Goal: Task Accomplishment & Management: Manage account settings

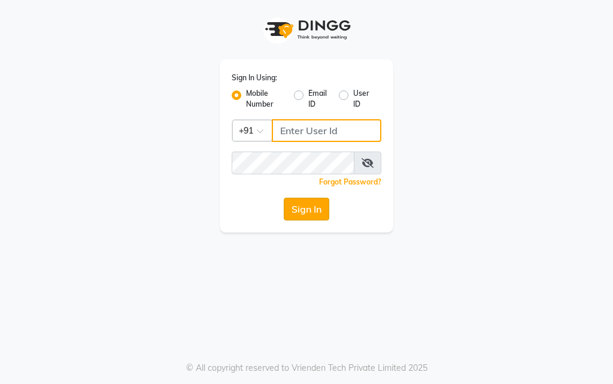
type input "9769573973"
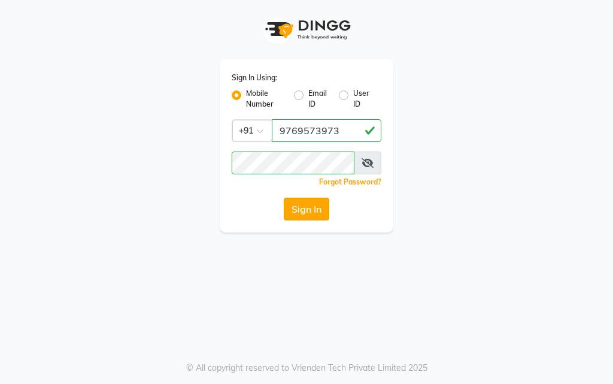
click at [308, 206] on button "Sign In" at bounding box center [306, 208] width 45 height 23
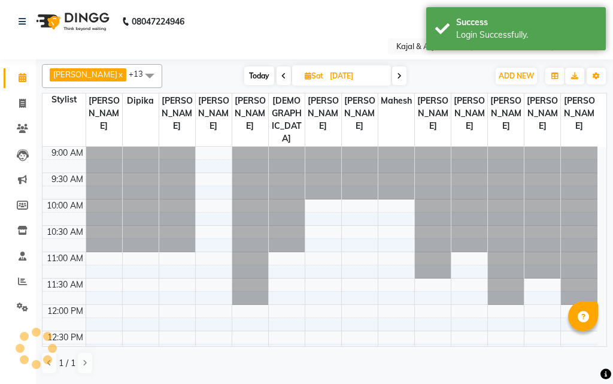
select select "en"
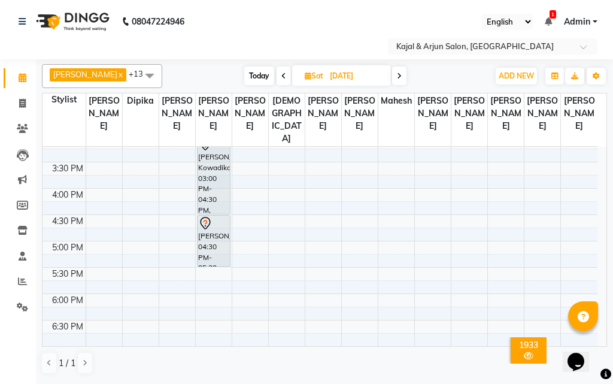
scroll to position [359, 0]
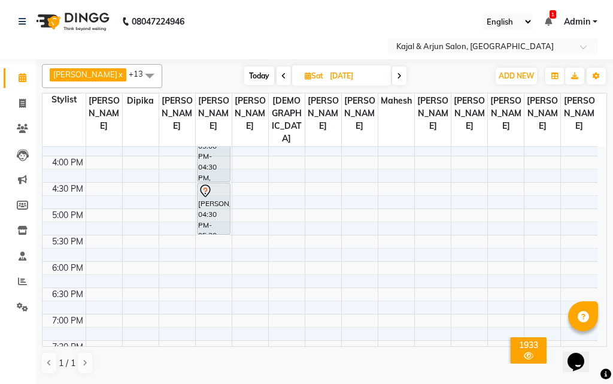
click at [101, 275] on div "9:00 AM 9:30 AM 10:00 AM 10:30 AM 11:00 AM 11:30 AM 12:00 PM 12:30 PM 1:00 PM 1…" at bounding box center [319, 156] width 555 height 737
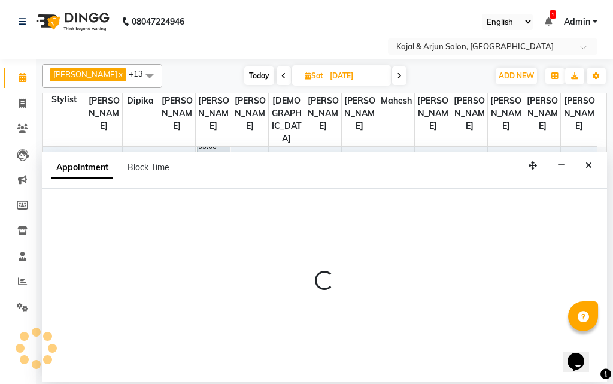
select select "6990"
select select "tentative"
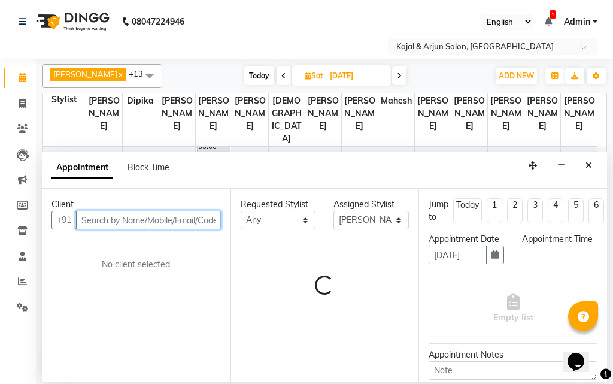
select select "1080"
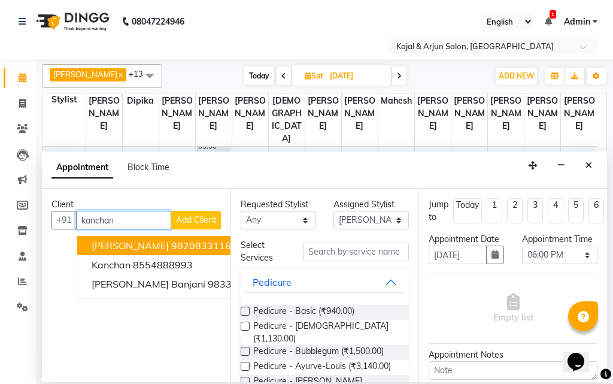
click at [157, 244] on span "[PERSON_NAME]" at bounding box center [130, 245] width 77 height 12
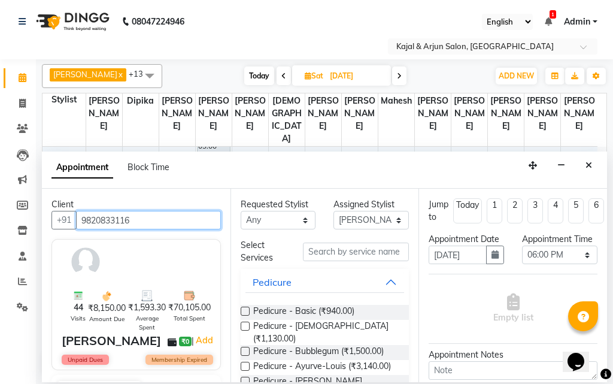
type input "9820833116"
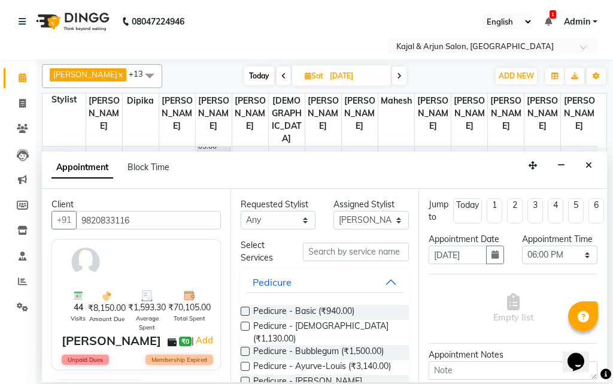
click at [246, 311] on label at bounding box center [245, 310] width 9 height 9
click at [246, 311] on input "checkbox" at bounding box center [245, 312] width 8 height 8
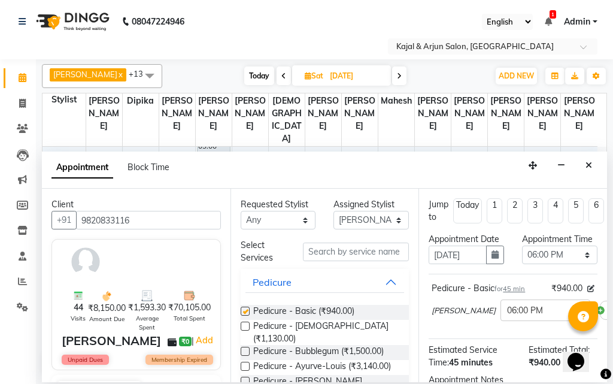
checkbox input "false"
click at [388, 221] on select "Select Arjun Sir [PERSON_NAME] [PERSON_NAME] [PERSON_NAME] [PERSON_NAME] [PERSO…" at bounding box center [370, 220] width 75 height 19
select select "12509"
click at [333, 211] on select "Select Arjun Sir [PERSON_NAME] [PERSON_NAME] [PERSON_NAME] [PERSON_NAME] [PERSO…" at bounding box center [370, 220] width 75 height 19
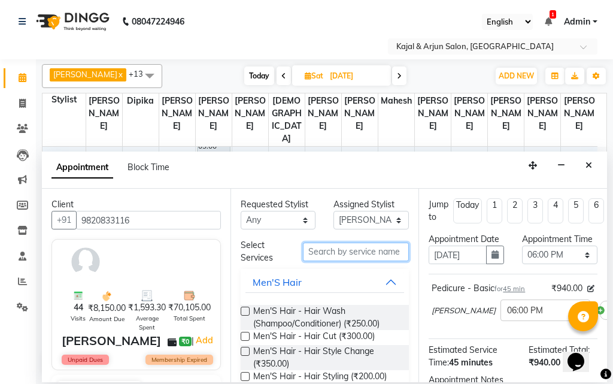
click at [329, 247] on input "text" at bounding box center [356, 251] width 107 height 19
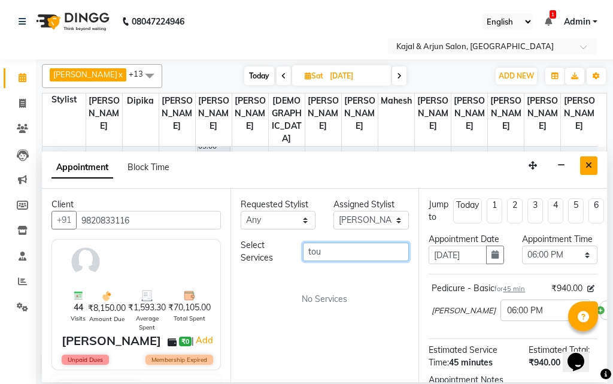
type input "tou"
click at [587, 163] on icon "Close" at bounding box center [588, 165] width 7 height 8
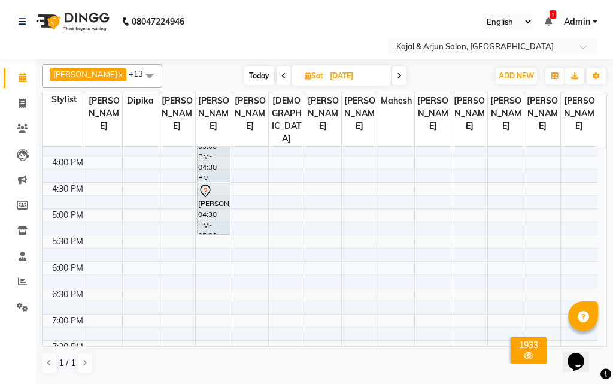
click at [281, 72] on icon at bounding box center [283, 75] width 5 height 7
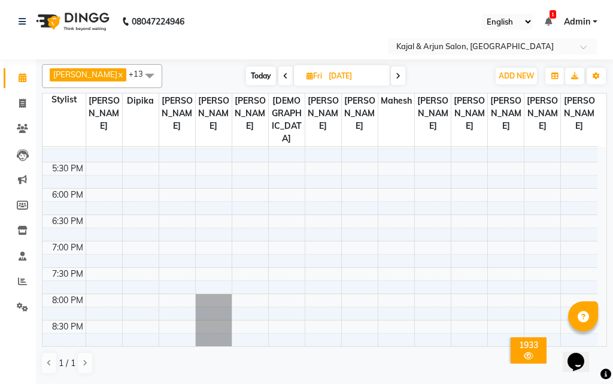
scroll to position [370, 0]
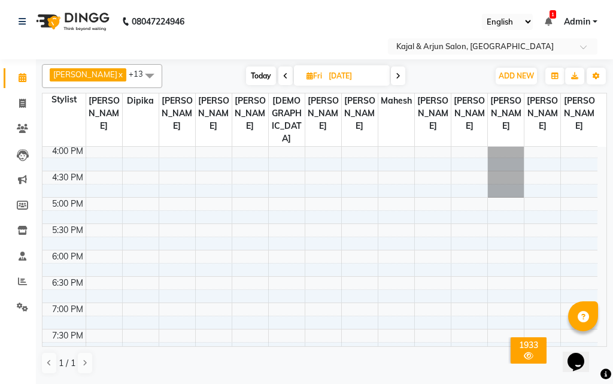
click at [283, 73] on icon at bounding box center [285, 75] width 5 height 7
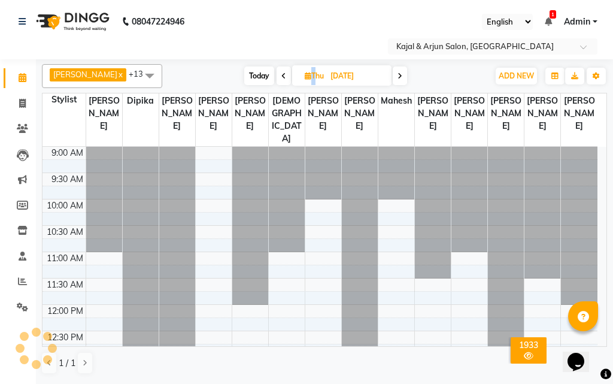
click at [281, 73] on icon at bounding box center [283, 75] width 5 height 7
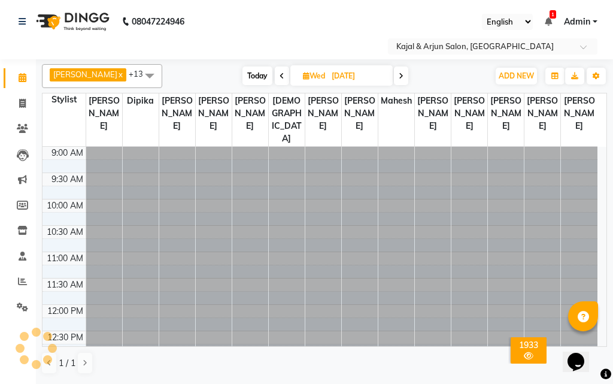
scroll to position [527, 0]
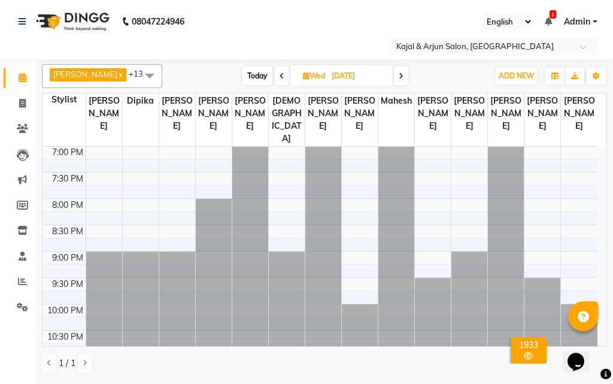
click at [280, 74] on icon at bounding box center [281, 75] width 5 height 7
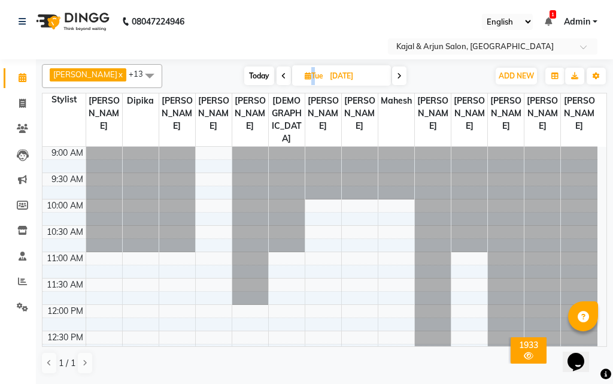
click at [281, 74] on icon at bounding box center [283, 75] width 5 height 7
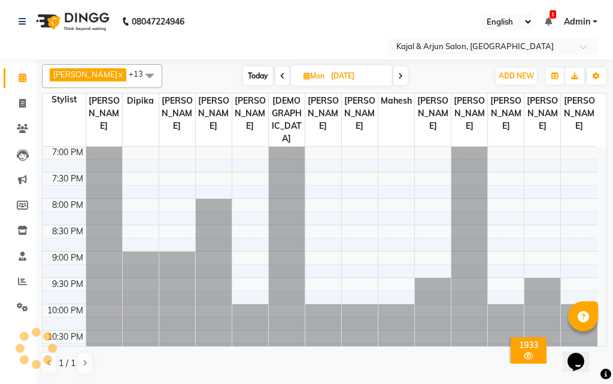
click at [280, 74] on icon at bounding box center [282, 75] width 5 height 7
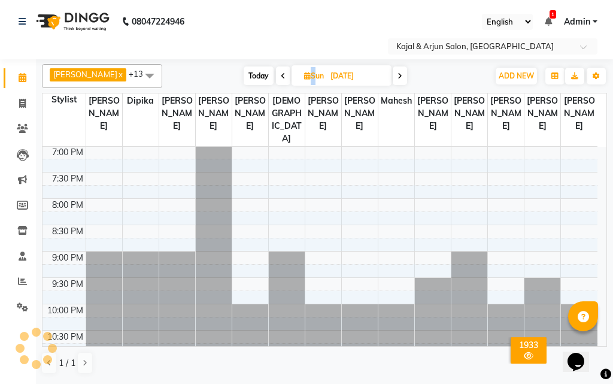
click at [281, 74] on icon at bounding box center [283, 75] width 5 height 7
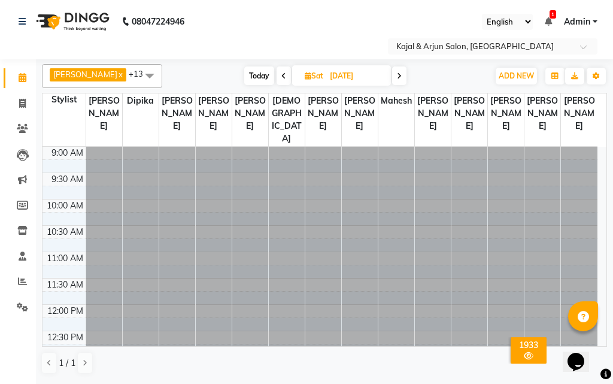
click at [281, 74] on icon at bounding box center [283, 75] width 5 height 7
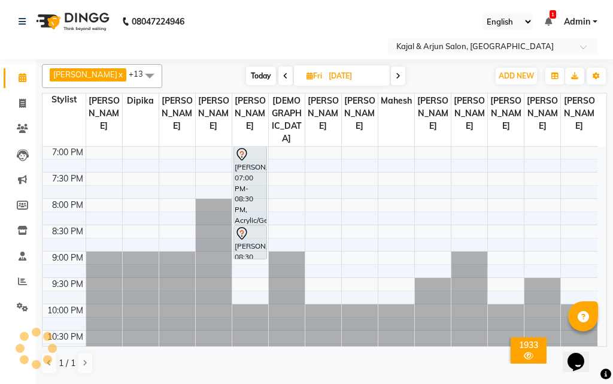
click at [283, 74] on icon at bounding box center [285, 75] width 5 height 7
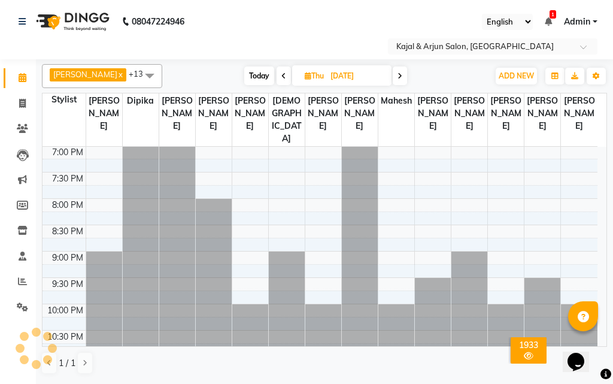
click at [281, 74] on icon at bounding box center [283, 75] width 5 height 7
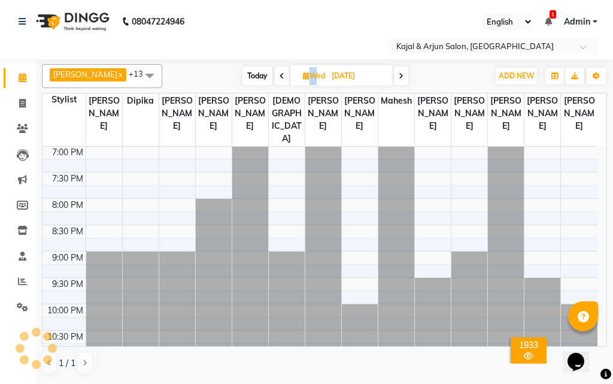
click at [280, 74] on icon at bounding box center [281, 75] width 5 height 7
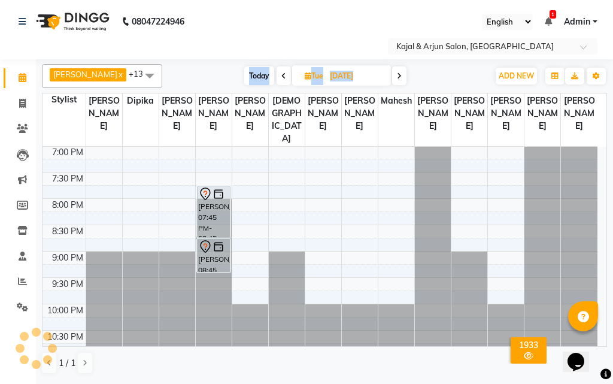
click at [281, 74] on icon at bounding box center [283, 75] width 5 height 7
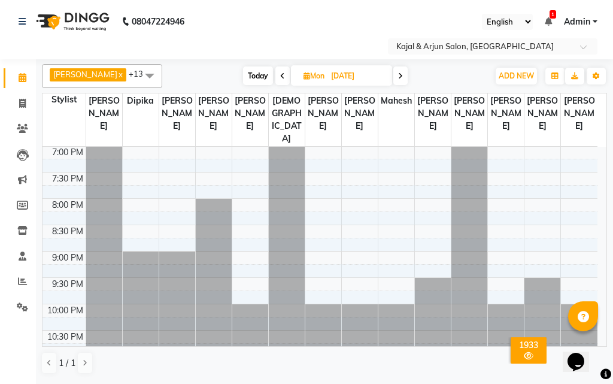
click at [301, 39] on div "Select Location × Kajal & Arjun Salon, [GEOGRAPHIC_DATA]" at bounding box center [307, 46] width 594 height 16
click at [280, 73] on icon at bounding box center [282, 75] width 5 height 7
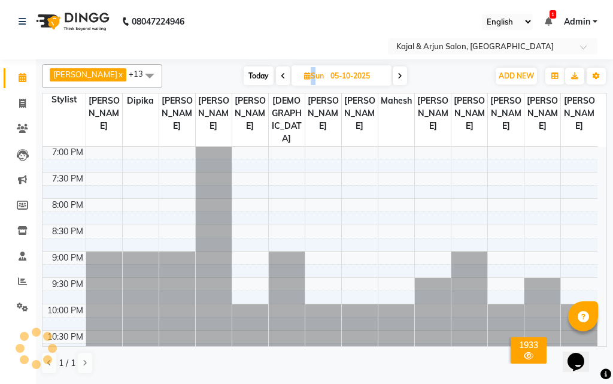
click at [281, 73] on icon at bounding box center [283, 75] width 5 height 7
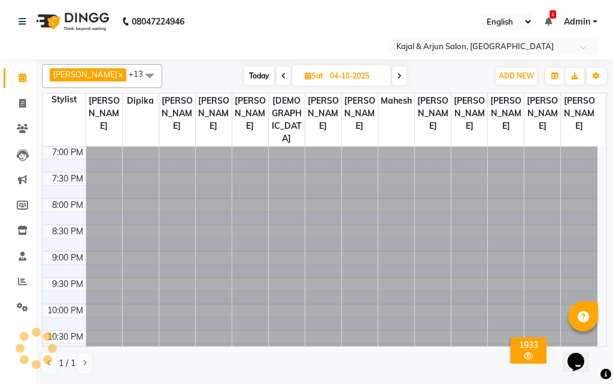
scroll to position [0, 0]
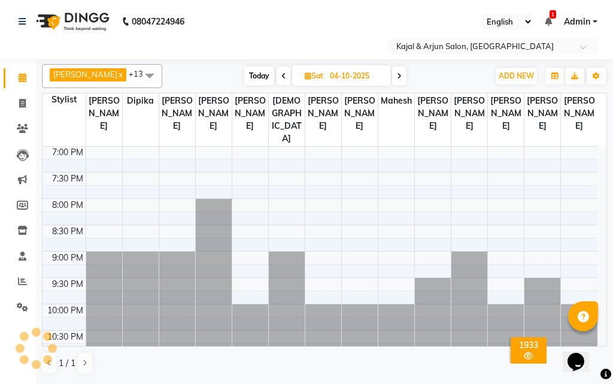
click at [281, 73] on icon at bounding box center [283, 75] width 5 height 7
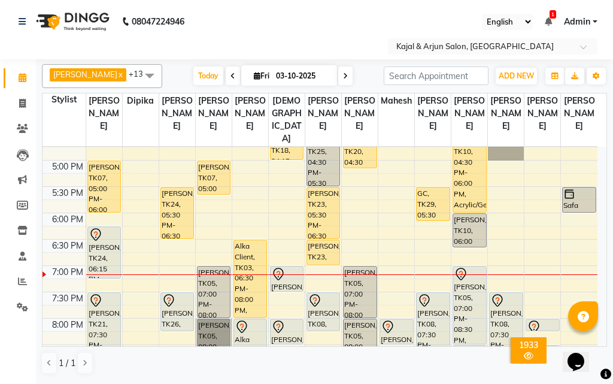
scroll to position [467, 0]
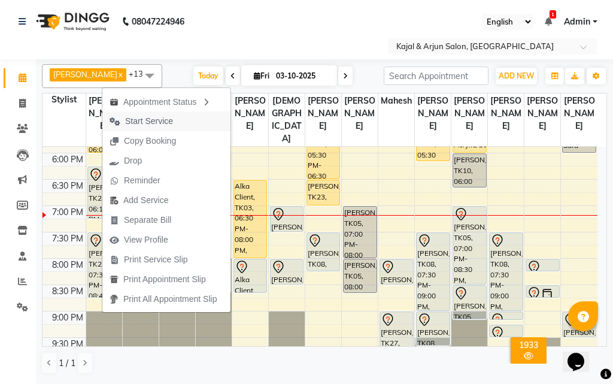
click at [156, 117] on span "Start Service" at bounding box center [149, 121] width 48 height 13
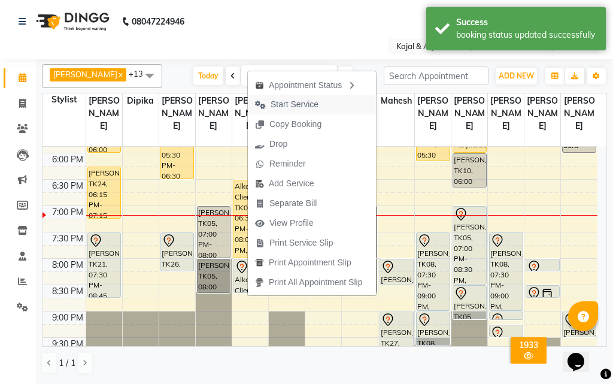
click at [334, 101] on button "Start Service" at bounding box center [312, 105] width 128 height 20
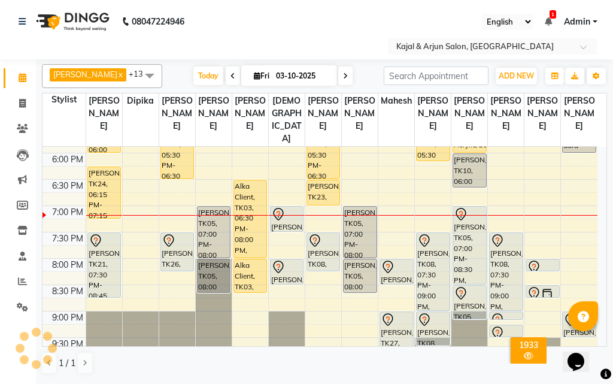
click at [343, 74] on icon at bounding box center [345, 75] width 5 height 7
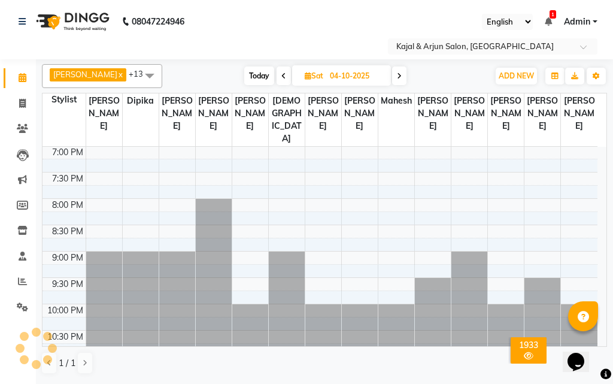
click at [397, 74] on icon at bounding box center [399, 75] width 5 height 7
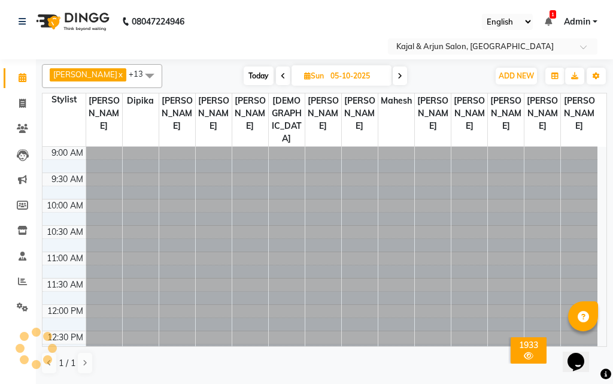
click at [397, 74] on icon at bounding box center [399, 75] width 5 height 7
click at [398, 74] on icon at bounding box center [400, 75] width 5 height 7
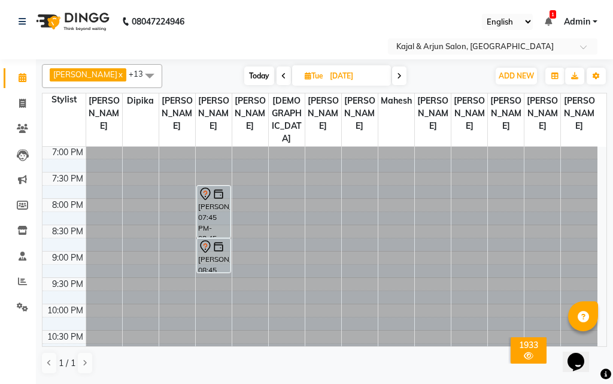
click at [401, 73] on span at bounding box center [399, 75] width 14 height 19
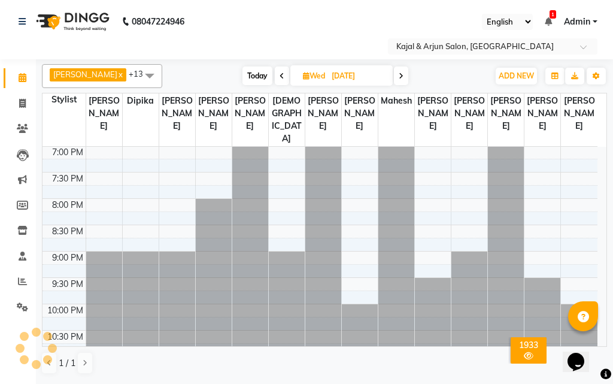
click at [399, 75] on icon at bounding box center [400, 75] width 5 height 7
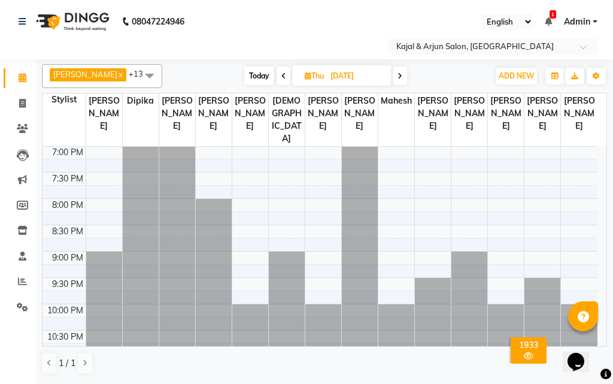
click at [399, 75] on icon at bounding box center [399, 75] width 5 height 7
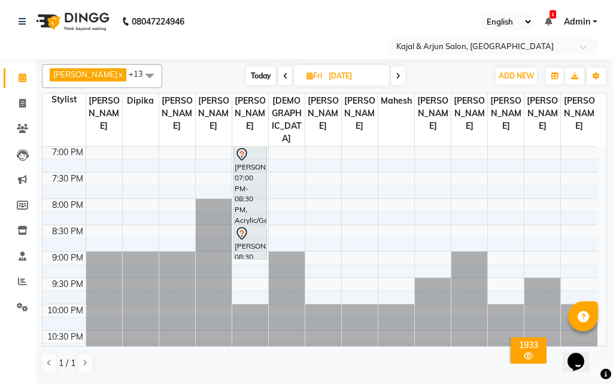
click at [399, 75] on span at bounding box center [398, 75] width 14 height 19
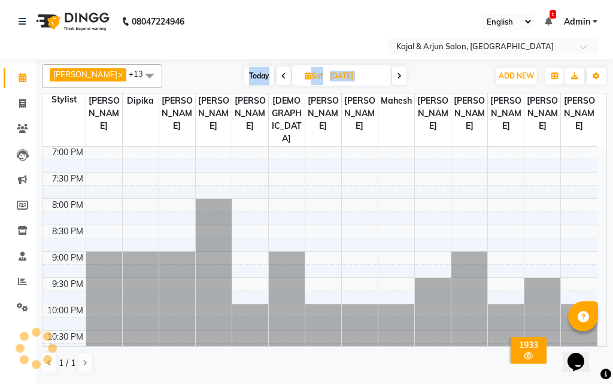
click at [399, 75] on icon at bounding box center [399, 75] width 5 height 7
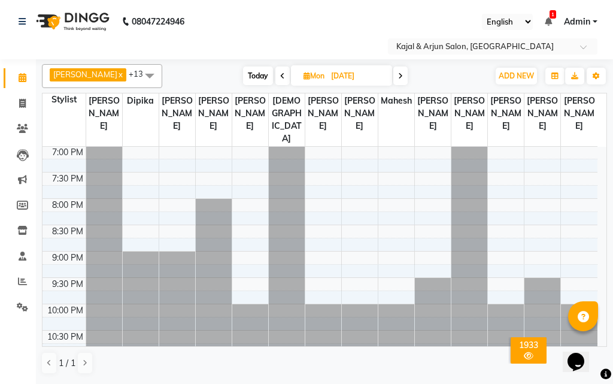
click at [370, 26] on div "English ENGLISH Español العربية मराठी हिंदी ગુજરાતી தமிழ் 中文 1 Notifications no…" at bounding box center [468, 22] width 269 height 16
click at [400, 72] on icon at bounding box center [400, 75] width 5 height 7
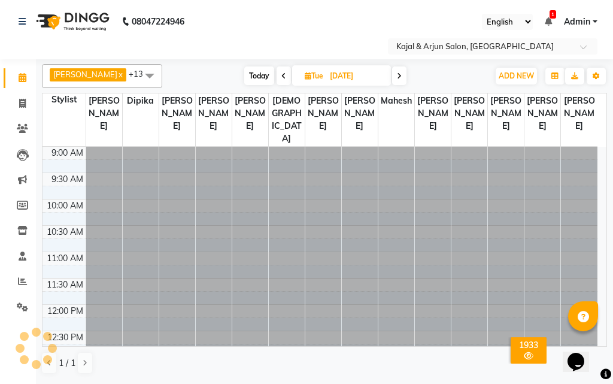
click at [400, 72] on span at bounding box center [399, 75] width 14 height 19
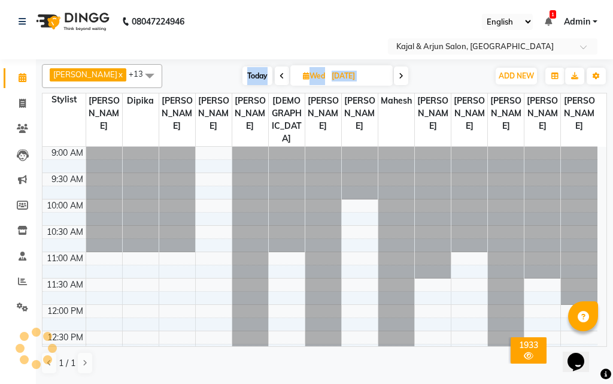
click at [400, 72] on icon at bounding box center [400, 75] width 5 height 7
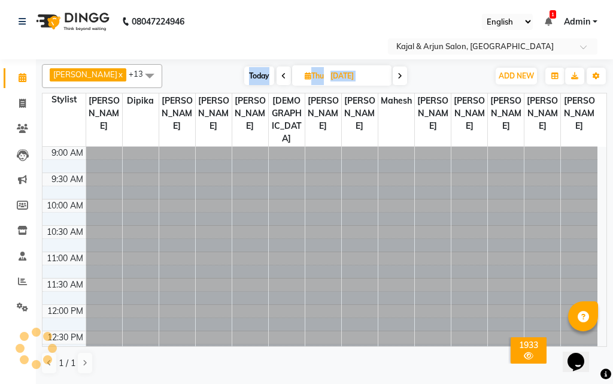
scroll to position [0, 0]
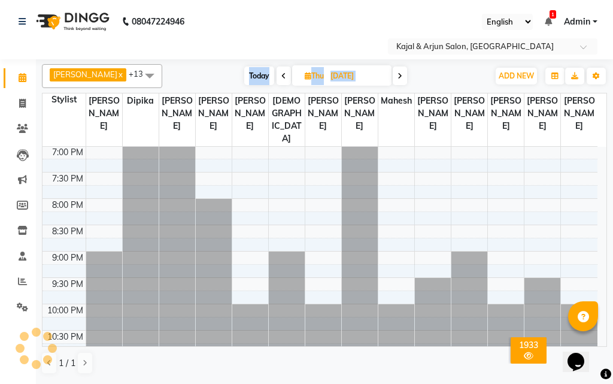
click at [400, 72] on icon at bounding box center [399, 75] width 5 height 7
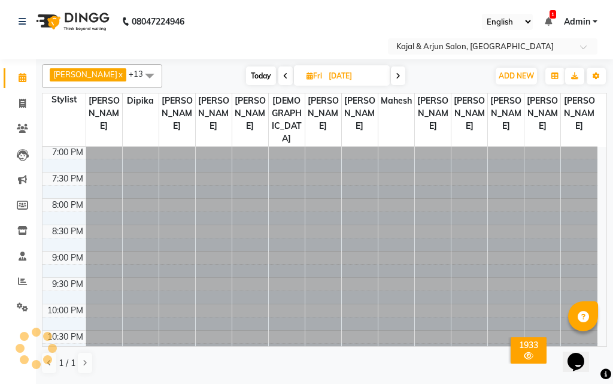
scroll to position [527, 0]
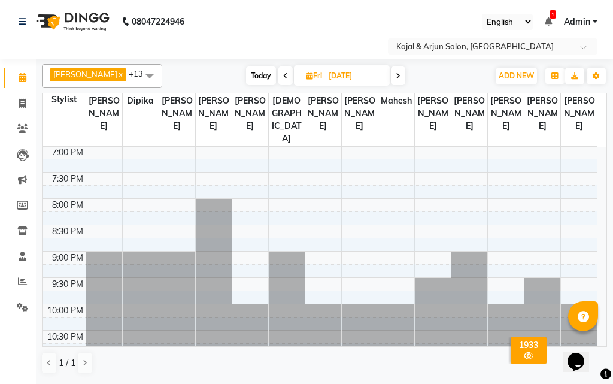
click at [395, 72] on icon at bounding box center [397, 75] width 5 height 7
type input "[DATE]"
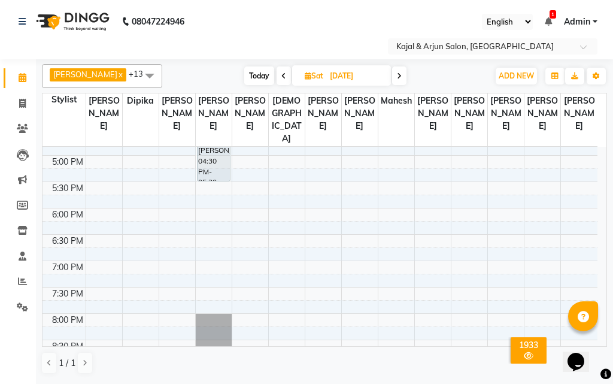
scroll to position [407, 0]
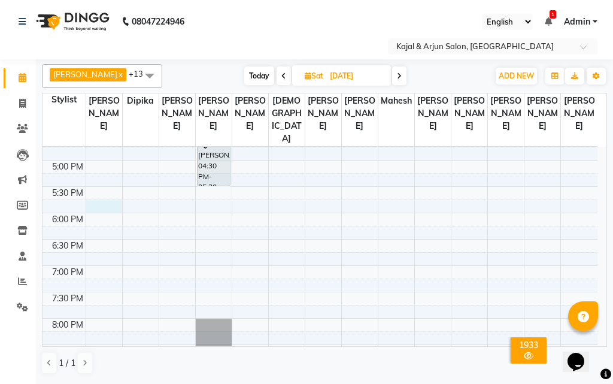
click at [112, 224] on div "9:00 AM 9:30 AM 10:00 AM 10:30 AM 11:00 AM 11:30 AM 12:00 PM 12:30 PM 1:00 PM 1…" at bounding box center [319, 107] width 555 height 737
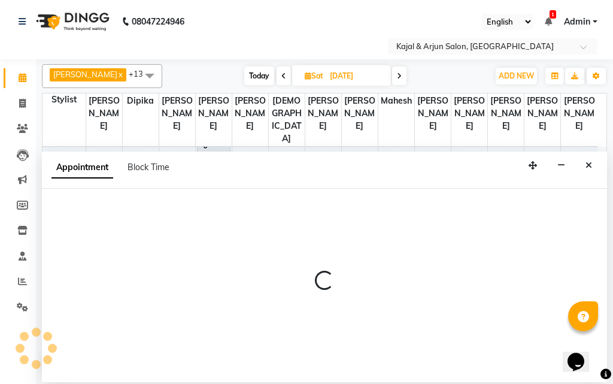
select select "6990"
select select "1065"
select select "tentative"
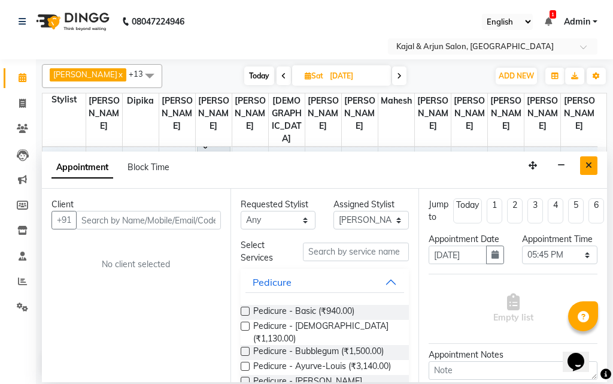
click at [586, 163] on icon "Close" at bounding box center [588, 165] width 7 height 8
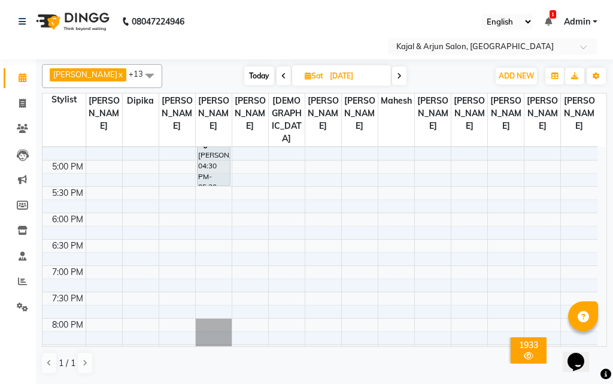
click at [108, 233] on div "9:00 AM 9:30 AM 10:00 AM 10:30 AM 11:00 AM 11:30 AM 12:00 PM 12:30 PM 1:00 PM 1…" at bounding box center [319, 107] width 555 height 737
select select "6990"
select select "tentative"
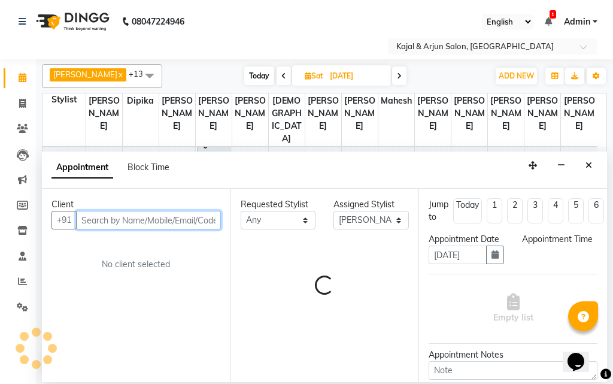
select select "1080"
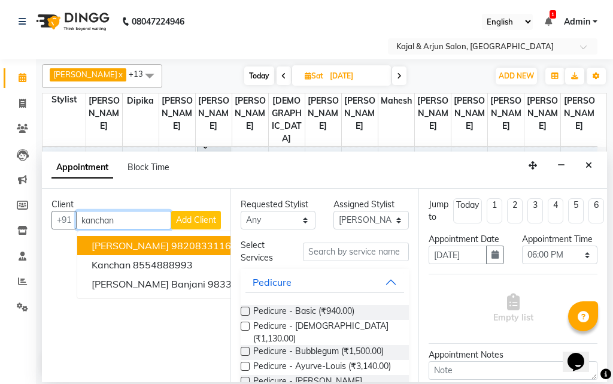
click at [143, 246] on span "[PERSON_NAME]" at bounding box center [130, 245] width 77 height 12
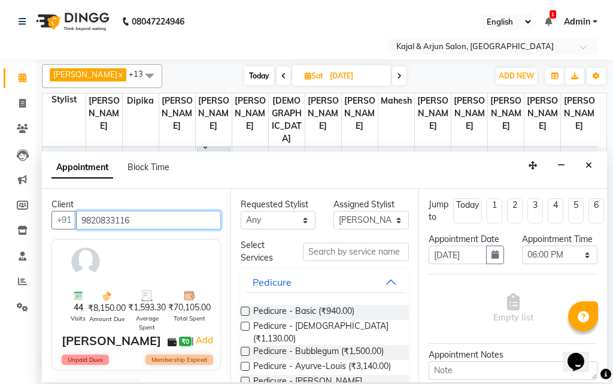
type input "9820833116"
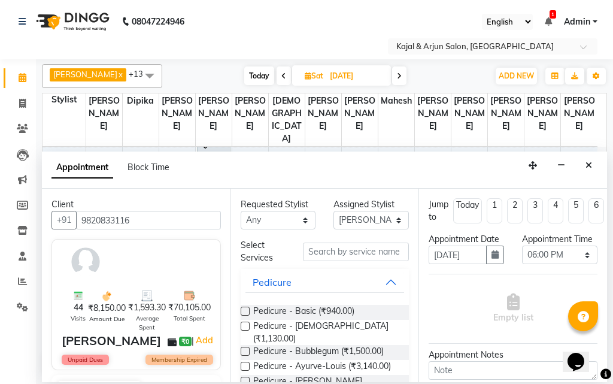
click at [245, 308] on label at bounding box center [245, 310] width 9 height 9
click at [245, 308] on input "checkbox" at bounding box center [245, 312] width 8 height 8
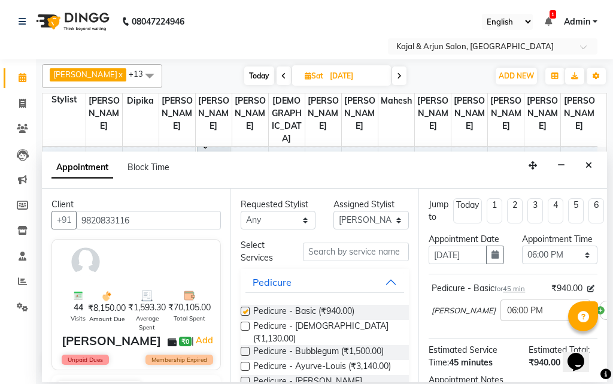
checkbox input "false"
click at [389, 221] on select "Select Arjun Sir [PERSON_NAME] [PERSON_NAME] [PERSON_NAME] [PERSON_NAME] [PERSO…" at bounding box center [370, 220] width 75 height 19
select select "12509"
click at [333, 211] on select "Select Arjun Sir [PERSON_NAME] [PERSON_NAME] [PERSON_NAME] [PERSON_NAME] [PERSO…" at bounding box center [370, 220] width 75 height 19
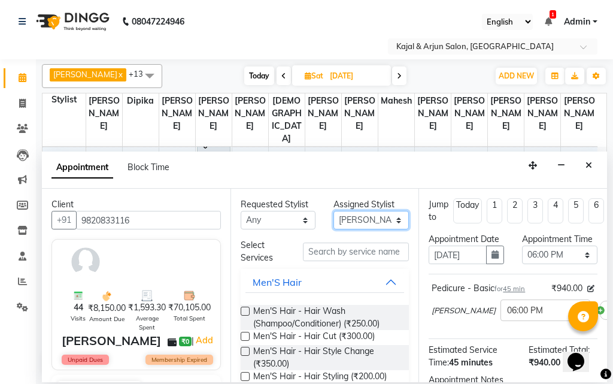
scroll to position [0, 81]
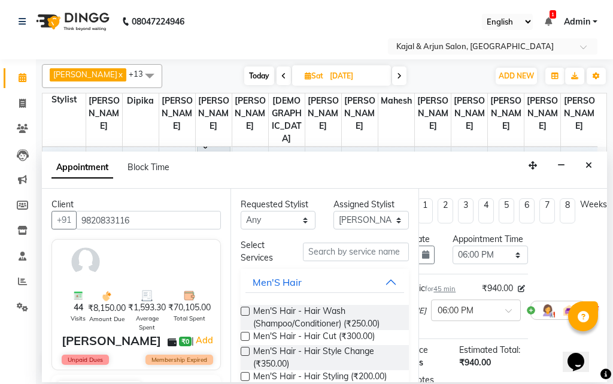
click at [591, 317] on span at bounding box center [594, 310] width 7 height 13
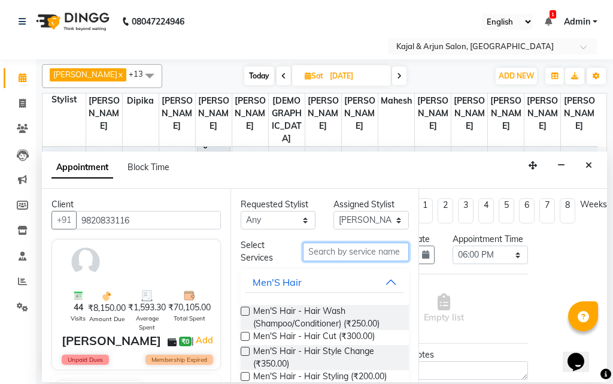
click at [384, 249] on input "text" at bounding box center [356, 251] width 107 height 19
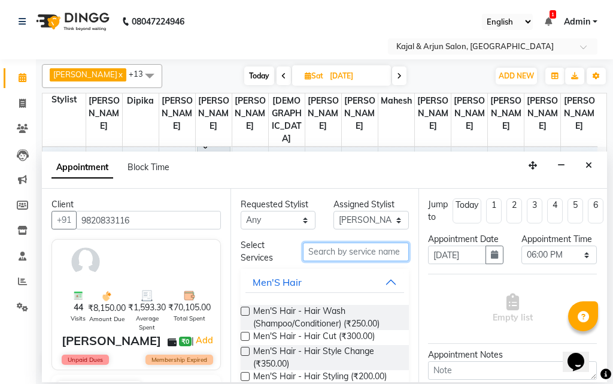
scroll to position [0, 0]
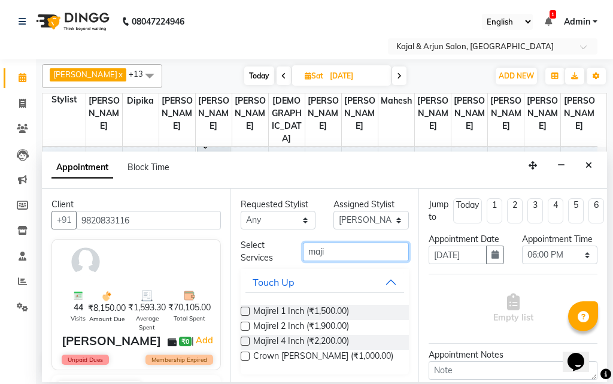
type input "maji"
click at [243, 310] on label at bounding box center [245, 310] width 9 height 9
click at [243, 310] on input "checkbox" at bounding box center [245, 312] width 8 height 8
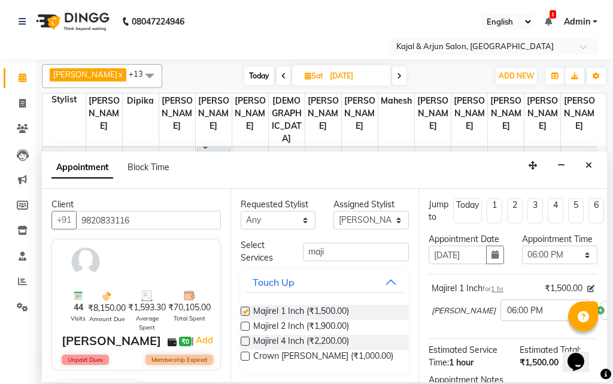
checkbox input "false"
click at [390, 221] on select "Select Arjun Sir [PERSON_NAME] [PERSON_NAME] [PERSON_NAME] [PERSON_NAME] [PERSO…" at bounding box center [370, 220] width 75 height 19
click at [333, 211] on select "Select Arjun Sir [PERSON_NAME] [PERSON_NAME] [PERSON_NAME] [PERSON_NAME] [PERSO…" at bounding box center [370, 220] width 75 height 19
click at [390, 218] on select "Select Arjun Sir [PERSON_NAME] [PERSON_NAME] [PERSON_NAME] [PERSON_NAME] [PERSO…" at bounding box center [370, 220] width 75 height 19
select select "6990"
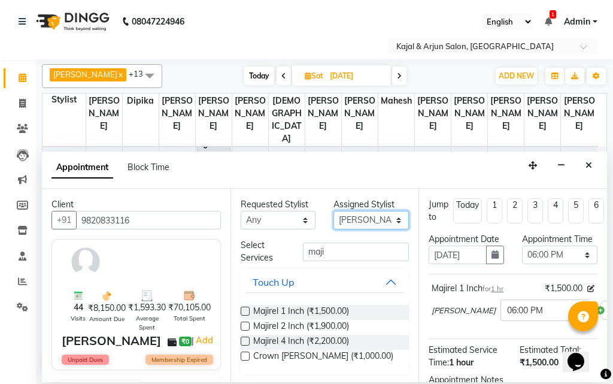
click at [333, 211] on select "Select Arjun Sir [PERSON_NAME] [PERSON_NAME] [PERSON_NAME] [PERSON_NAME] [PERSO…" at bounding box center [370, 220] width 75 height 19
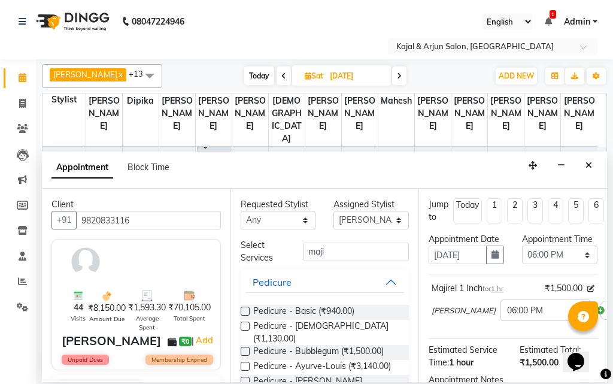
click at [245, 309] on label at bounding box center [245, 310] width 9 height 9
click at [245, 309] on input "checkbox" at bounding box center [245, 312] width 8 height 8
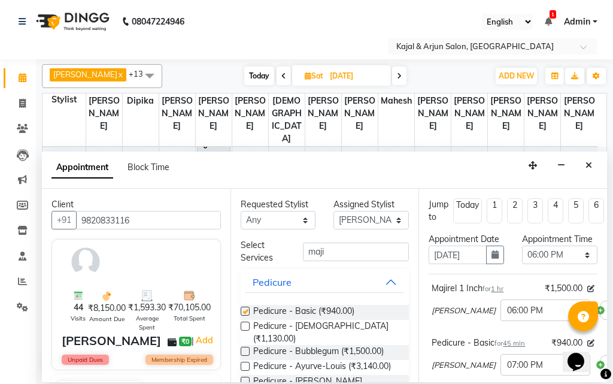
checkbox input "false"
click at [391, 219] on select "Select Arjun Sir [PERSON_NAME] [PERSON_NAME] [PERSON_NAME] [PERSON_NAME] [PERSO…" at bounding box center [370, 220] width 75 height 19
select select "89912"
click at [333, 211] on select "Select Arjun Sir [PERSON_NAME] [PERSON_NAME] [PERSON_NAME] [PERSON_NAME] [PERSO…" at bounding box center [370, 220] width 75 height 19
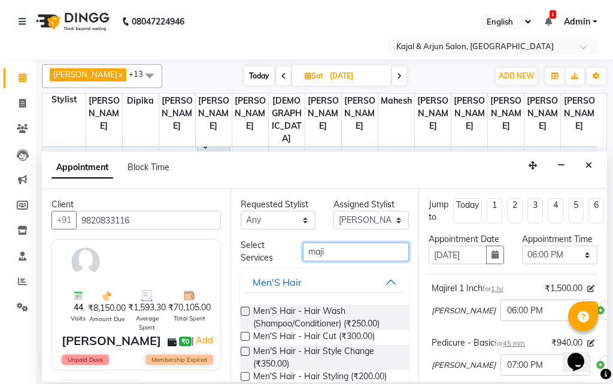
click at [336, 247] on input "maji" at bounding box center [356, 251] width 107 height 19
type input "m"
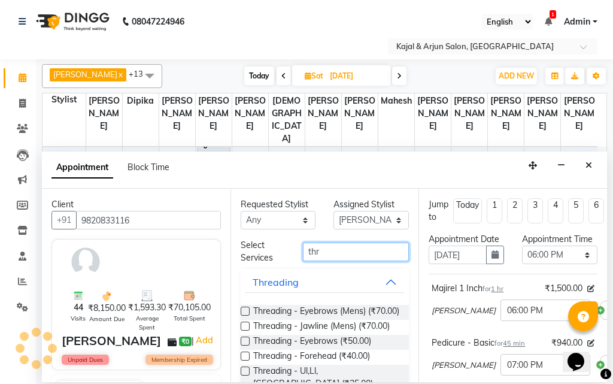
type input "thr"
click at [244, 345] on label at bounding box center [245, 340] width 9 height 9
click at [244, 346] on input "checkbox" at bounding box center [245, 342] width 8 height 8
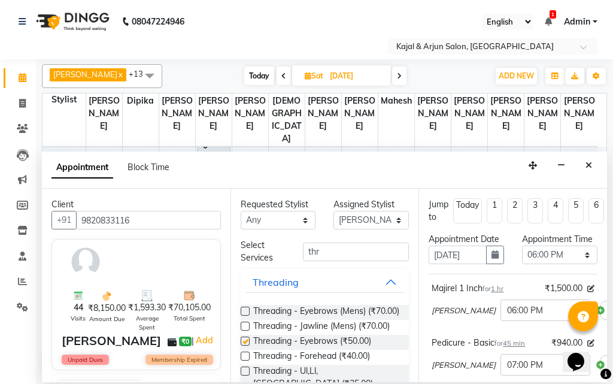
checkbox input "false"
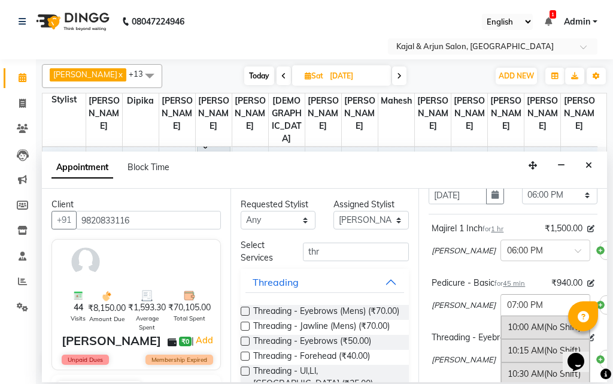
scroll to position [802, 0]
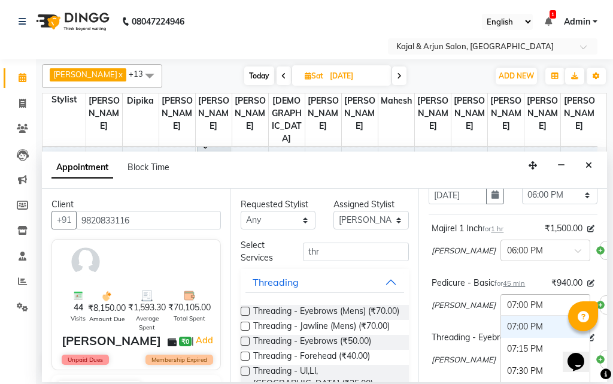
click at [574, 315] on span at bounding box center [581, 308] width 15 height 13
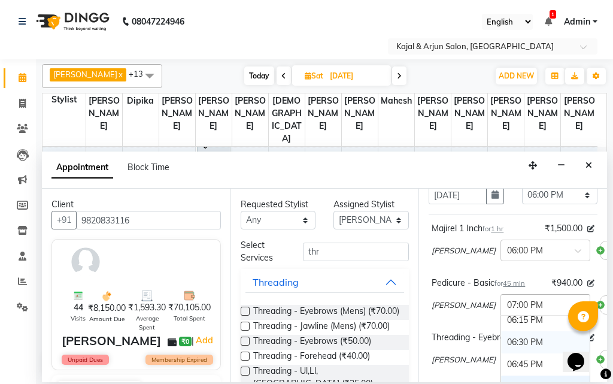
click at [501, 352] on div "06:30 PM" at bounding box center [545, 342] width 89 height 22
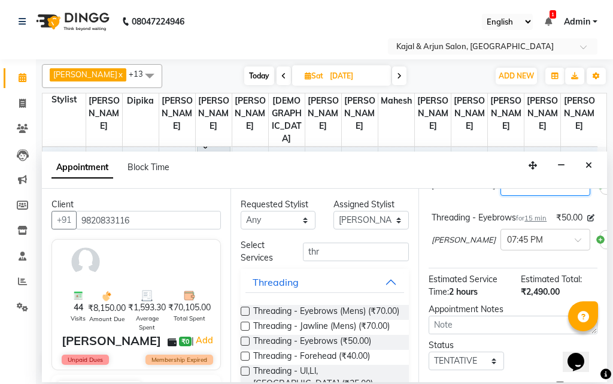
scroll to position [120, 0]
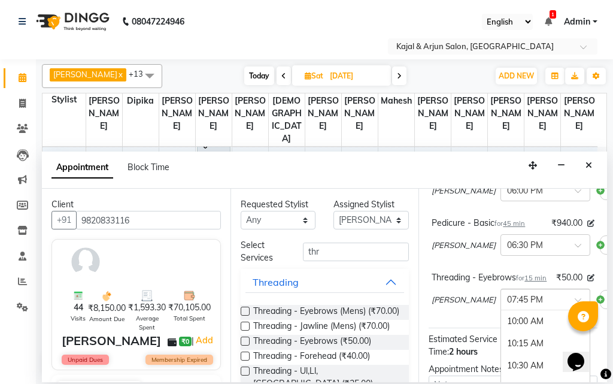
click at [543, 305] on div at bounding box center [545, 298] width 89 height 13
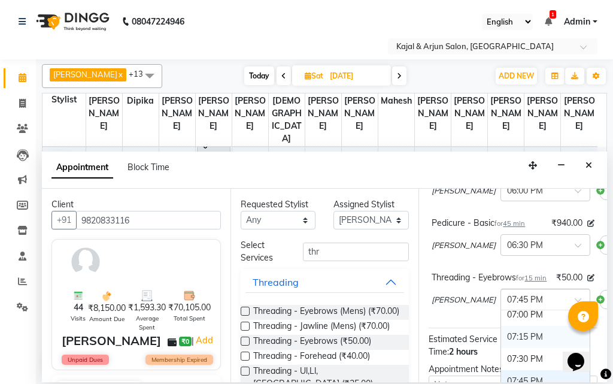
click at [505, 348] on div "07:15 PM" at bounding box center [545, 336] width 89 height 22
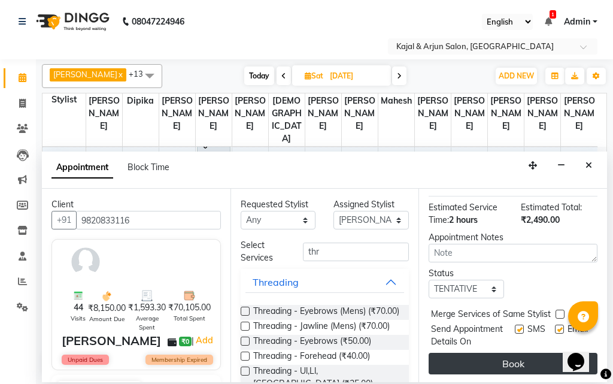
scroll to position [303, 0]
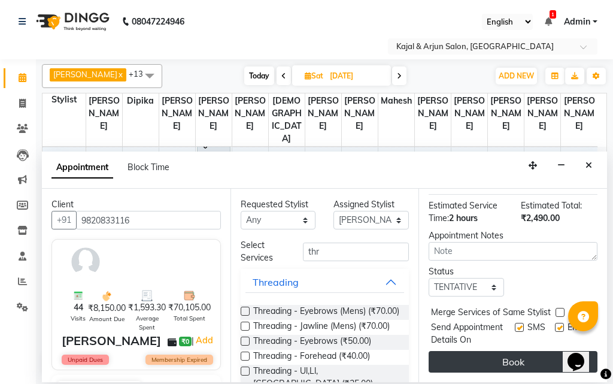
click at [510, 351] on button "Book" at bounding box center [512, 362] width 169 height 22
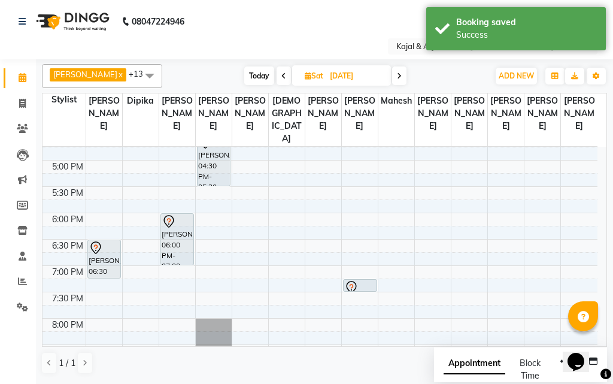
click at [281, 76] on icon at bounding box center [283, 75] width 5 height 7
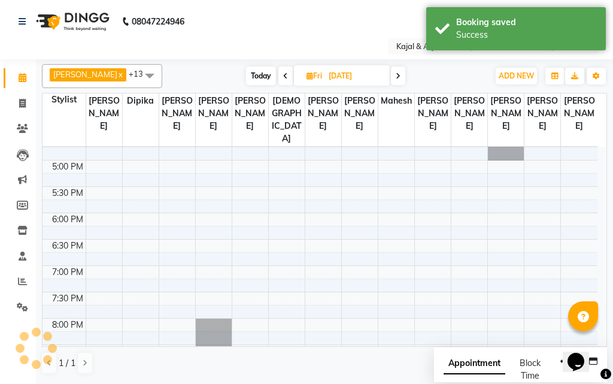
scroll to position [527, 0]
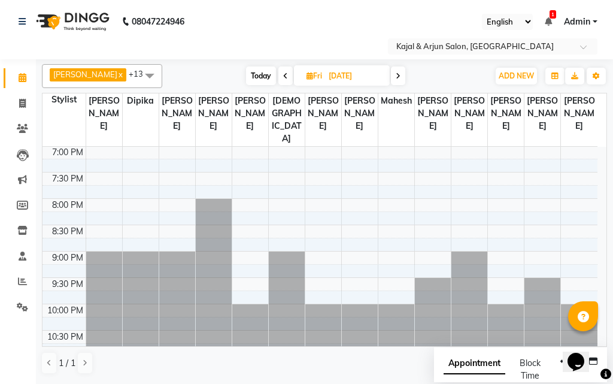
click at [283, 76] on icon at bounding box center [285, 75] width 5 height 7
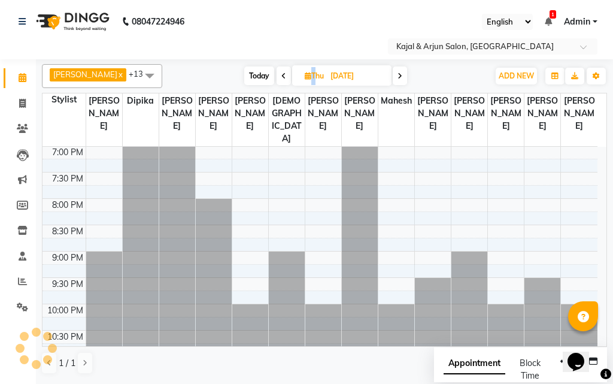
click at [281, 76] on icon at bounding box center [283, 75] width 5 height 7
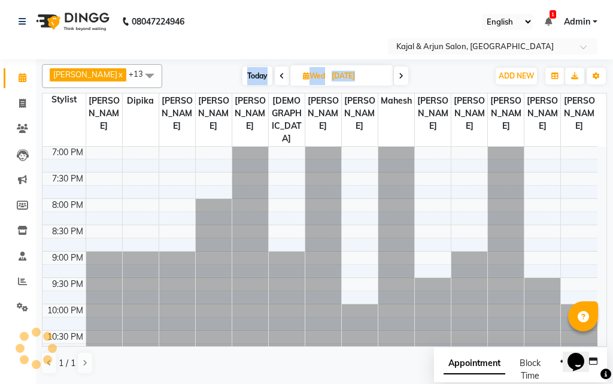
click at [280, 76] on icon at bounding box center [281, 75] width 5 height 7
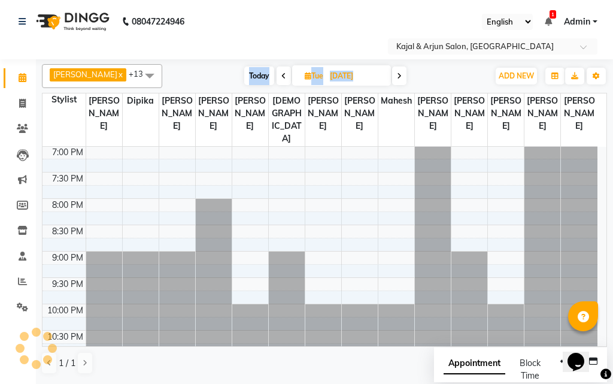
click at [281, 76] on icon at bounding box center [283, 75] width 5 height 7
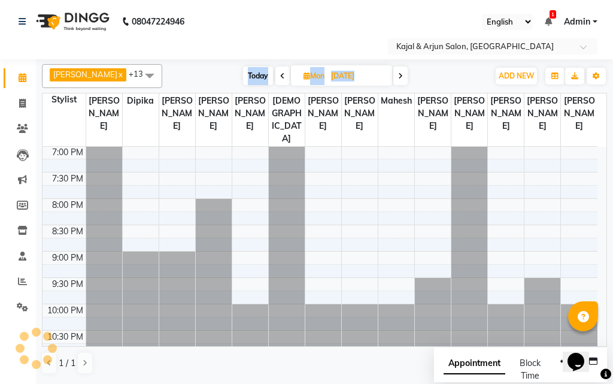
click at [280, 76] on icon at bounding box center [282, 75] width 5 height 7
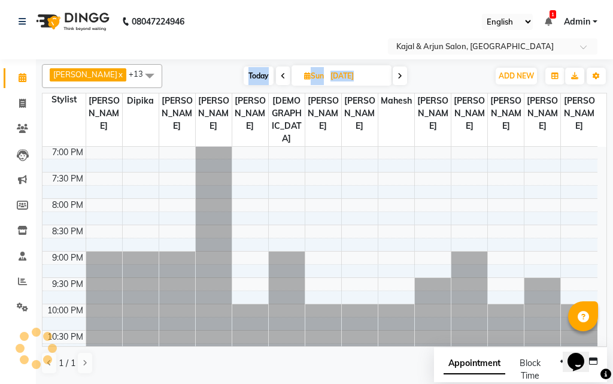
click at [281, 76] on icon at bounding box center [283, 75] width 5 height 7
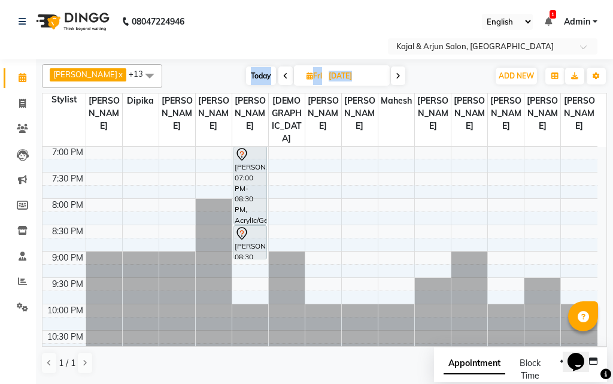
click at [283, 76] on icon at bounding box center [285, 75] width 5 height 7
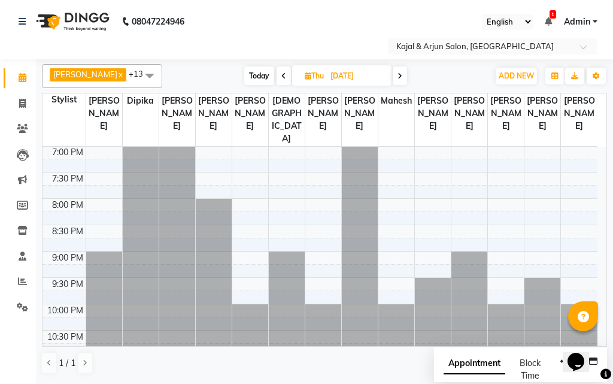
click at [281, 76] on icon at bounding box center [283, 75] width 5 height 7
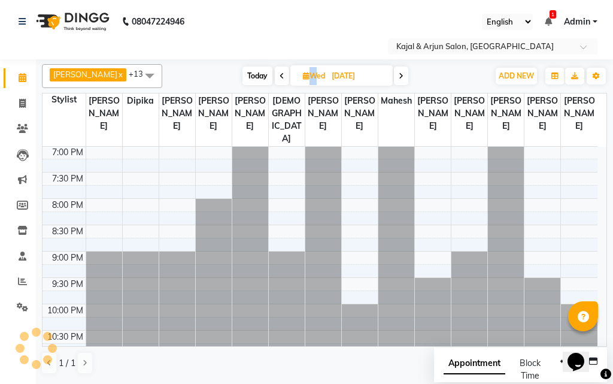
click at [280, 76] on icon at bounding box center [281, 75] width 5 height 7
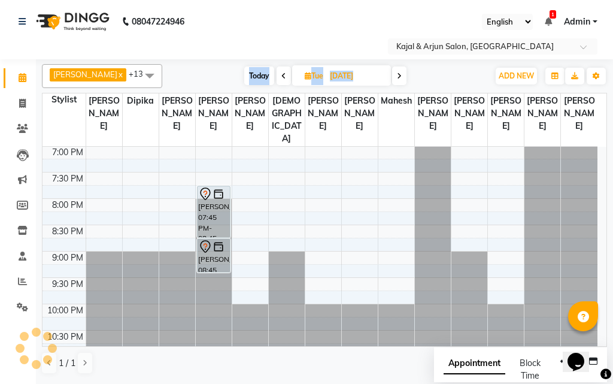
click at [281, 76] on icon at bounding box center [283, 75] width 5 height 7
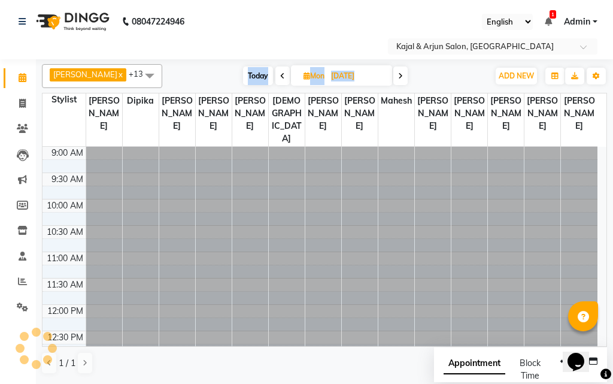
click at [280, 76] on icon at bounding box center [282, 75] width 5 height 7
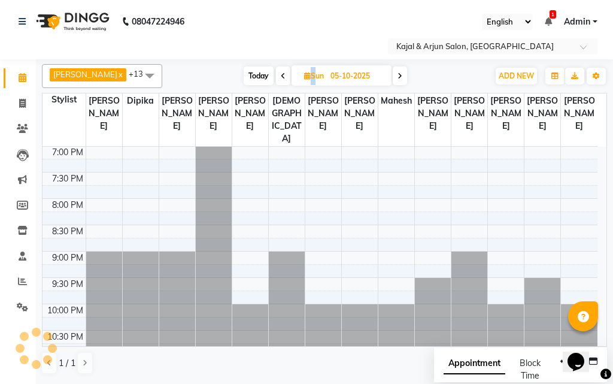
click at [281, 76] on icon at bounding box center [283, 75] width 5 height 7
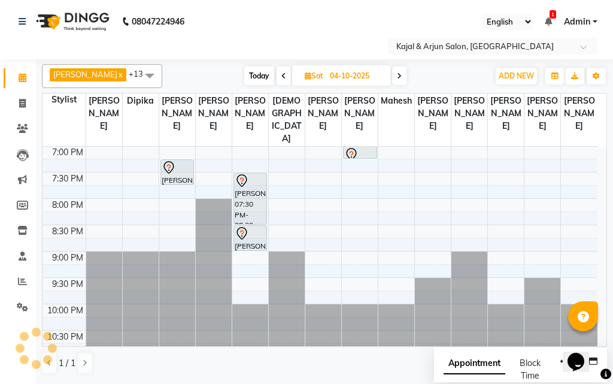
click at [281, 76] on icon at bounding box center [283, 75] width 5 height 7
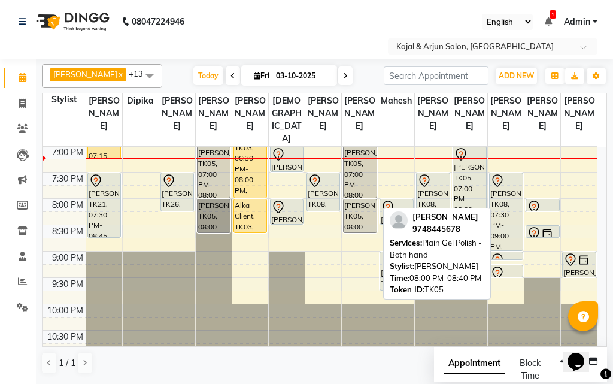
scroll to position [467, 0]
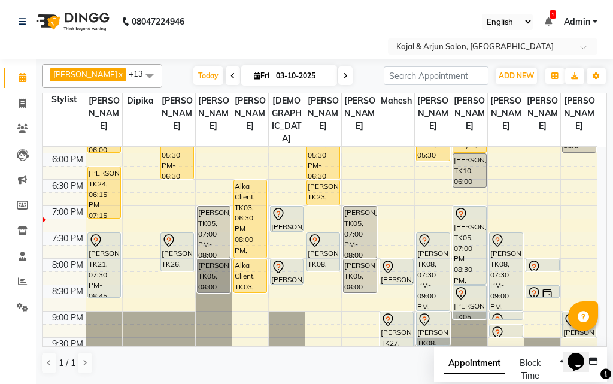
click at [343, 74] on icon at bounding box center [345, 75] width 5 height 7
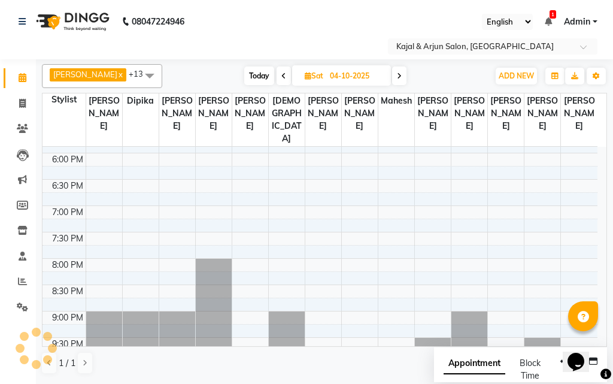
scroll to position [527, 0]
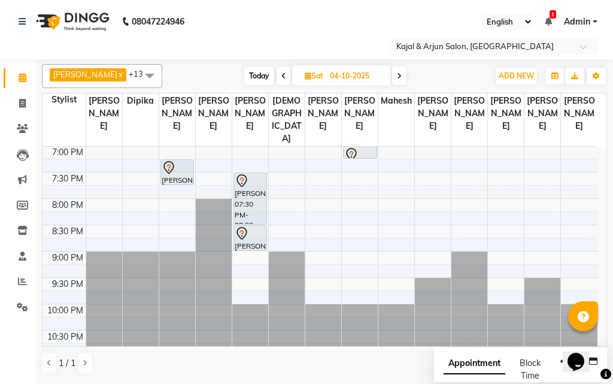
click at [397, 74] on icon at bounding box center [399, 75] width 5 height 7
type input "05-10-2025"
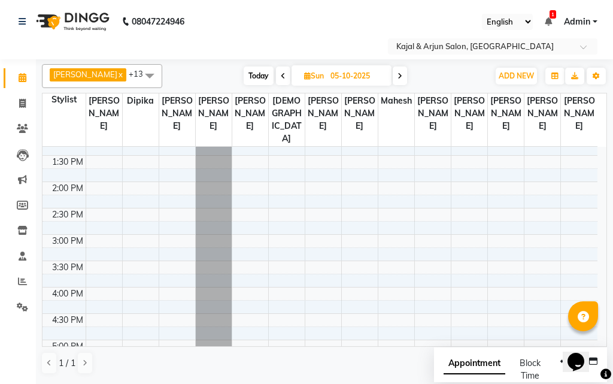
scroll to position [168, 0]
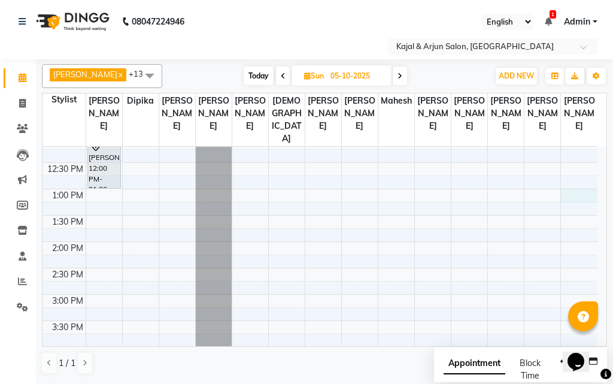
click at [581, 205] on div "9:00 AM 9:30 AM 10:00 AM 10:30 AM 11:00 AM 11:30 AM 12:00 PM 12:30 PM 1:00 PM 1…" at bounding box center [319, 346] width 555 height 737
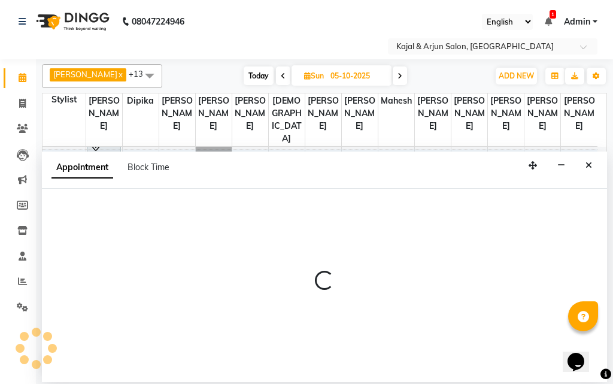
select select "13660"
select select "780"
select select "tentative"
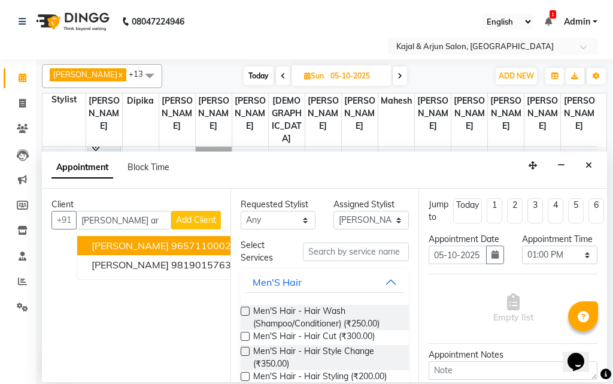
click at [171, 242] on ngb-highlight "9657110002" at bounding box center [201, 245] width 60 height 12
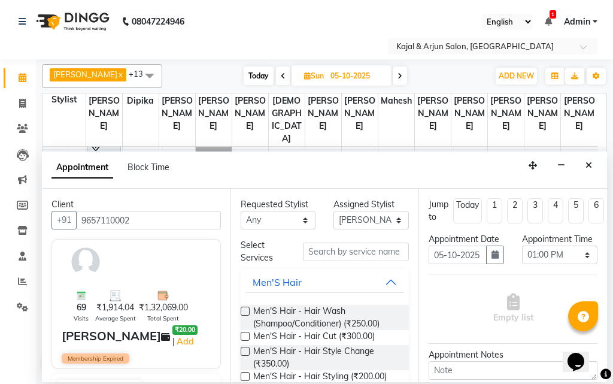
type input "9657110002"
click at [325, 250] on input "text" at bounding box center [356, 251] width 107 height 19
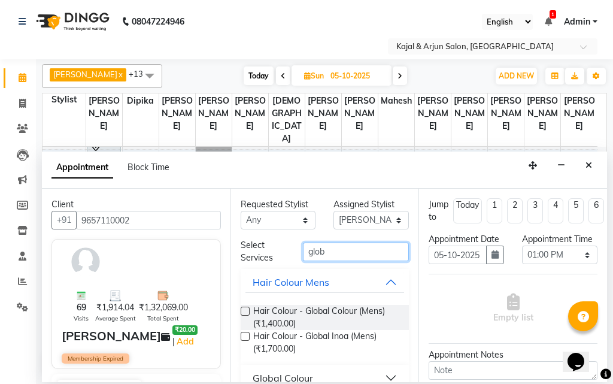
type input "glob"
click at [290, 375] on div "Global Colour" at bounding box center [282, 377] width 60 height 14
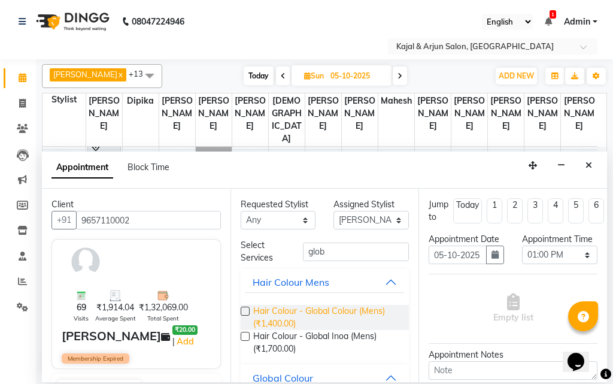
scroll to position [60, 0]
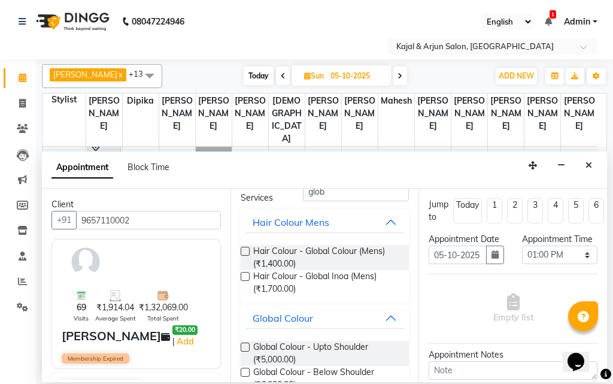
click at [244, 347] on label at bounding box center [245, 346] width 9 height 9
click at [244, 347] on input "checkbox" at bounding box center [245, 348] width 8 height 8
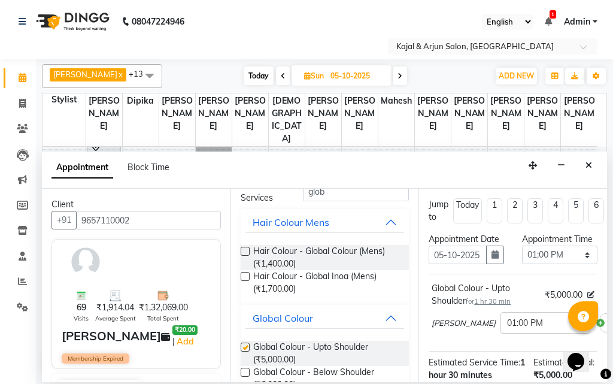
checkbox input "false"
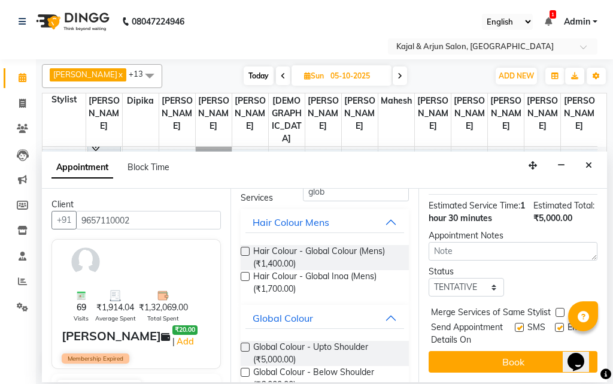
scroll to position [205, 0]
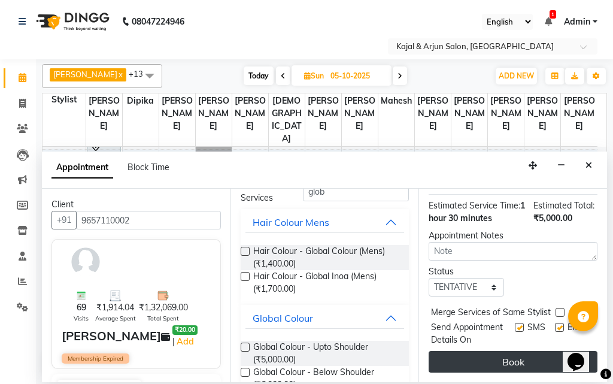
click at [504, 351] on button "Book" at bounding box center [512, 362] width 169 height 22
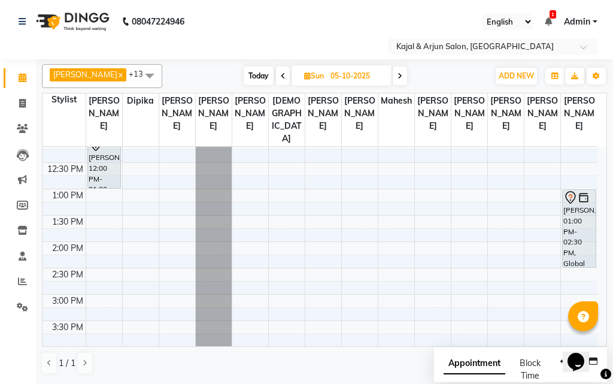
click at [281, 74] on icon at bounding box center [283, 75] width 5 height 7
type input "04-10-2025"
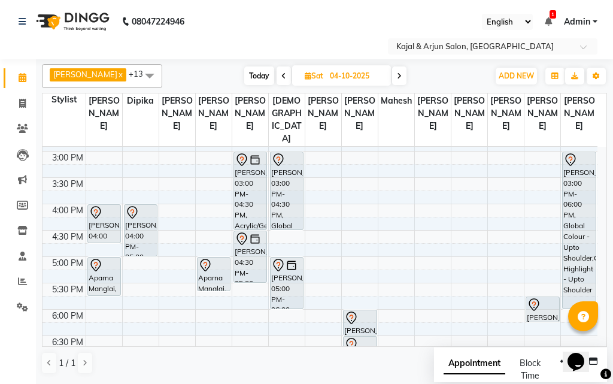
scroll to position [288, 0]
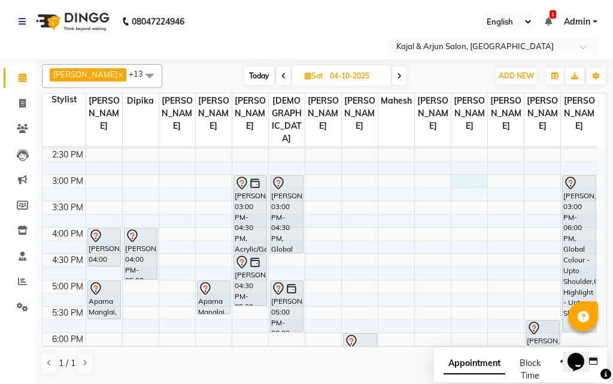
click at [471, 193] on div "9:00 AM 9:30 AM 10:00 AM 10:30 AM 11:00 AM 11:30 AM 12:00 PM 12:30 PM 1:00 PM 1…" at bounding box center [319, 227] width 555 height 737
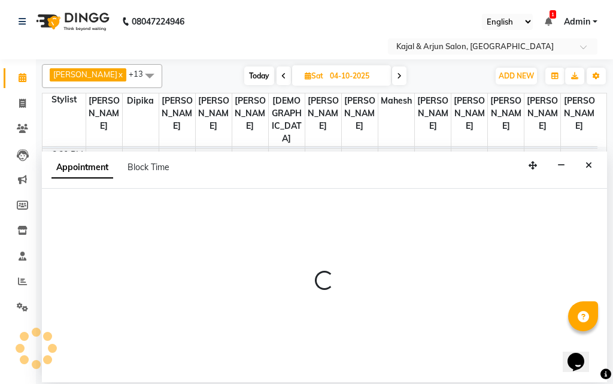
select select "25958"
select select "900"
select select "tentative"
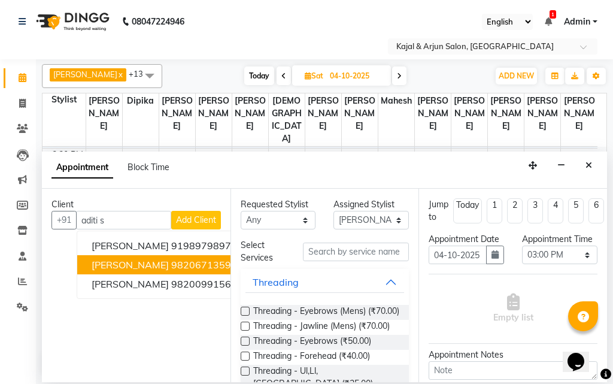
click at [171, 263] on ngb-highlight "9820671359" at bounding box center [201, 264] width 60 height 12
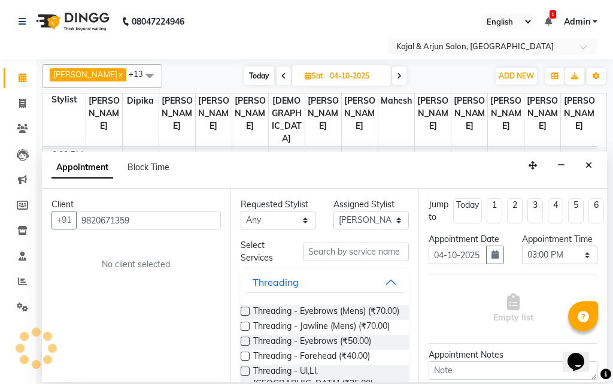
type input "9820671359"
click at [330, 248] on input "text" at bounding box center [356, 251] width 107 height 19
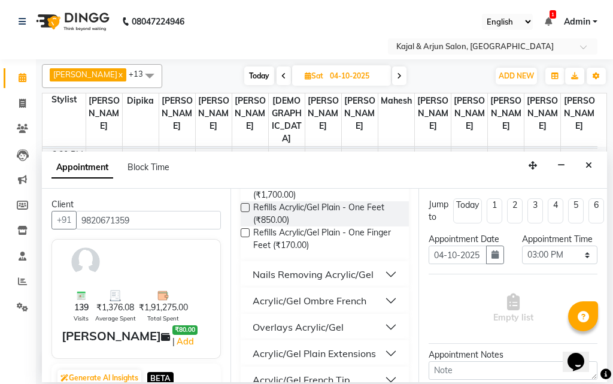
scroll to position [239, 0]
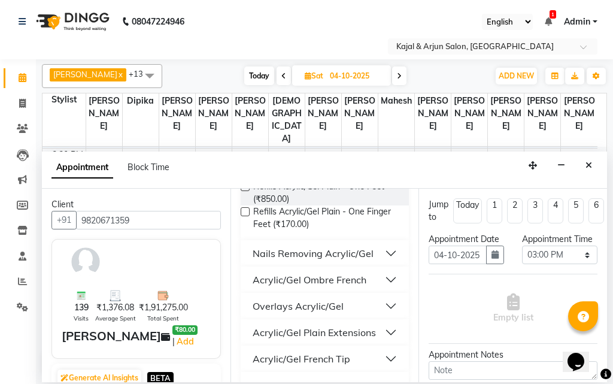
type input "acry"
click at [346, 335] on div "Acrylic/Gel Plain Extensions" at bounding box center [313, 332] width 123 height 14
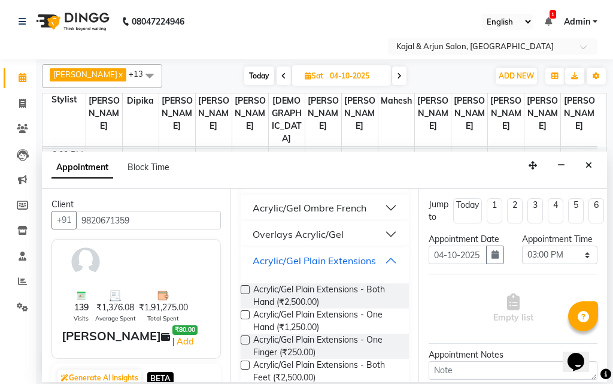
scroll to position [359, 0]
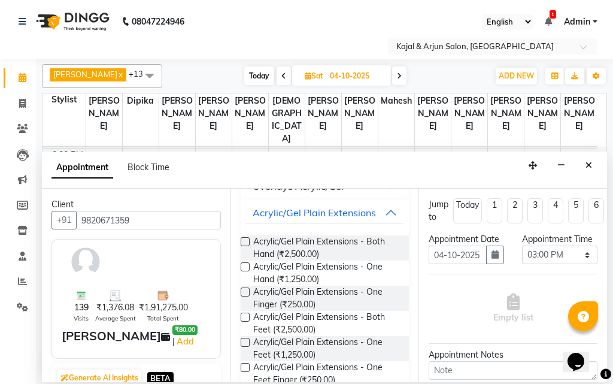
click at [244, 240] on label at bounding box center [245, 241] width 9 height 9
click at [244, 240] on input "checkbox" at bounding box center [245, 243] width 8 height 8
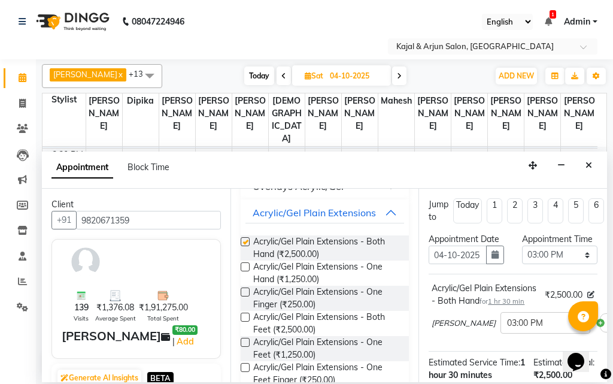
checkbox input "false"
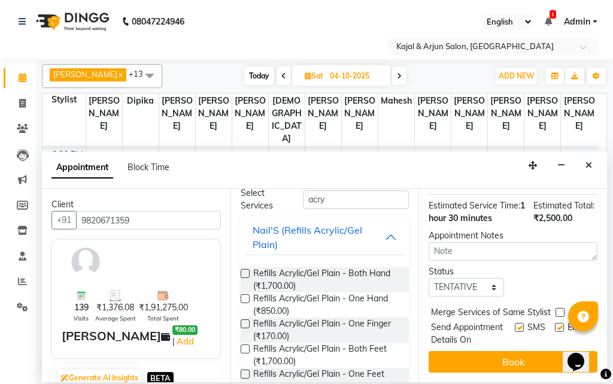
scroll to position [0, 0]
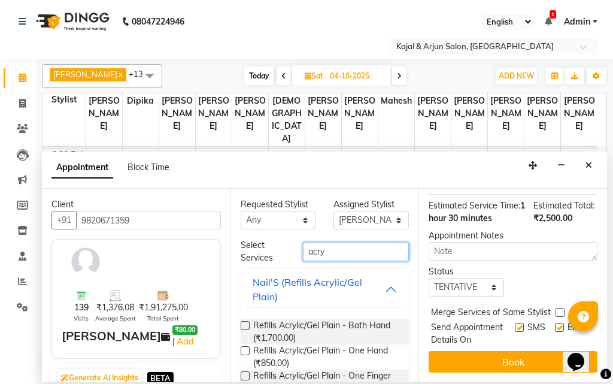
click at [336, 248] on input "acry" at bounding box center [356, 251] width 107 height 19
type input "a"
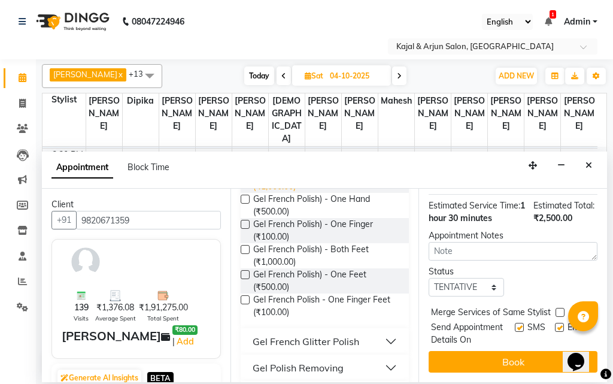
scroll to position [299, 0]
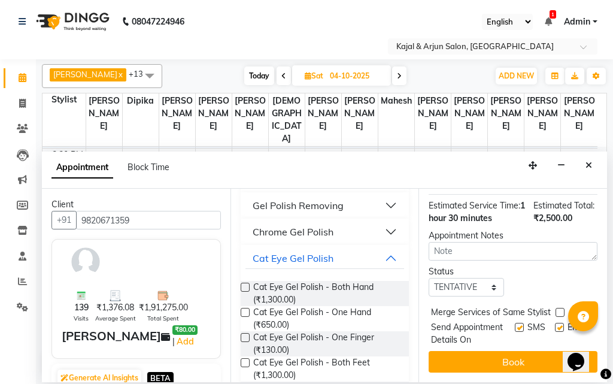
type input "gel pol"
click at [245, 285] on label at bounding box center [245, 286] width 9 height 9
click at [245, 285] on input "checkbox" at bounding box center [245, 288] width 8 height 8
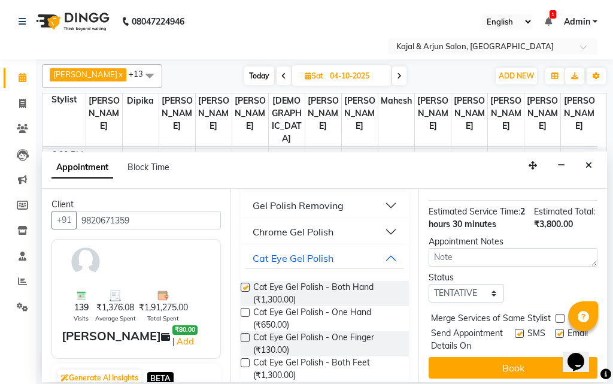
scroll to position [287, 0]
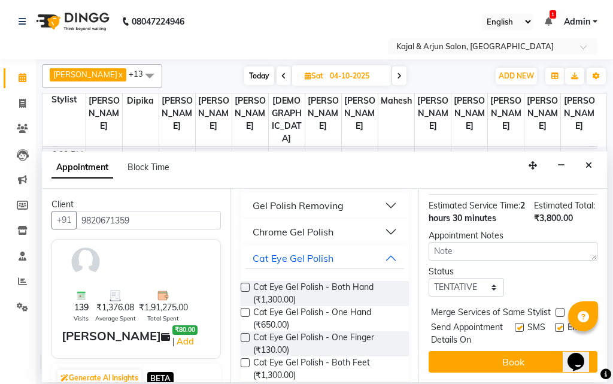
checkbox input "false"
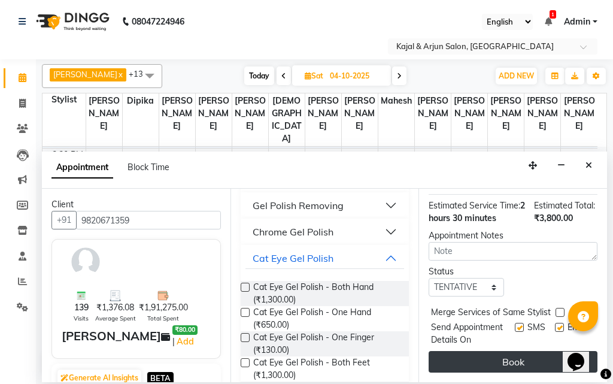
click at [537, 351] on button "Book" at bounding box center [512, 362] width 169 height 22
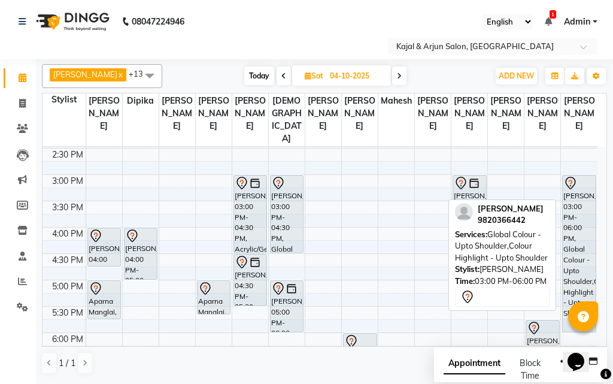
scroll to position [348, 0]
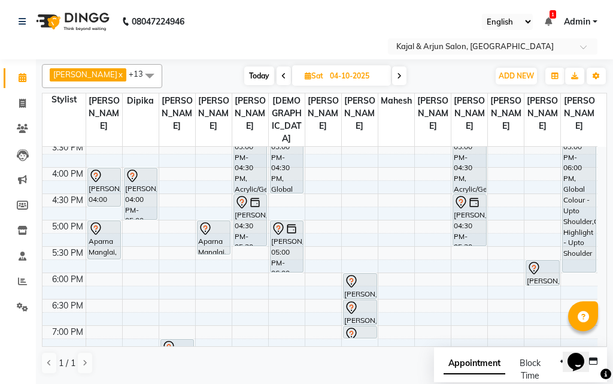
click at [281, 72] on icon at bounding box center [283, 75] width 5 height 7
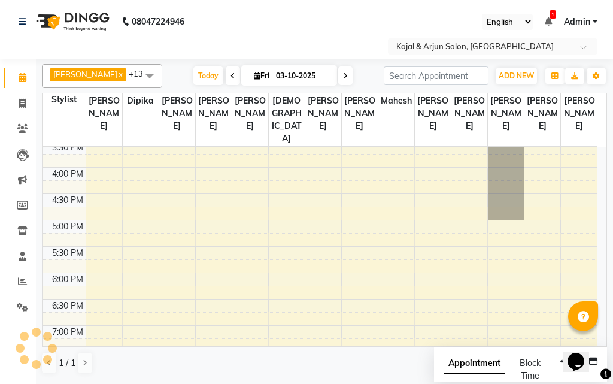
scroll to position [527, 0]
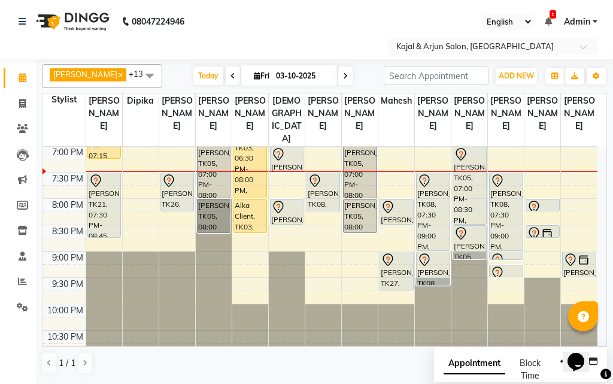
click at [343, 74] on icon at bounding box center [345, 75] width 5 height 7
type input "04-10-2025"
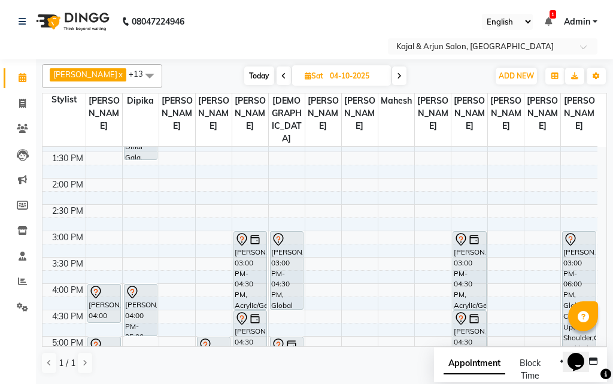
scroll to position [228, 0]
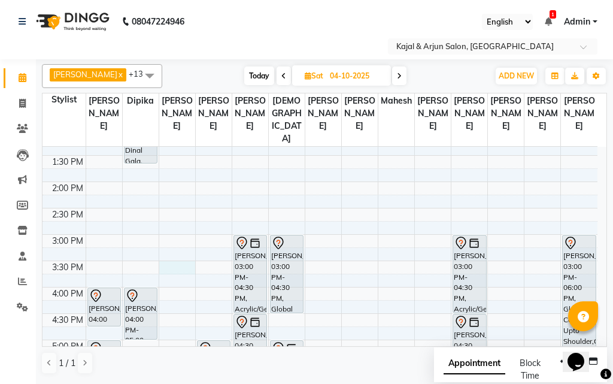
click at [175, 276] on div "9:00 AM 9:30 AM 10:00 AM 10:30 AM 11:00 AM 11:30 AM 12:00 PM 12:30 PM 1:00 PM 1…" at bounding box center [319, 287] width 555 height 737
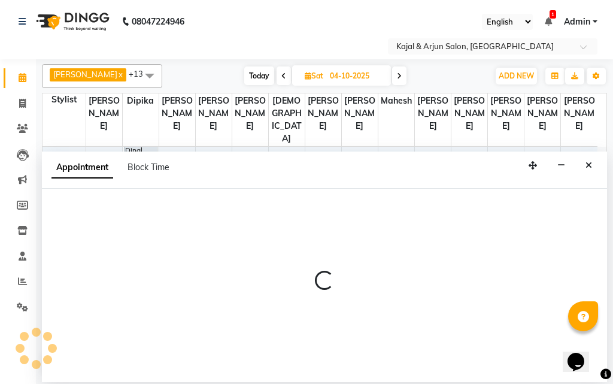
select select "12509"
select select "930"
select select "tentative"
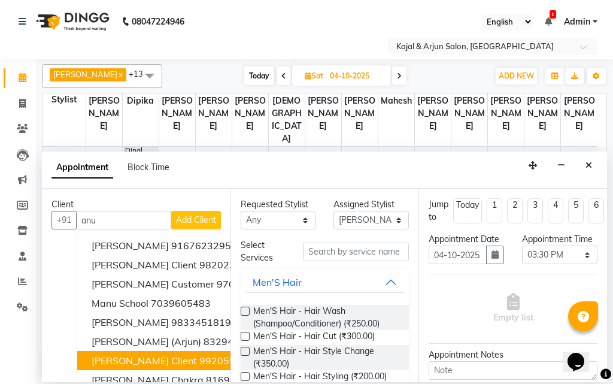
click at [165, 357] on span "[PERSON_NAME] Client" at bounding box center [144, 360] width 105 height 12
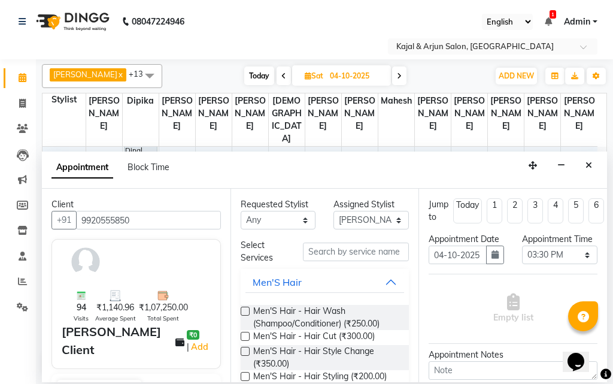
type input "9920555850"
click at [317, 249] on input "text" at bounding box center [356, 251] width 107 height 19
click at [343, 252] on input "text" at bounding box center [356, 251] width 107 height 19
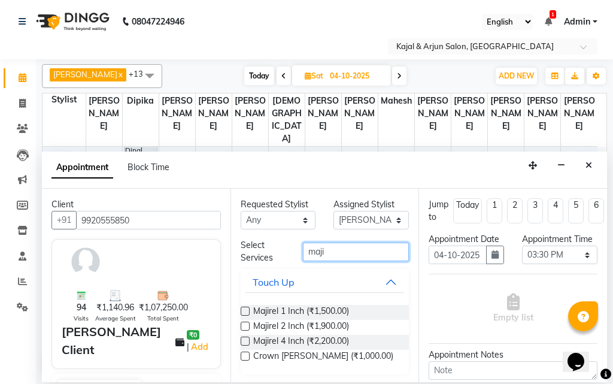
type input "maji"
click at [245, 309] on label at bounding box center [245, 310] width 9 height 9
click at [245, 309] on input "checkbox" at bounding box center [245, 312] width 8 height 8
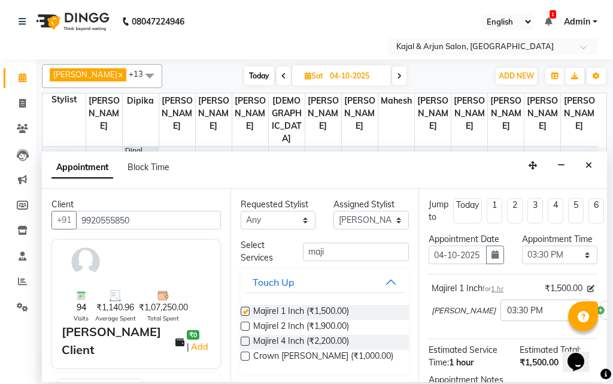
checkbox input "false"
click at [390, 218] on select "Select Arjun Sir [PERSON_NAME] [PERSON_NAME] [PERSON_NAME] [PERSON_NAME] [PERSO…" at bounding box center [370, 220] width 75 height 19
select select "71885"
click at [333, 211] on select "Select Arjun Sir [PERSON_NAME] [PERSON_NAME] [PERSON_NAME] [PERSON_NAME] [PERSO…" at bounding box center [370, 220] width 75 height 19
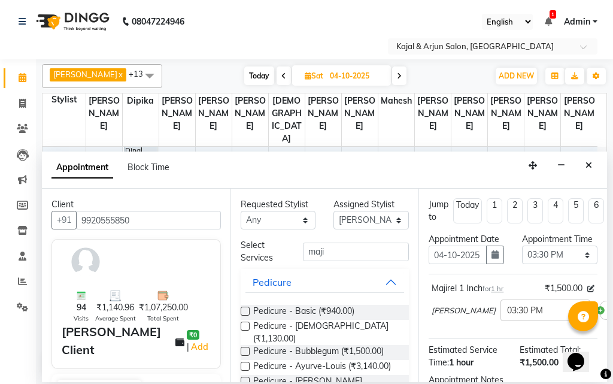
click at [245, 308] on label at bounding box center [245, 310] width 9 height 9
click at [245, 308] on input "checkbox" at bounding box center [245, 312] width 8 height 8
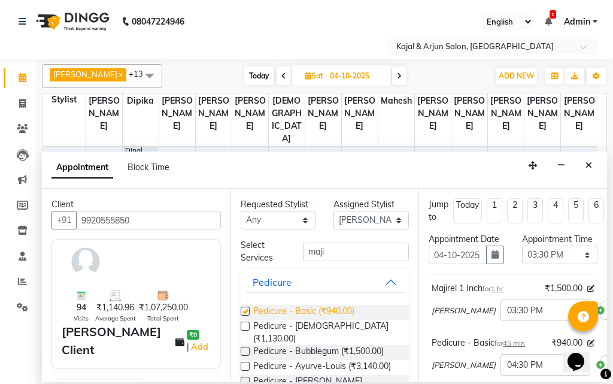
checkbox input "false"
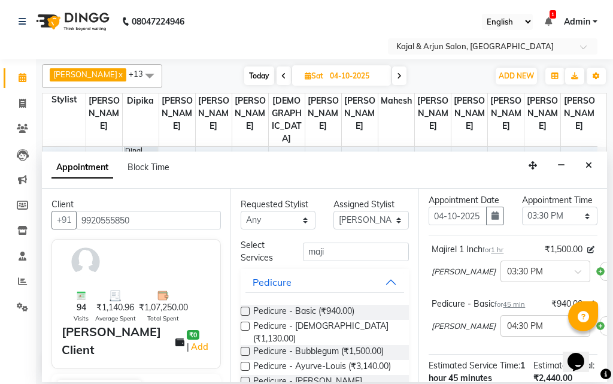
scroll to position [60, 0]
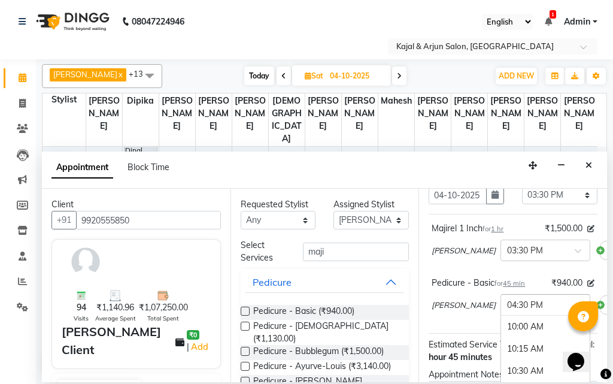
click at [574, 315] on span at bounding box center [581, 308] width 15 height 13
click at [508, 353] on div "04:00 PM" at bounding box center [545, 342] width 89 height 22
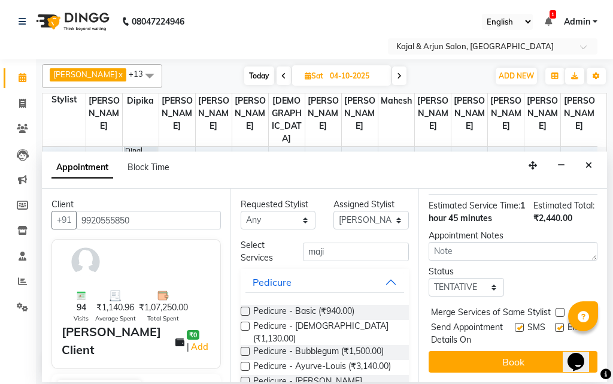
scroll to position [249, 0]
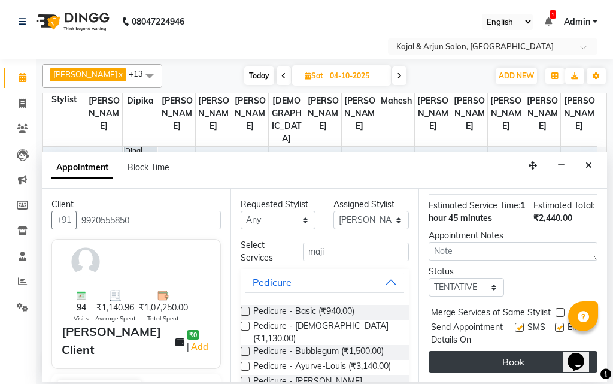
click at [517, 351] on button "Book" at bounding box center [512, 362] width 169 height 22
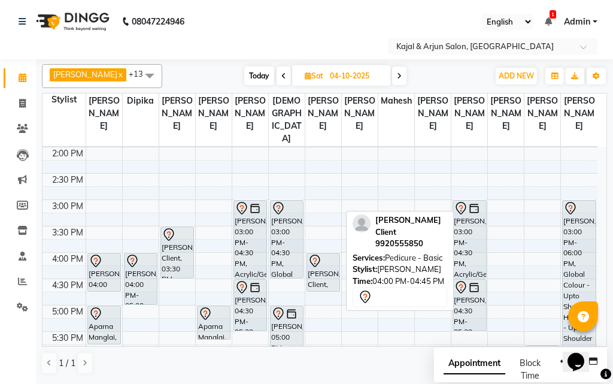
scroll to position [168, 0]
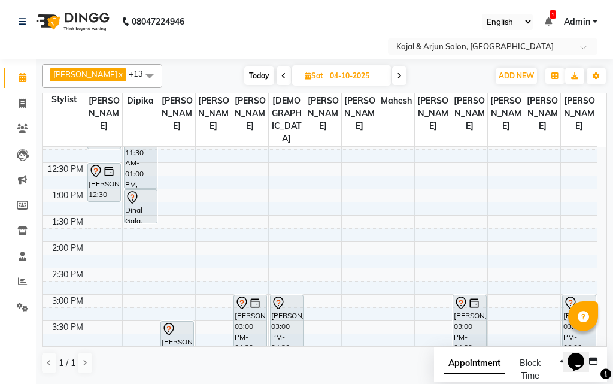
click at [281, 74] on icon at bounding box center [283, 75] width 5 height 7
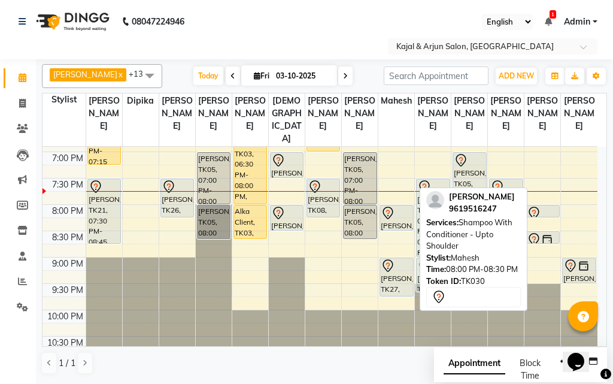
scroll to position [550, 0]
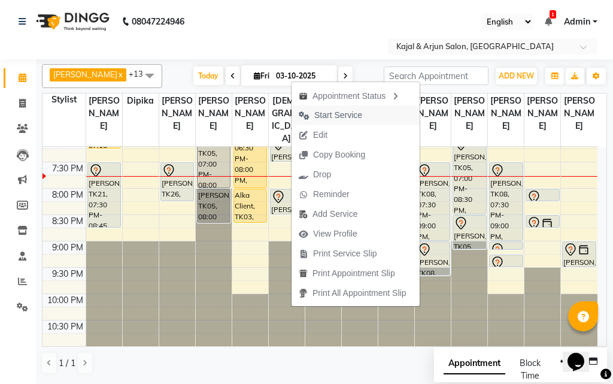
click at [331, 112] on span "Start Service" at bounding box center [338, 115] width 48 height 13
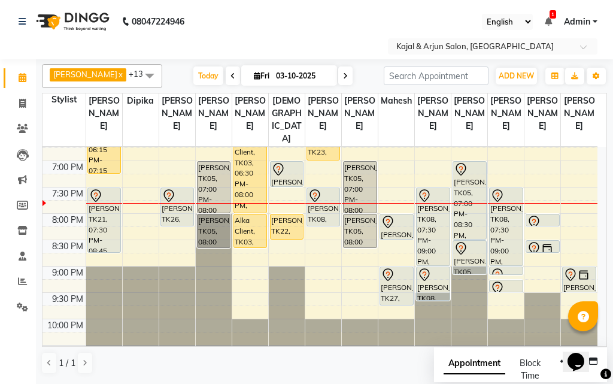
scroll to position [490, 0]
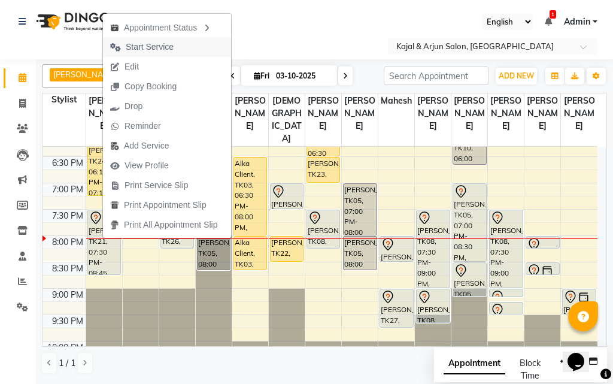
click at [181, 46] on button "Start Service" at bounding box center [167, 47] width 128 height 20
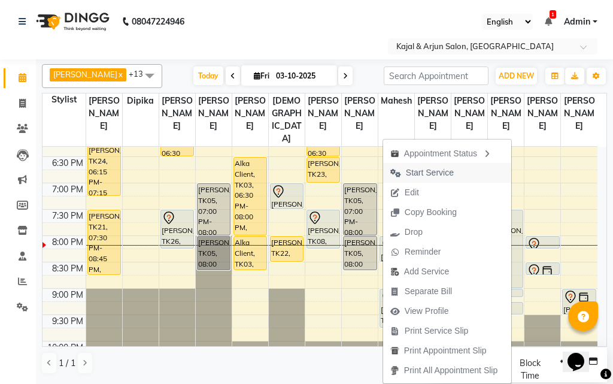
click at [463, 166] on button "Start Service" at bounding box center [447, 173] width 128 height 20
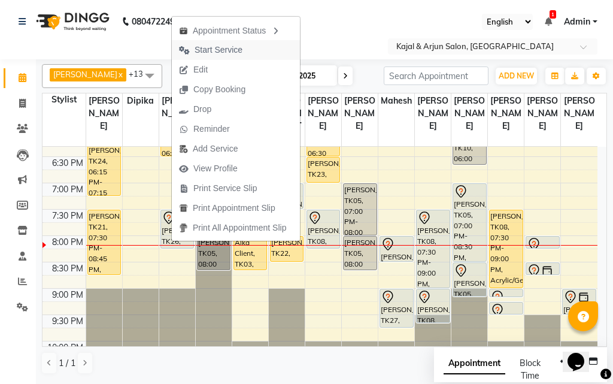
click at [261, 48] on button "Start Service" at bounding box center [236, 50] width 128 height 20
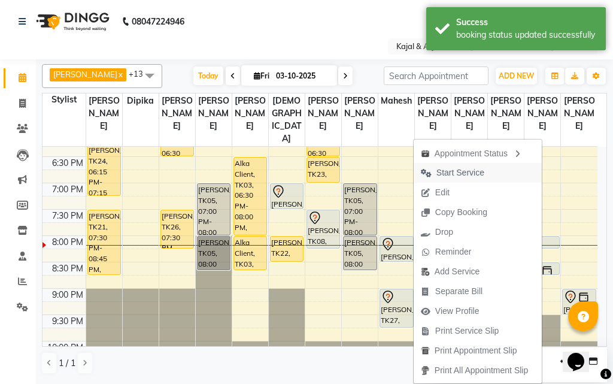
click at [470, 174] on span "Start Service" at bounding box center [460, 172] width 48 height 13
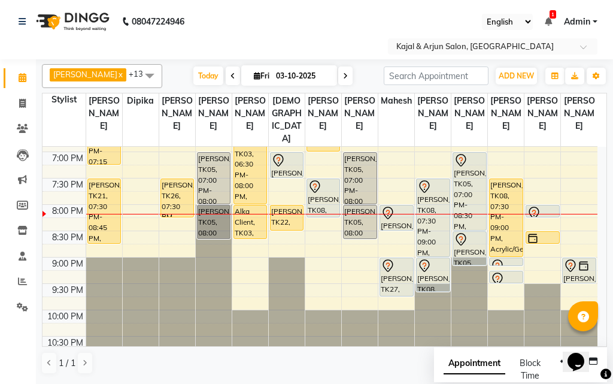
scroll to position [550, 0]
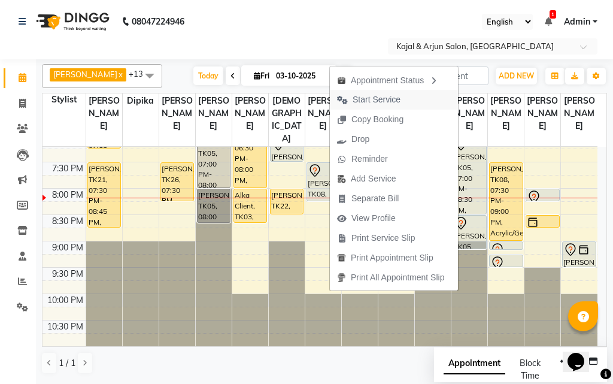
click at [407, 100] on button "Start Service" at bounding box center [394, 100] width 128 height 20
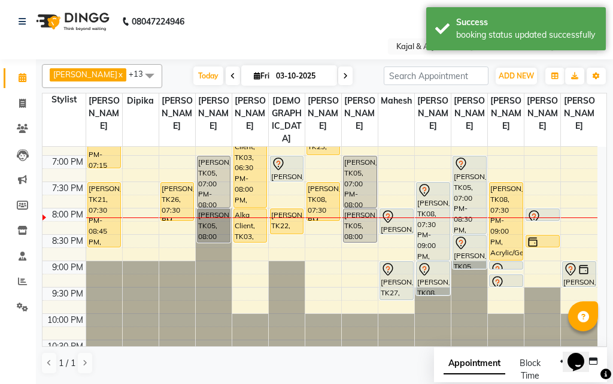
scroll to position [490, 0]
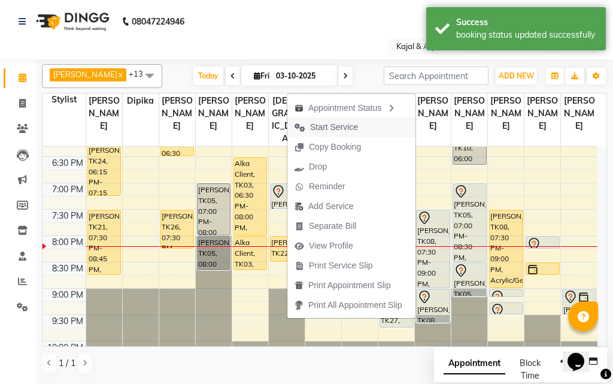
click at [336, 127] on span "Start Service" at bounding box center [334, 127] width 48 height 13
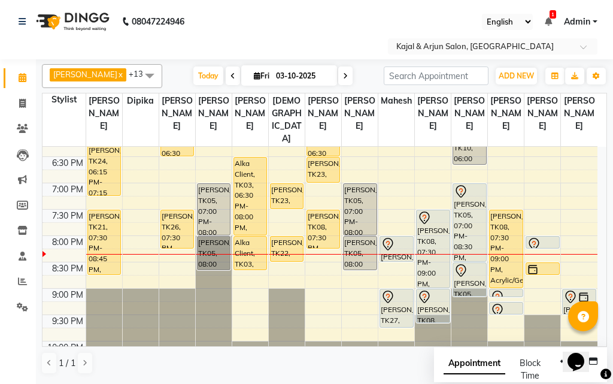
click at [343, 75] on icon at bounding box center [345, 75] width 5 height 7
type input "04-10-2025"
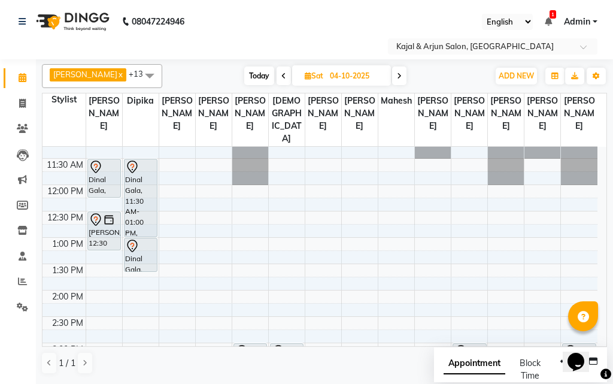
scroll to position [60, 0]
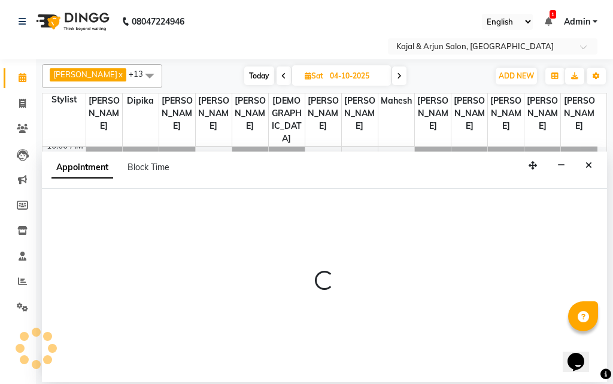
select select "12509"
select select "660"
select select "tentative"
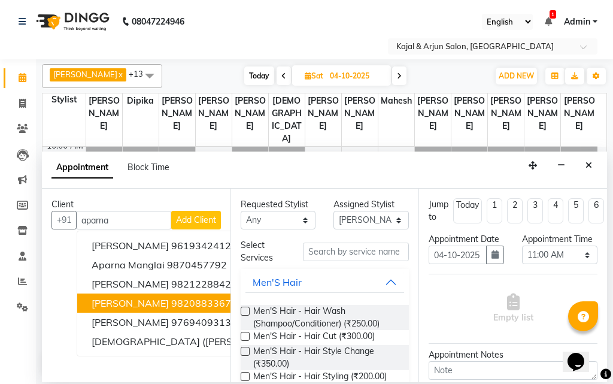
click at [171, 299] on ngb-highlight "9820883367" at bounding box center [201, 303] width 60 height 12
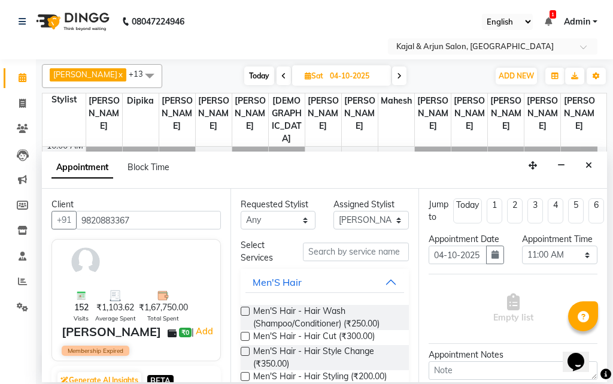
type input "9820883367"
click at [343, 250] on input "text" at bounding box center [356, 251] width 107 height 19
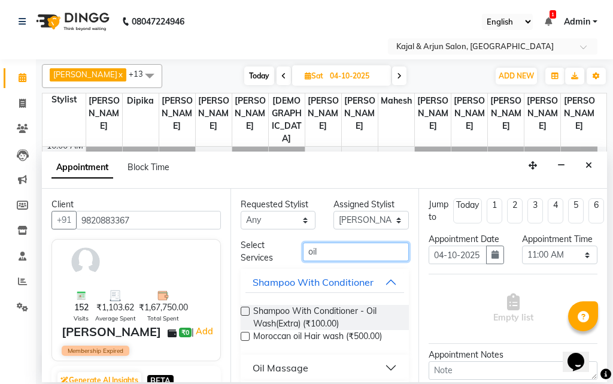
type input "oil"
click at [304, 370] on div "Oil Massage" at bounding box center [280, 367] width 56 height 14
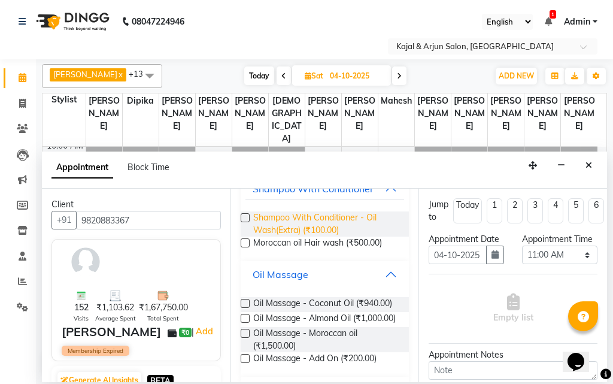
scroll to position [120, 0]
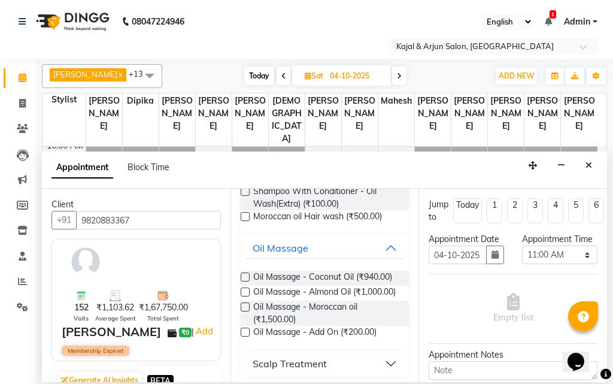
click at [244, 275] on label at bounding box center [245, 276] width 9 height 9
click at [244, 275] on input "checkbox" at bounding box center [245, 278] width 8 height 8
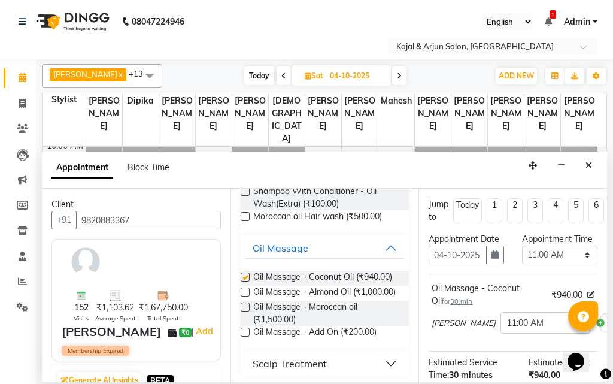
checkbox input "false"
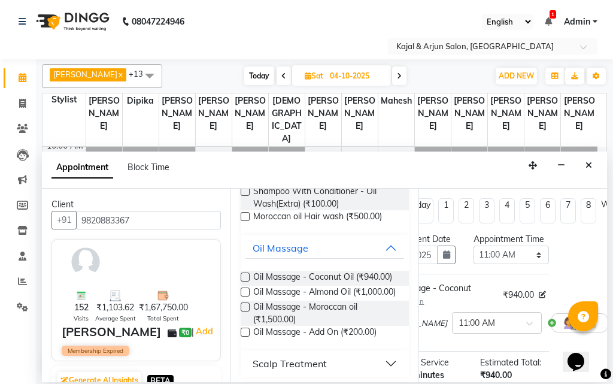
scroll to position [0, 81]
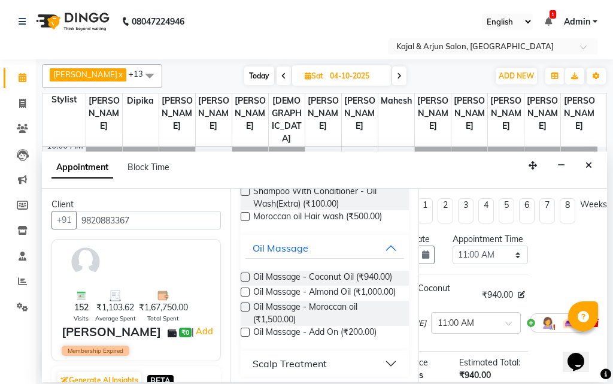
click at [591, 327] on icon at bounding box center [594, 322] width 7 height 8
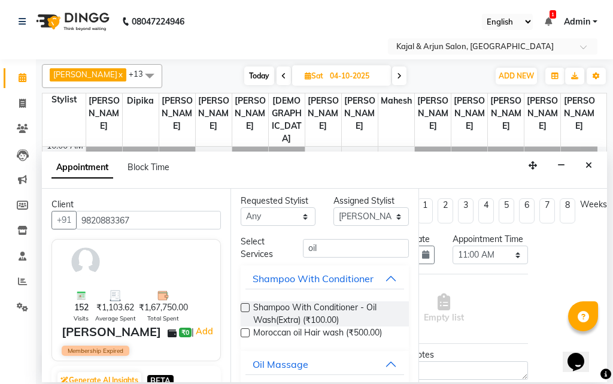
scroll to position [0, 0]
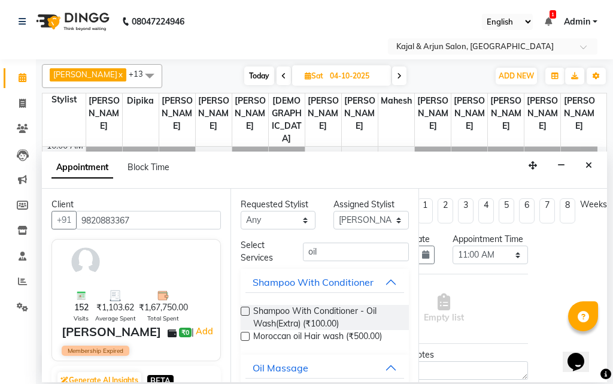
click at [247, 334] on label at bounding box center [245, 335] width 9 height 9
click at [247, 334] on input "checkbox" at bounding box center [245, 337] width 8 height 8
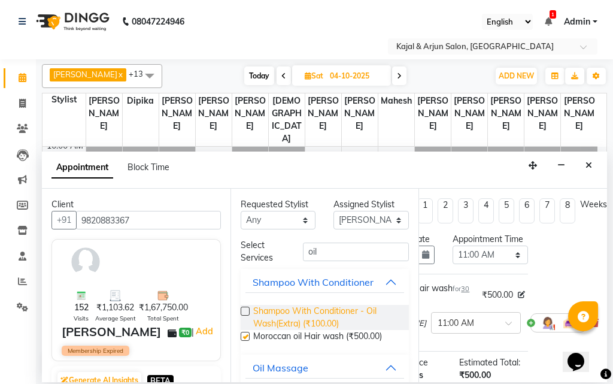
checkbox input "false"
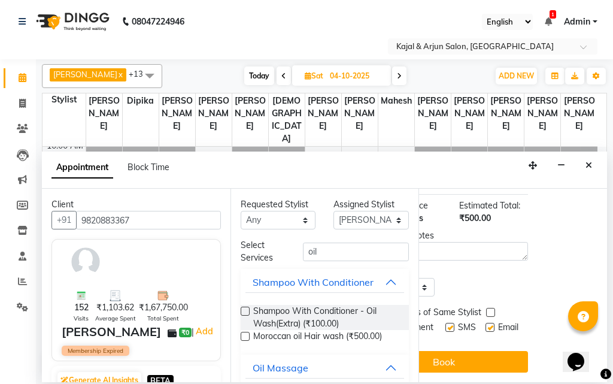
scroll to position [193, 81]
click at [485, 322] on label at bounding box center [489, 326] width 9 height 9
click at [485, 324] on input "checkbox" at bounding box center [489, 328] width 8 height 8
checkbox input "false"
click at [445, 322] on label at bounding box center [449, 326] width 9 height 9
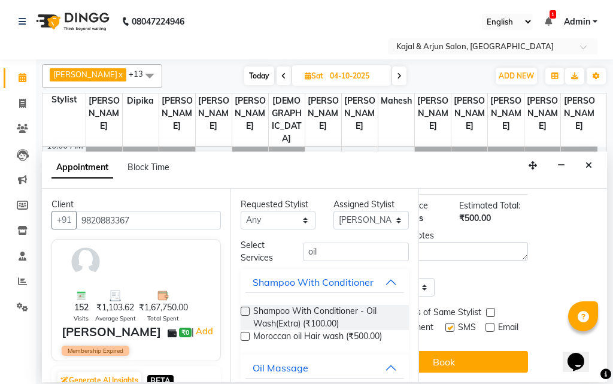
click at [445, 324] on input "checkbox" at bounding box center [449, 328] width 8 height 8
checkbox input "false"
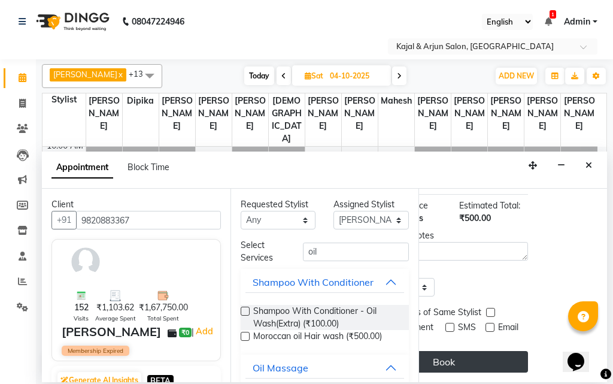
click at [437, 351] on button "Book" at bounding box center [443, 362] width 169 height 22
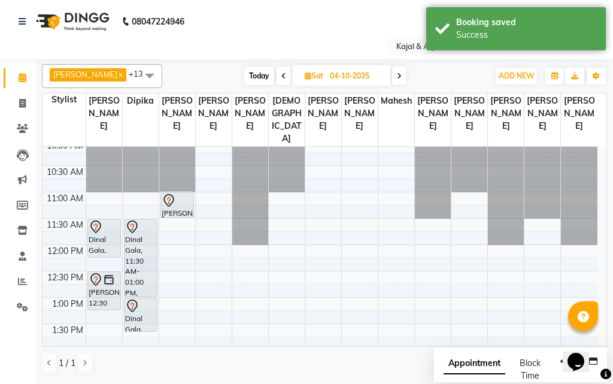
click at [281, 74] on icon at bounding box center [283, 75] width 5 height 7
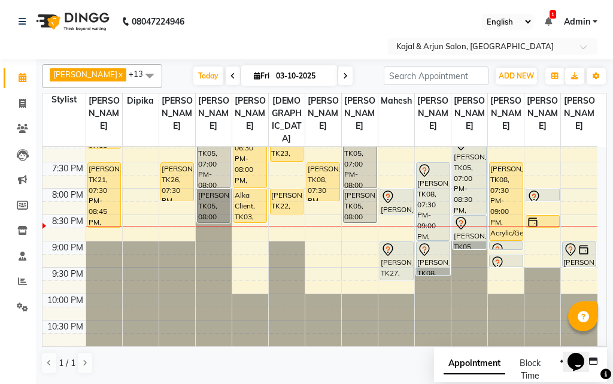
click at [343, 73] on icon at bounding box center [345, 75] width 5 height 7
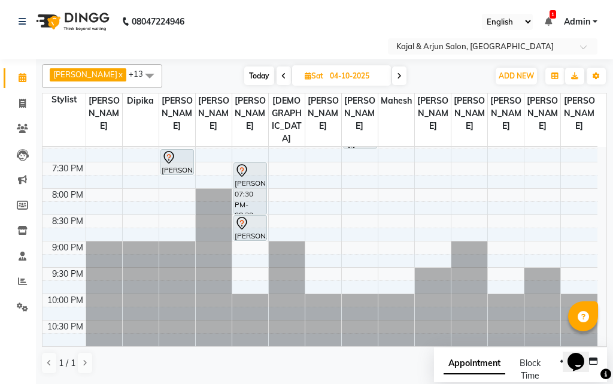
click at [397, 75] on icon at bounding box center [399, 75] width 5 height 7
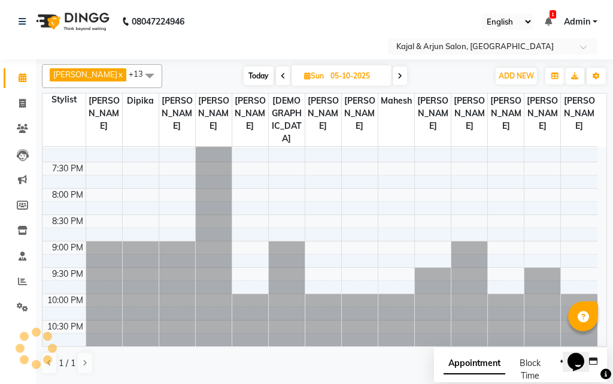
click at [397, 75] on icon at bounding box center [399, 75] width 5 height 7
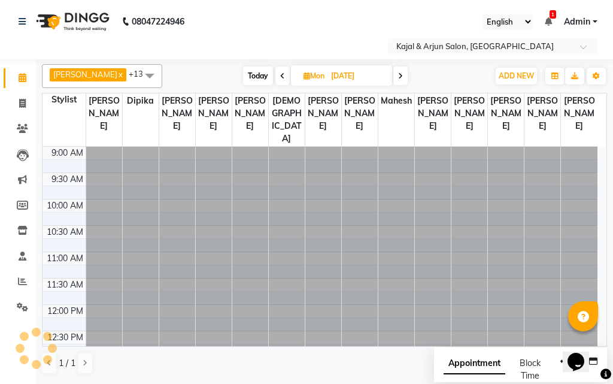
click at [398, 75] on icon at bounding box center [400, 75] width 5 height 7
click at [397, 76] on icon at bounding box center [399, 75] width 5 height 7
click at [398, 77] on icon at bounding box center [400, 75] width 5 height 7
click at [398, 77] on icon at bounding box center [399, 75] width 5 height 7
click at [400, 78] on span at bounding box center [398, 75] width 14 height 19
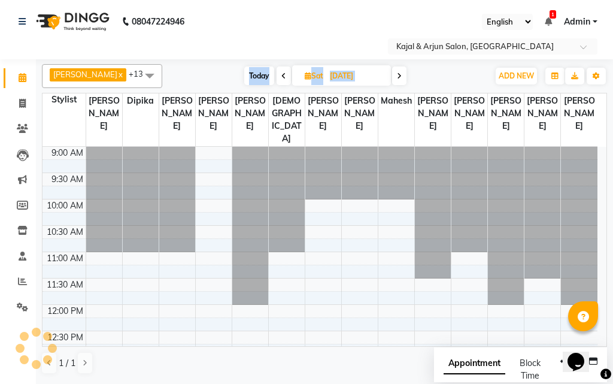
click at [400, 78] on span at bounding box center [399, 75] width 14 height 19
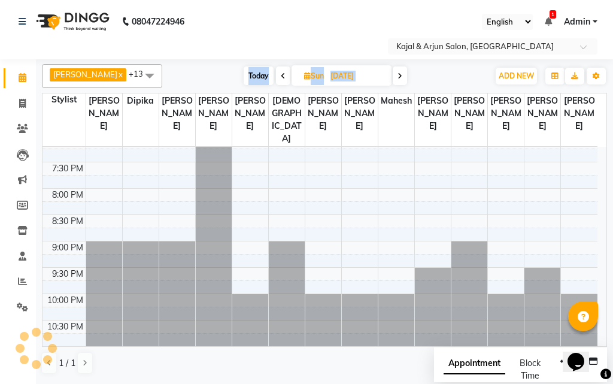
click at [401, 78] on span at bounding box center [399, 75] width 14 height 19
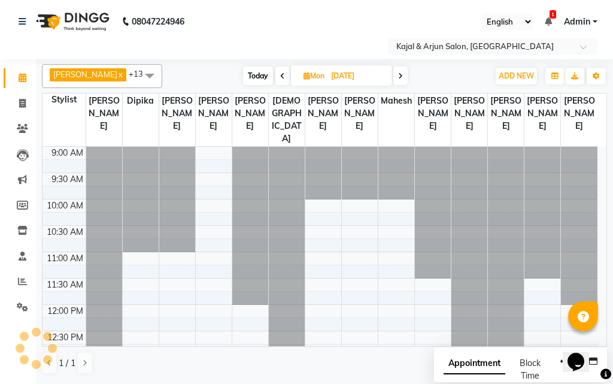
click at [401, 78] on span at bounding box center [400, 75] width 14 height 19
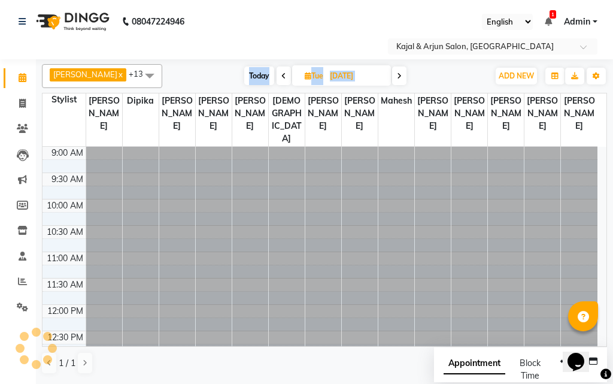
click at [401, 78] on span at bounding box center [399, 75] width 14 height 19
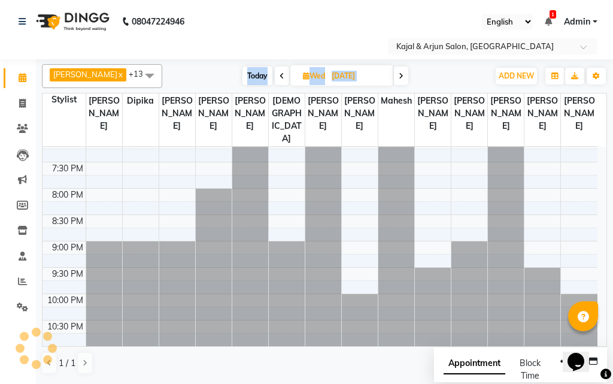
click at [401, 78] on icon at bounding box center [400, 75] width 5 height 7
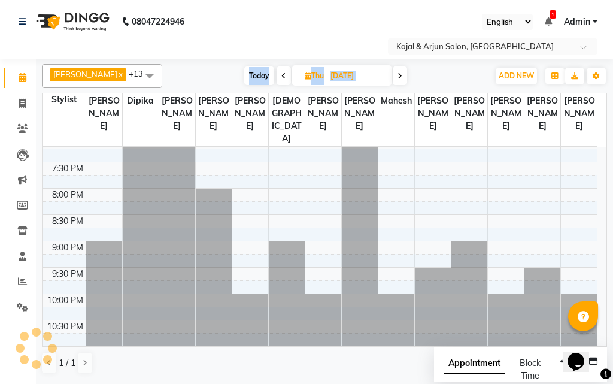
click at [401, 78] on span at bounding box center [399, 75] width 14 height 19
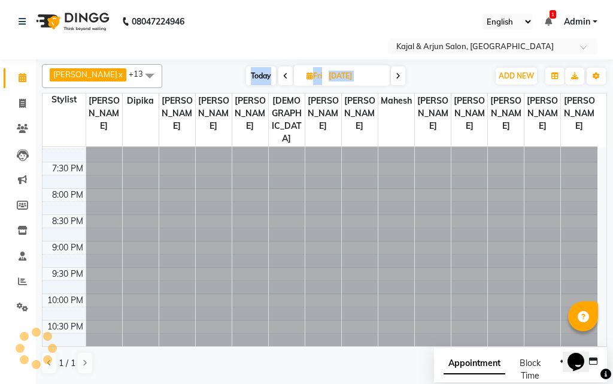
scroll to position [550, 0]
click at [402, 79] on span at bounding box center [398, 75] width 14 height 19
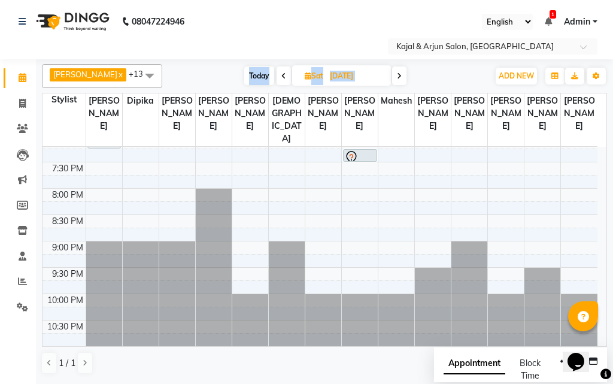
click at [398, 75] on icon at bounding box center [399, 75] width 5 height 7
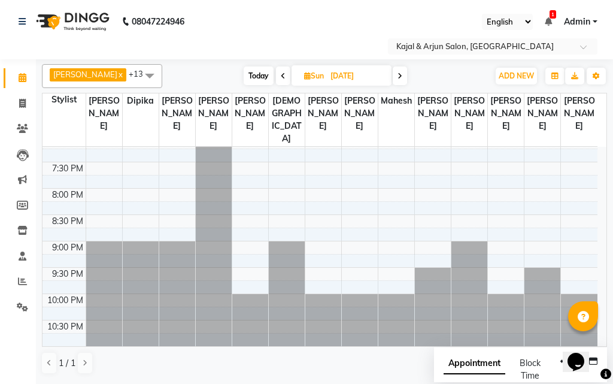
click at [398, 75] on icon at bounding box center [399, 75] width 5 height 7
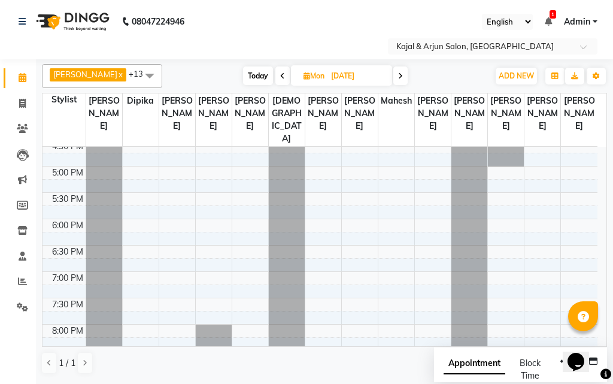
scroll to position [430, 0]
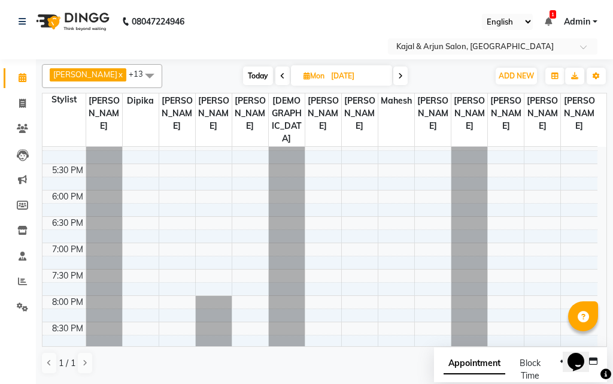
click at [279, 71] on span at bounding box center [282, 75] width 14 height 19
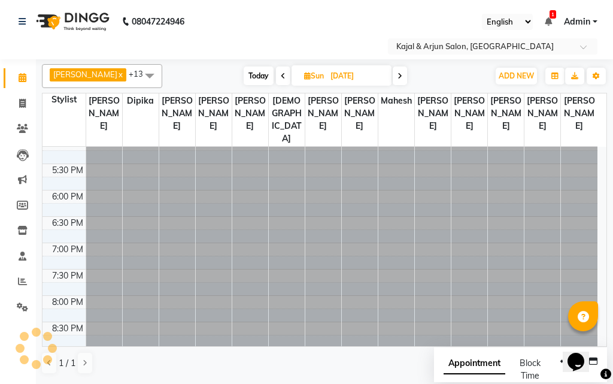
scroll to position [0, 0]
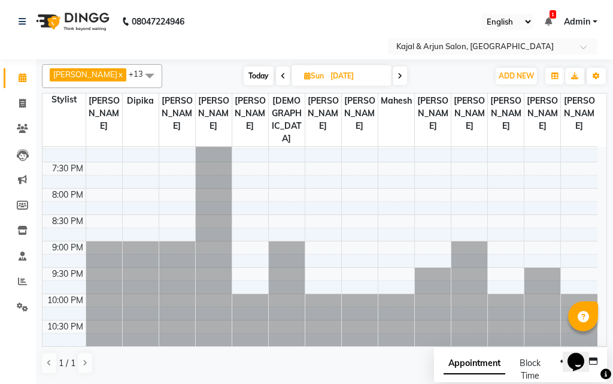
click at [279, 71] on span at bounding box center [283, 75] width 14 height 19
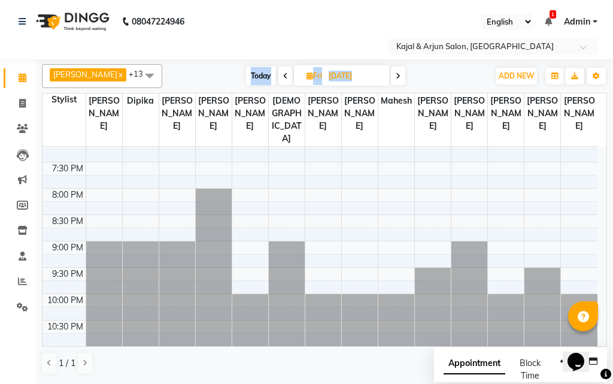
click at [279, 74] on span at bounding box center [285, 75] width 14 height 19
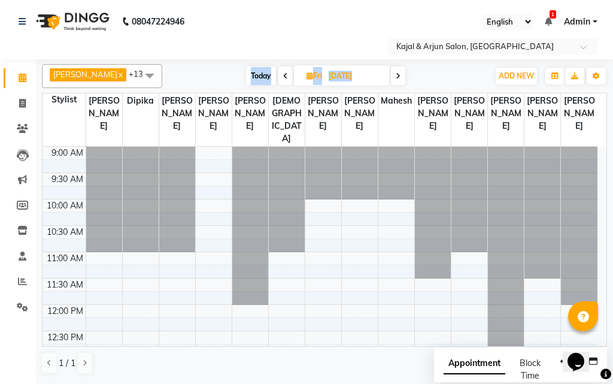
click at [283, 74] on icon at bounding box center [285, 75] width 5 height 7
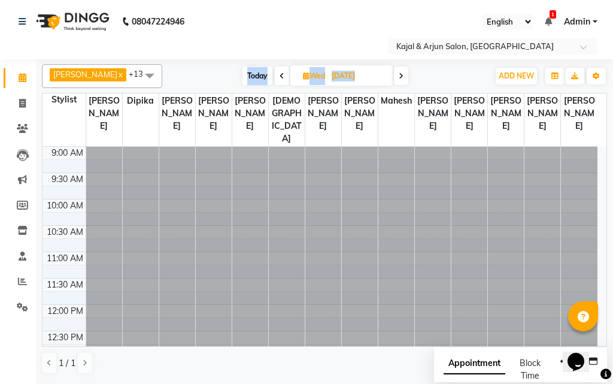
click at [279, 74] on icon at bounding box center [281, 75] width 5 height 7
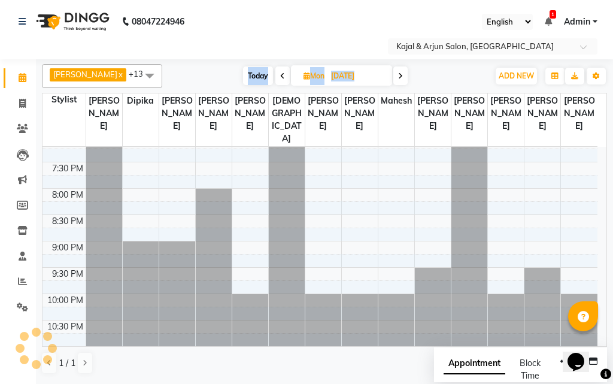
click at [280, 74] on icon at bounding box center [282, 75] width 5 height 7
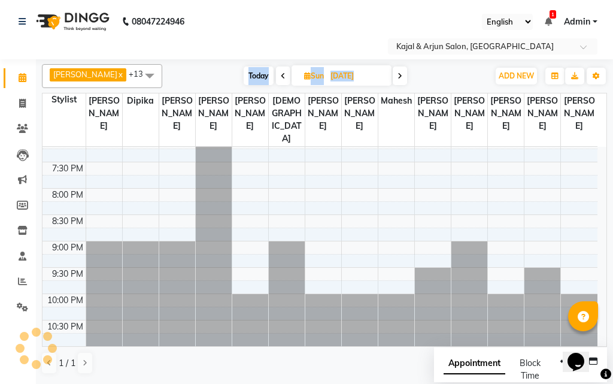
click at [281, 74] on icon at bounding box center [283, 75] width 5 height 7
click at [283, 78] on icon at bounding box center [285, 75] width 5 height 7
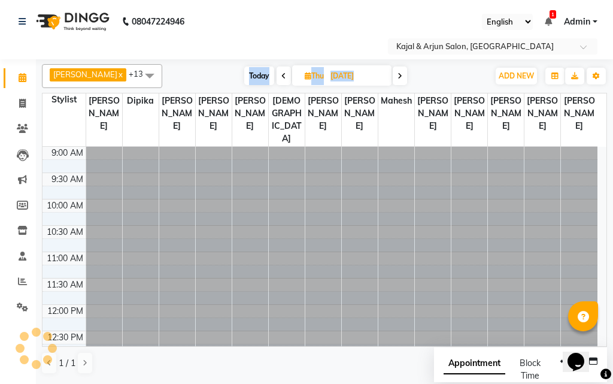
click at [281, 78] on icon at bounding box center [283, 75] width 5 height 7
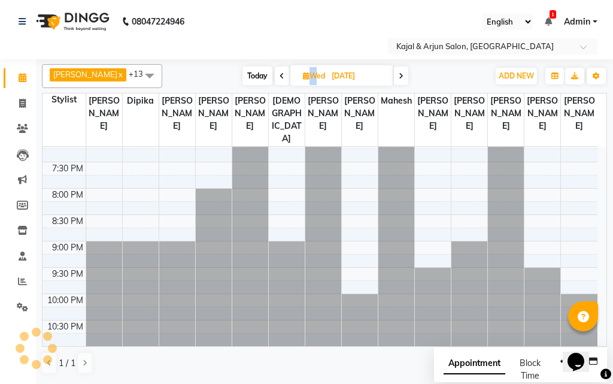
click at [279, 78] on icon at bounding box center [281, 75] width 5 height 7
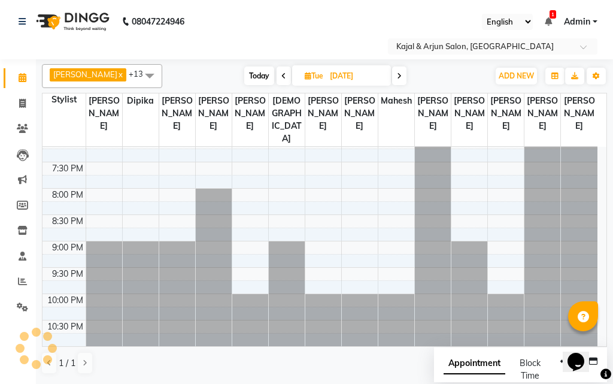
scroll to position [550, 0]
click at [282, 75] on icon at bounding box center [283, 75] width 5 height 7
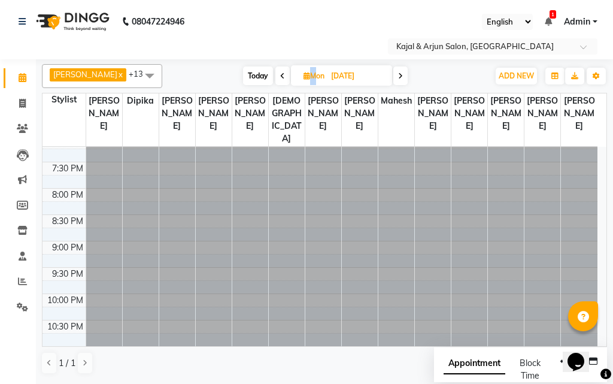
click at [282, 75] on span at bounding box center [282, 75] width 14 height 19
click at [282, 75] on icon at bounding box center [283, 75] width 5 height 7
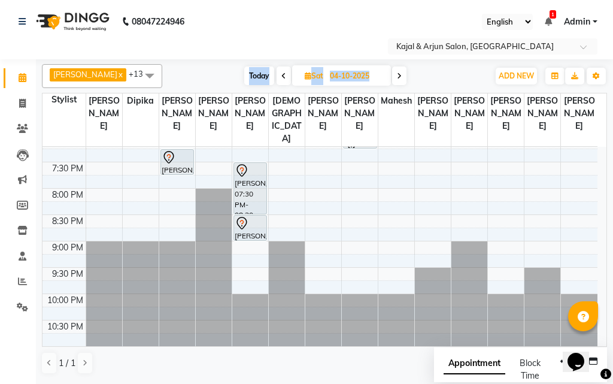
click at [397, 73] on icon at bounding box center [399, 75] width 5 height 7
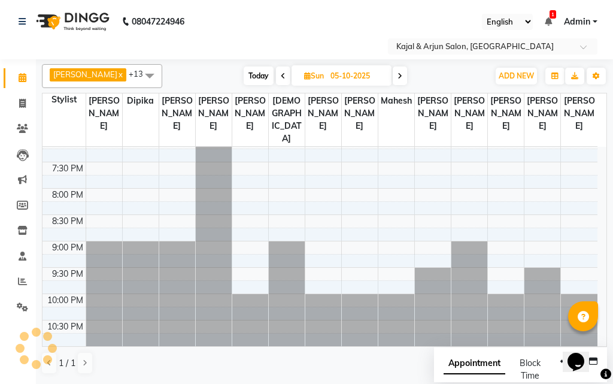
click at [398, 73] on icon at bounding box center [399, 75] width 5 height 7
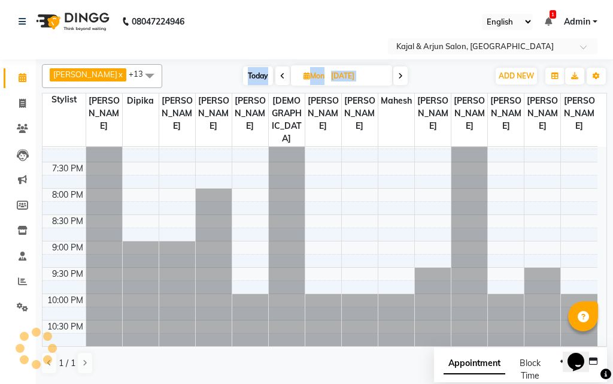
click at [398, 73] on icon at bounding box center [400, 75] width 5 height 7
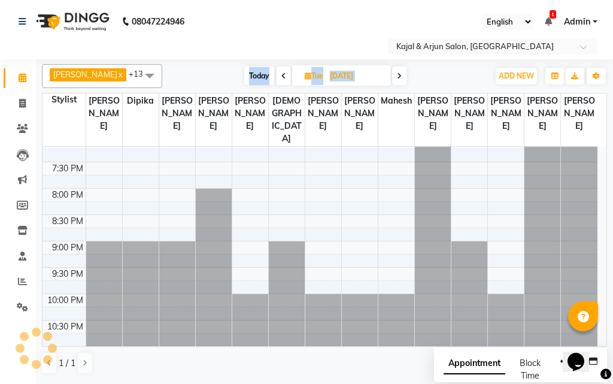
click at [398, 73] on icon at bounding box center [399, 75] width 5 height 7
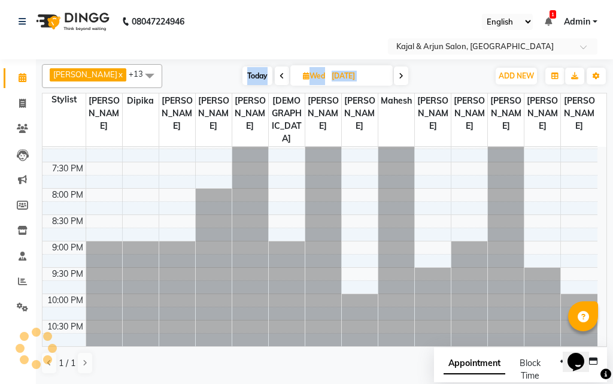
click at [398, 73] on icon at bounding box center [400, 75] width 5 height 7
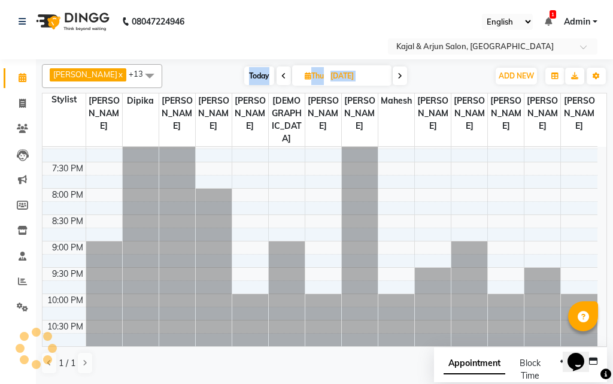
click at [398, 73] on icon at bounding box center [399, 75] width 5 height 7
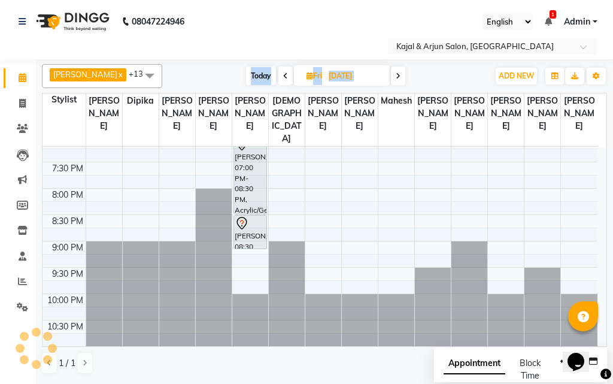
click at [398, 73] on span at bounding box center [398, 75] width 14 height 19
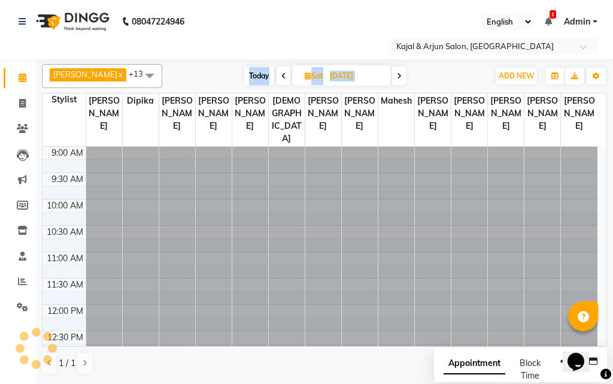
click at [398, 73] on icon at bounding box center [399, 75] width 5 height 7
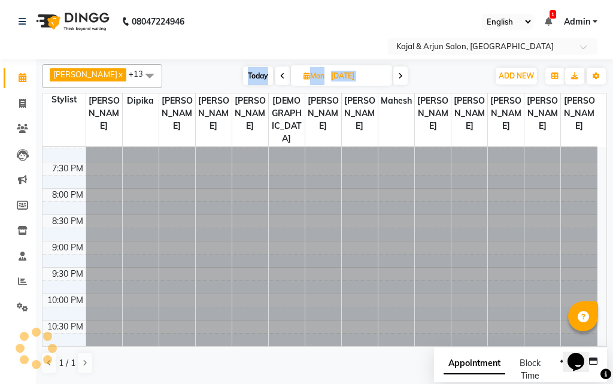
click at [398, 73] on icon at bounding box center [400, 75] width 5 height 7
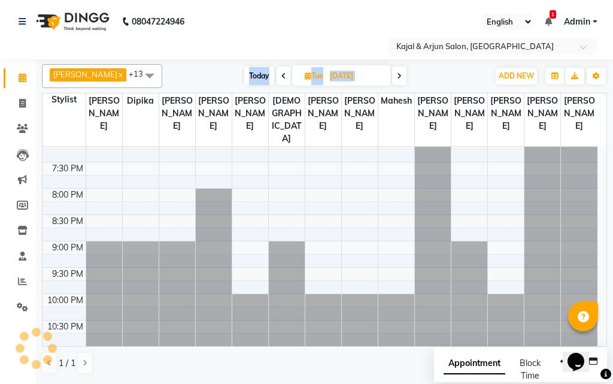
click at [398, 73] on icon at bounding box center [399, 75] width 5 height 7
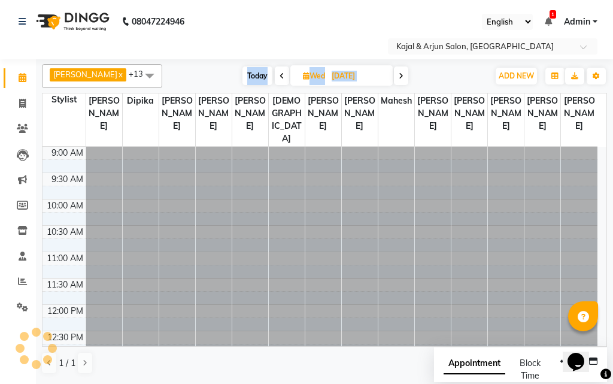
click at [398, 73] on icon at bounding box center [400, 75] width 5 height 7
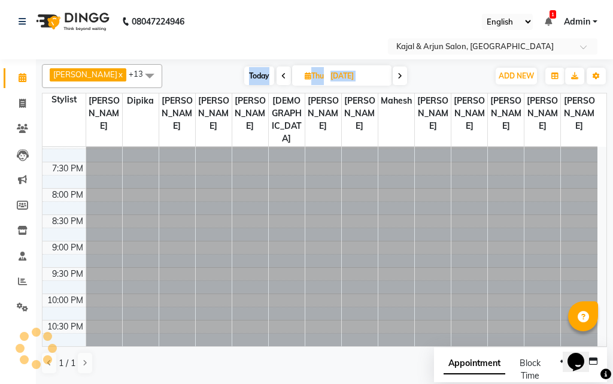
click at [398, 73] on icon at bounding box center [399, 75] width 5 height 7
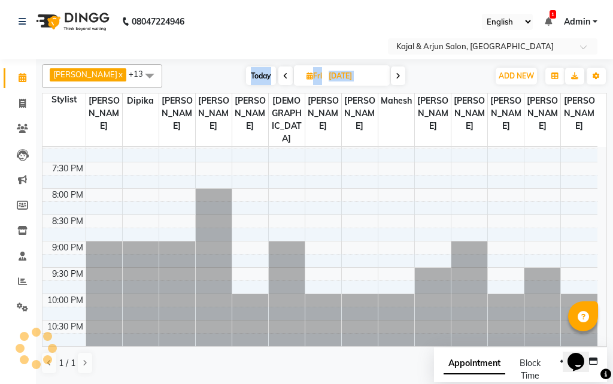
click at [398, 73] on span at bounding box center [398, 75] width 14 height 19
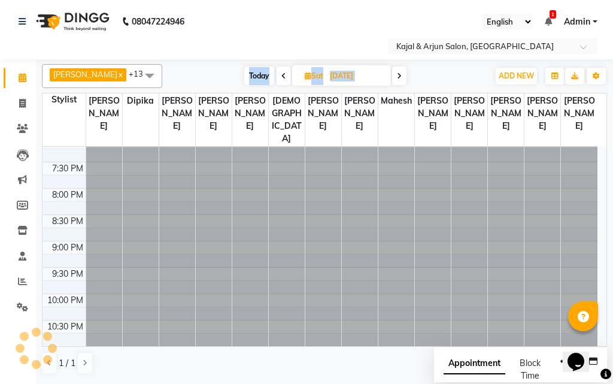
click at [398, 73] on icon at bounding box center [399, 75] width 5 height 7
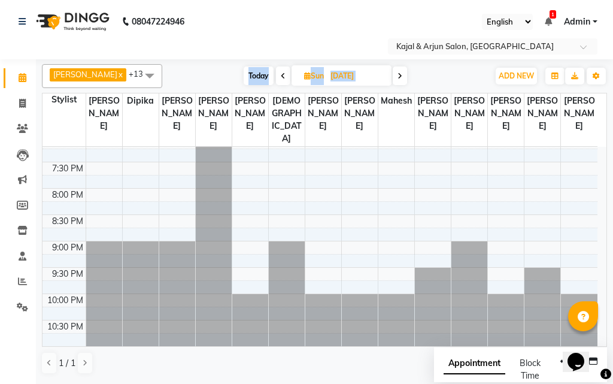
click at [398, 73] on icon at bounding box center [399, 75] width 5 height 7
type input "[DATE]"
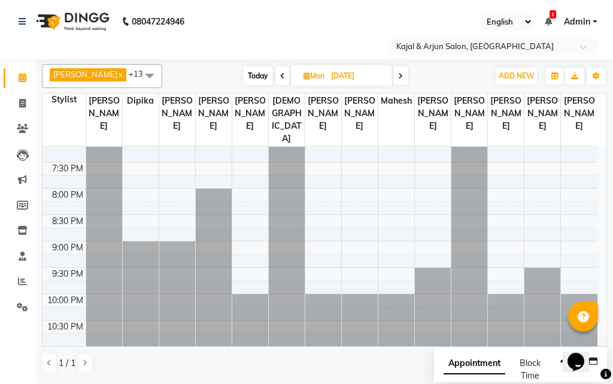
click at [262, 13] on nav "08047224946 Select Location × Kajal & Arjun Salon, Lokhandwala English ENGLISH …" at bounding box center [306, 29] width 613 height 59
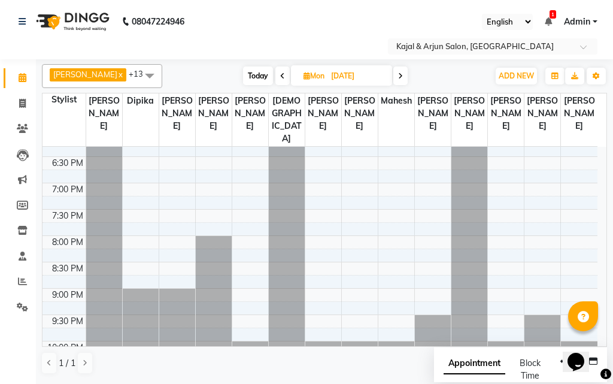
scroll to position [0, 0]
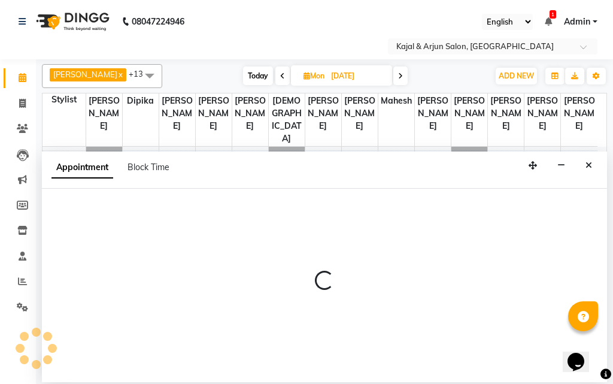
select select "6990"
select select "tentative"
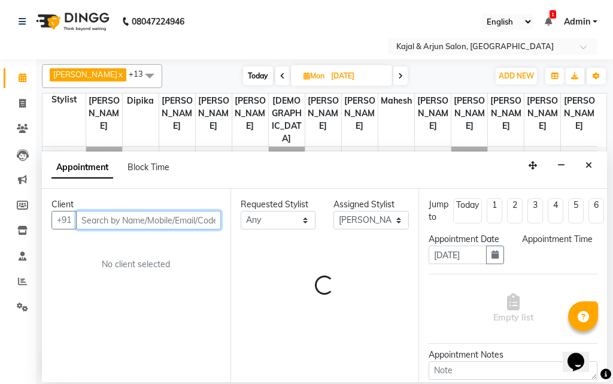
select select "1080"
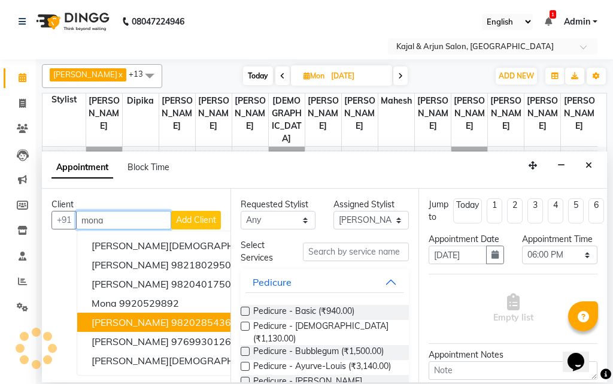
click at [177, 320] on ngb-highlight "9820285436" at bounding box center [201, 322] width 60 height 12
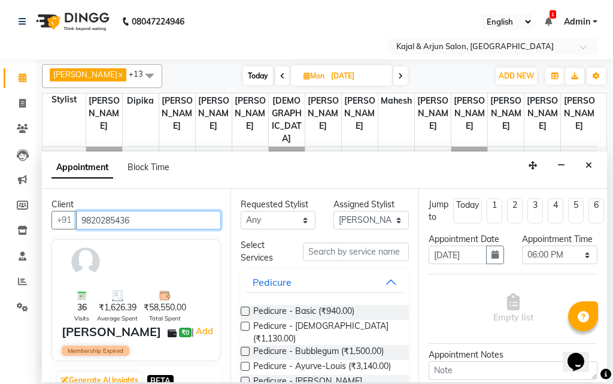
type input "9820285436"
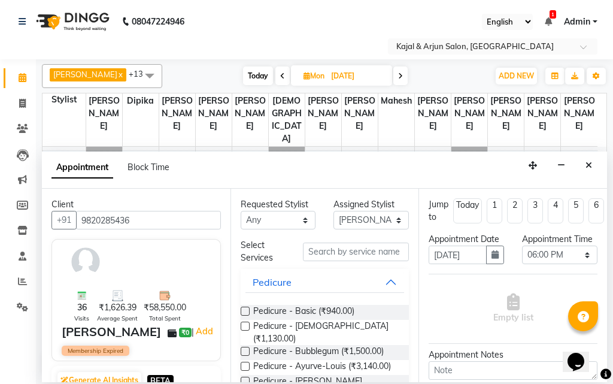
click at [246, 307] on label at bounding box center [245, 310] width 9 height 9
click at [246, 308] on input "checkbox" at bounding box center [245, 312] width 8 height 8
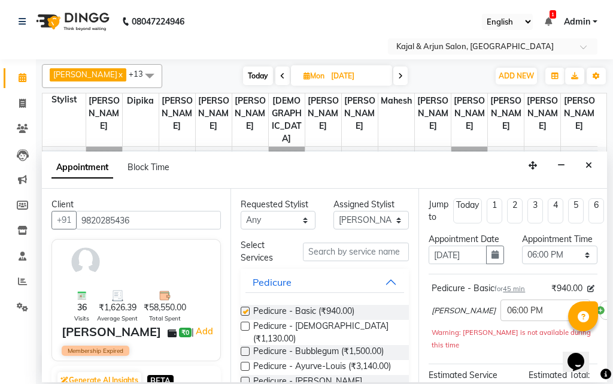
checkbox input "false"
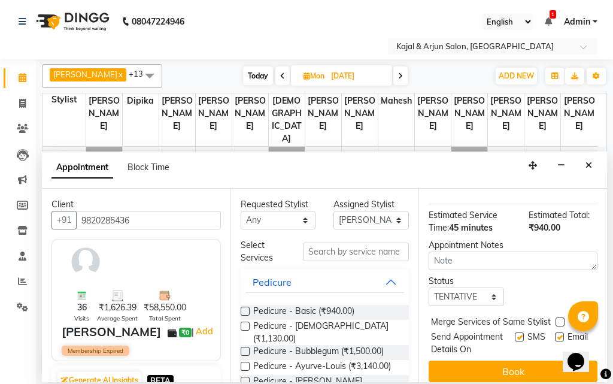
scroll to position [191, 0]
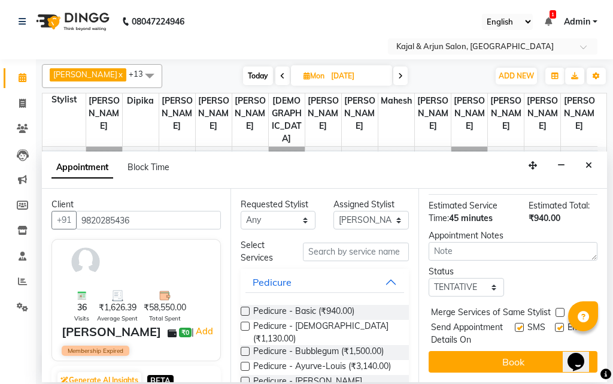
click at [515, 322] on label at bounding box center [519, 326] width 9 height 9
click at [515, 324] on input "checkbox" at bounding box center [519, 328] width 8 height 8
checkbox input "false"
click at [555, 322] on label at bounding box center [559, 326] width 9 height 9
click at [555, 324] on input "checkbox" at bounding box center [559, 328] width 8 height 8
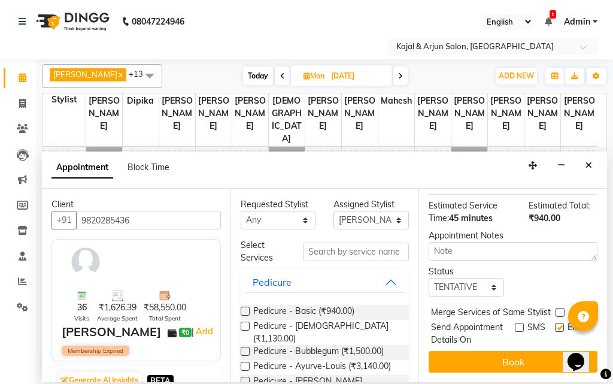
checkbox input "false"
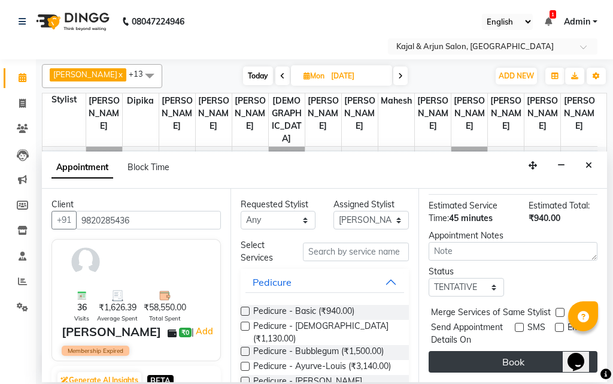
click at [520, 351] on button "Book" at bounding box center [512, 362] width 169 height 22
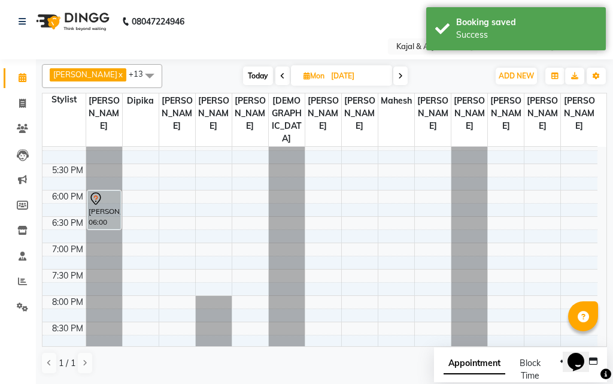
click at [276, 73] on span at bounding box center [282, 75] width 14 height 19
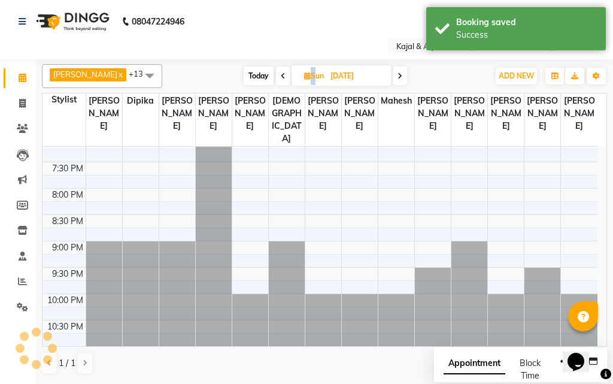
click at [276, 73] on span at bounding box center [283, 75] width 14 height 19
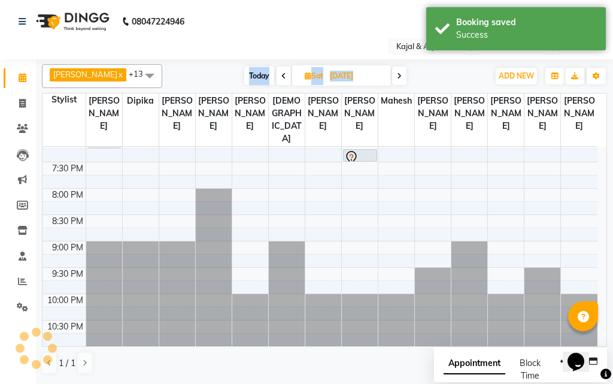
click at [276, 73] on span at bounding box center [283, 75] width 14 height 19
click at [278, 73] on span at bounding box center [285, 75] width 14 height 19
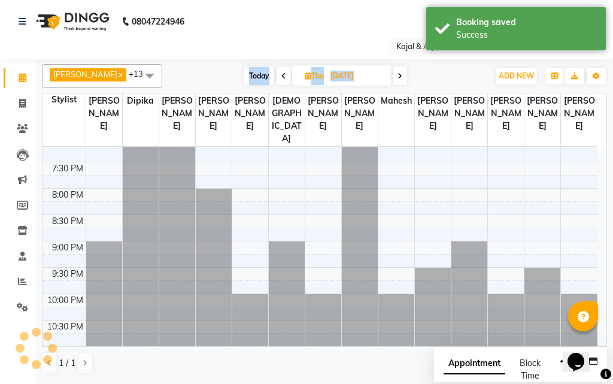
click at [276, 73] on span at bounding box center [283, 75] width 14 height 19
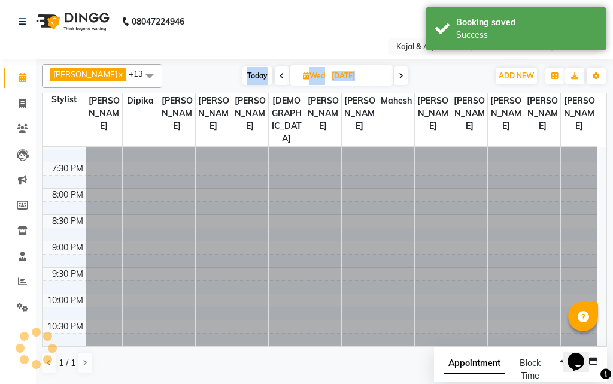
click at [279, 73] on icon at bounding box center [281, 75] width 5 height 7
click at [276, 73] on span at bounding box center [283, 75] width 14 height 19
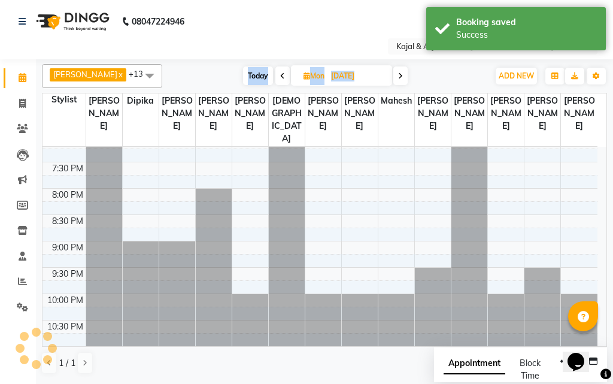
click at [276, 73] on span at bounding box center [282, 75] width 14 height 19
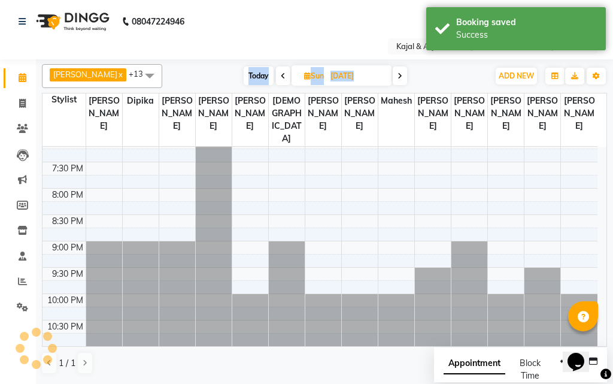
click at [276, 73] on span at bounding box center [283, 75] width 14 height 19
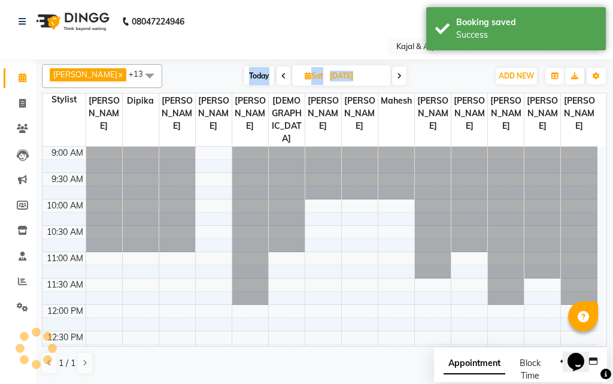
scroll to position [0, 0]
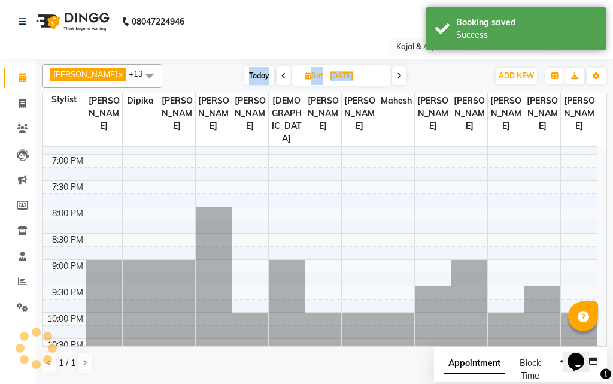
click at [276, 73] on span at bounding box center [283, 75] width 14 height 19
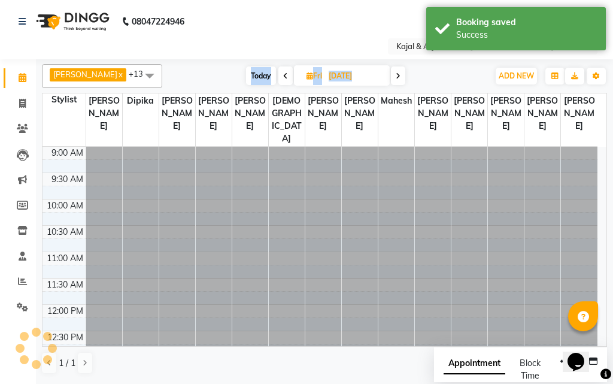
click at [278, 73] on span at bounding box center [285, 75] width 14 height 19
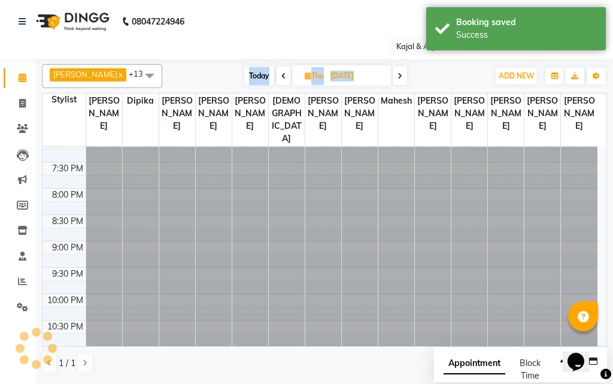
click at [276, 73] on span at bounding box center [283, 75] width 14 height 19
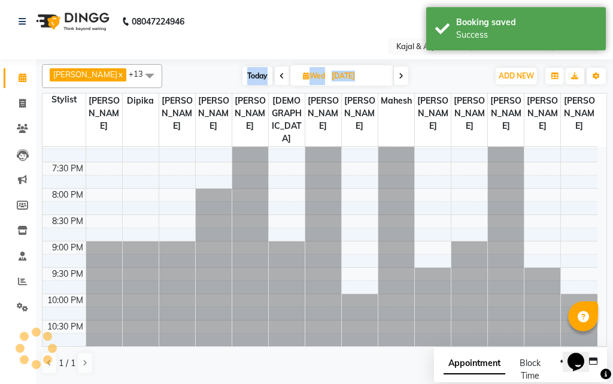
scroll to position [550, 0]
click at [279, 73] on icon at bounding box center [281, 75] width 5 height 7
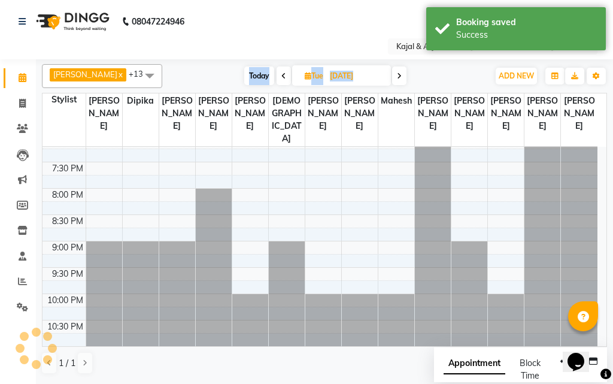
click at [276, 73] on span at bounding box center [283, 75] width 14 height 19
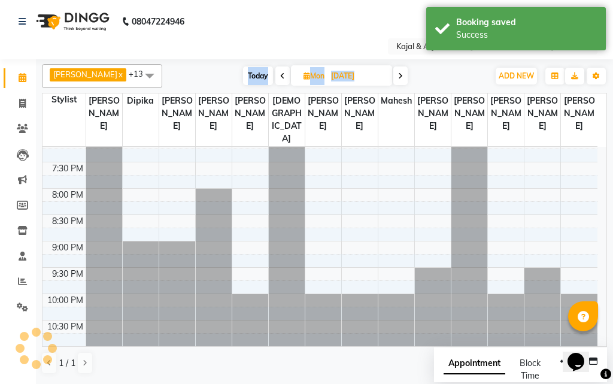
scroll to position [550, 0]
click at [276, 73] on span at bounding box center [282, 75] width 14 height 19
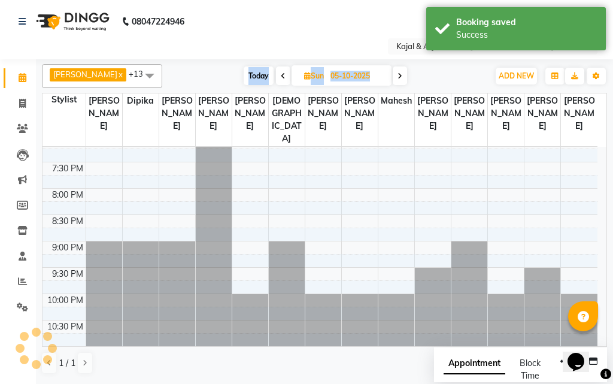
click at [276, 73] on span at bounding box center [283, 75] width 14 height 19
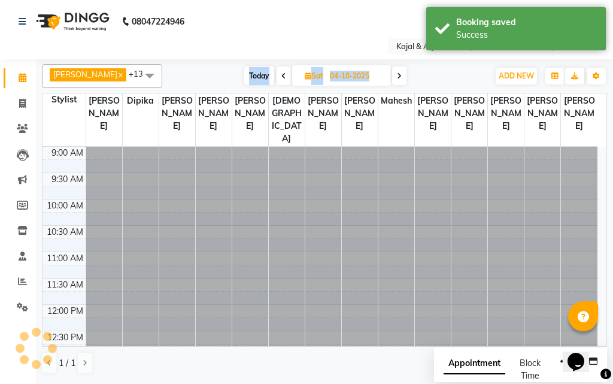
click at [276, 73] on span at bounding box center [283, 75] width 14 height 19
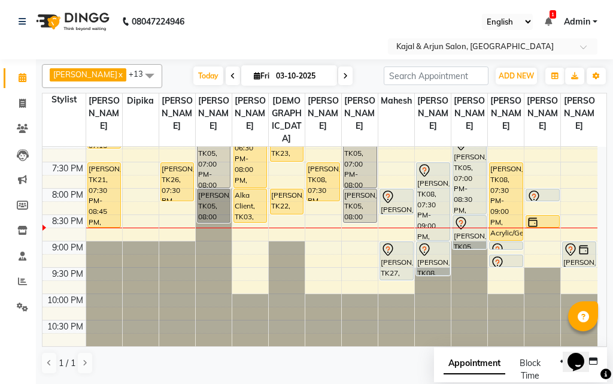
click at [365, 16] on div "English ENGLISH Español العربية मराठी हिंदी ગુજરાતી தமிழ் 中文 1 Notifications no…" at bounding box center [468, 22] width 269 height 16
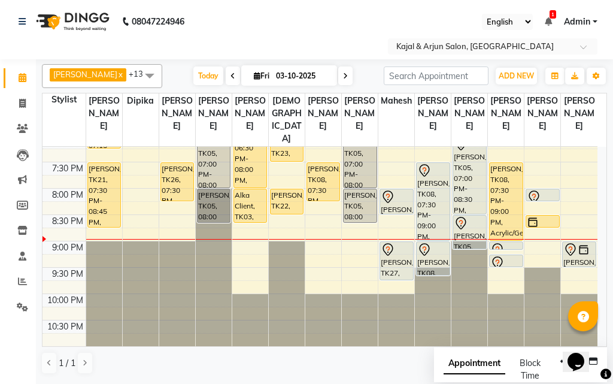
click at [343, 74] on icon at bounding box center [345, 75] width 5 height 7
type input "04-10-2025"
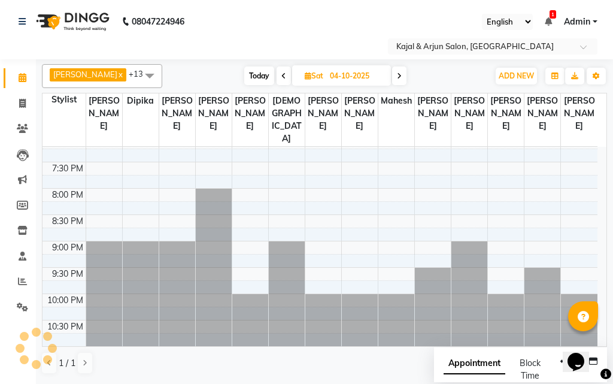
click at [340, 74] on input "04-10-2025" at bounding box center [356, 76] width 60 height 18
select select "10"
select select "2025"
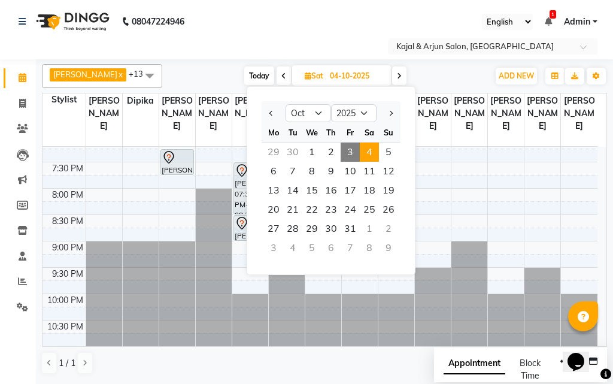
click at [397, 72] on icon at bounding box center [399, 75] width 5 height 7
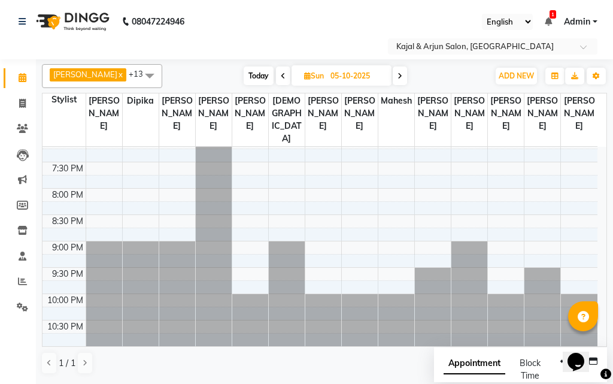
click at [399, 75] on icon at bounding box center [399, 75] width 5 height 7
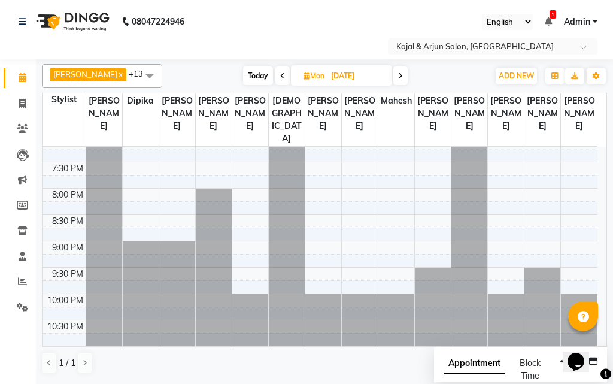
click at [399, 75] on icon at bounding box center [400, 75] width 5 height 7
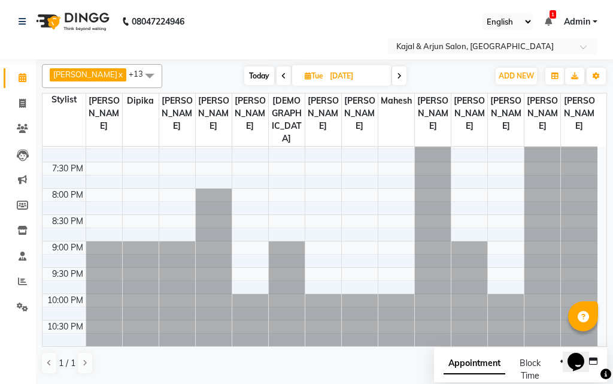
click at [399, 75] on icon at bounding box center [399, 75] width 5 height 7
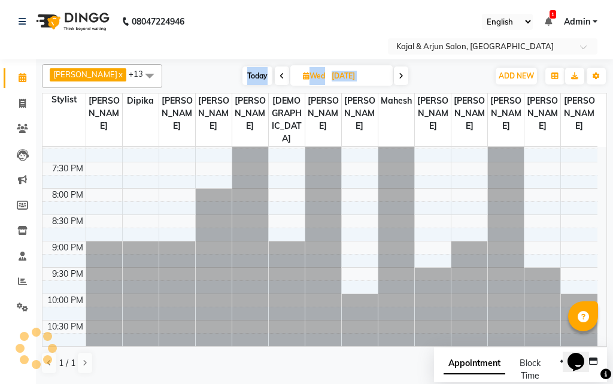
click at [399, 75] on icon at bounding box center [400, 75] width 5 height 7
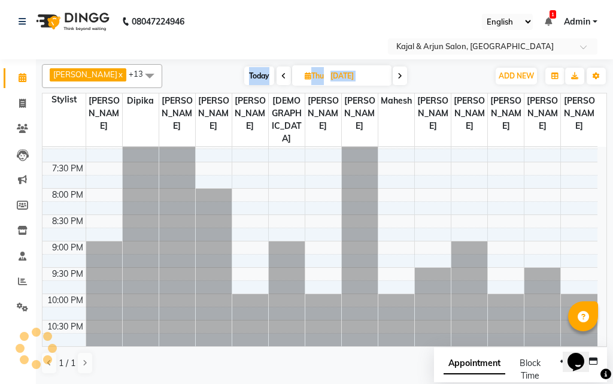
click at [399, 75] on icon at bounding box center [399, 75] width 5 height 7
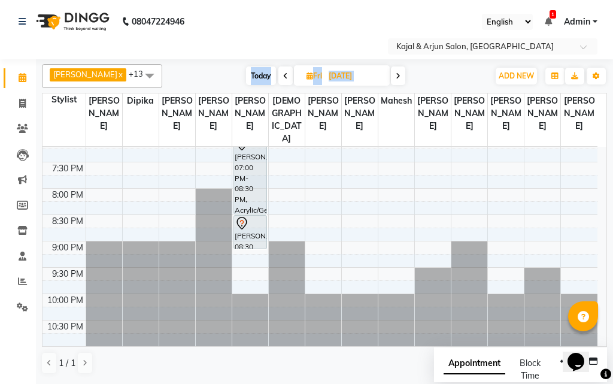
click at [399, 75] on span at bounding box center [398, 75] width 14 height 19
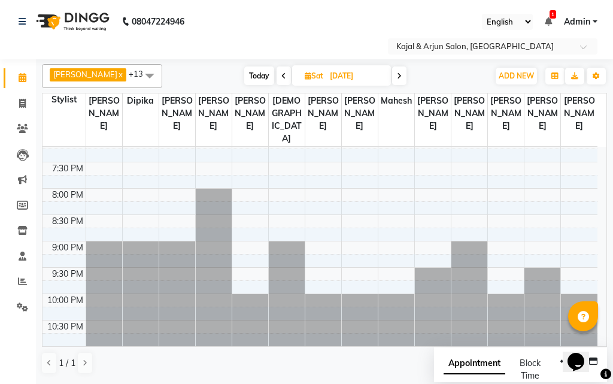
click at [399, 75] on icon at bounding box center [399, 75] width 5 height 7
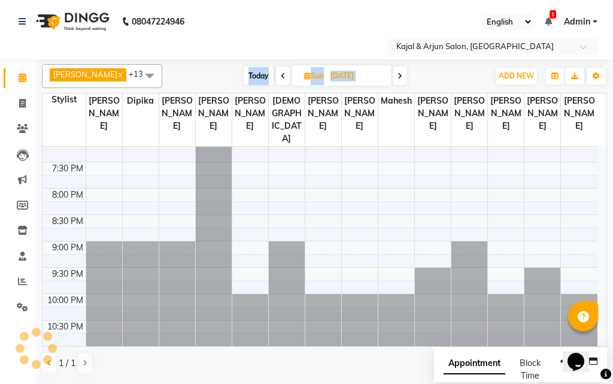
click at [399, 75] on icon at bounding box center [399, 75] width 5 height 7
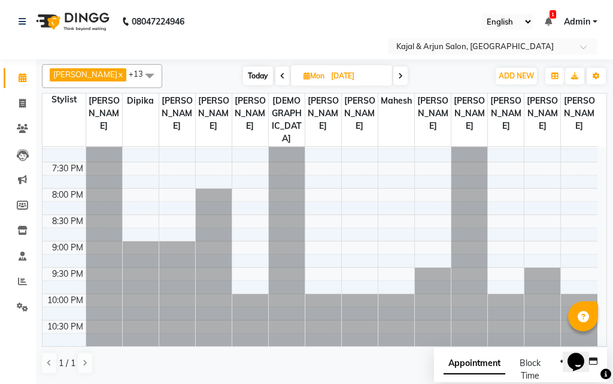
click at [342, 25] on div "English ENGLISH Español العربية मराठी हिंदी ગુજરાતી தமிழ் 中文 1 Notifications no…" at bounding box center [468, 22] width 269 height 16
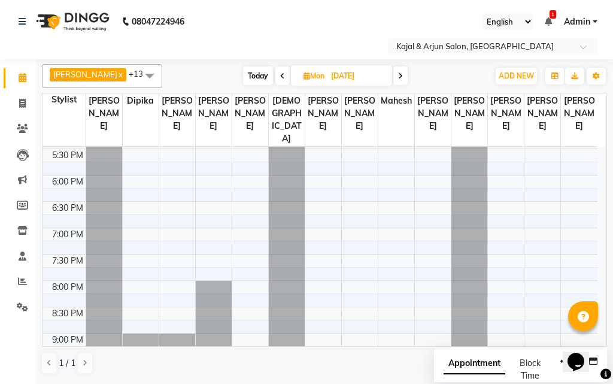
scroll to position [430, 0]
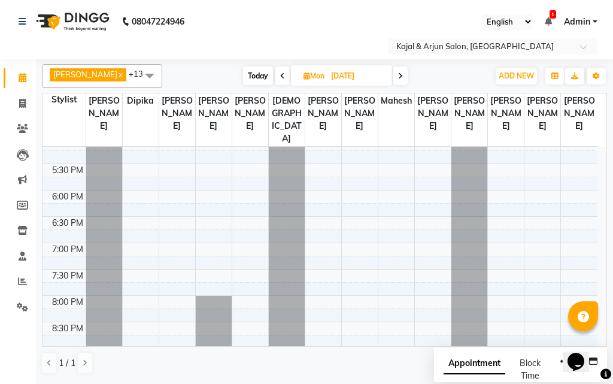
click at [280, 76] on icon at bounding box center [282, 75] width 5 height 7
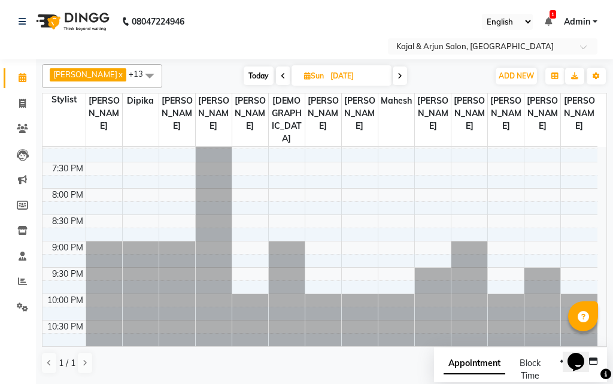
click at [281, 76] on icon at bounding box center [283, 75] width 5 height 7
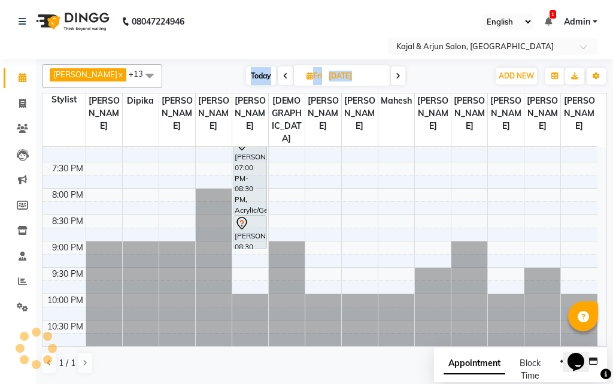
click at [278, 76] on span at bounding box center [285, 75] width 14 height 19
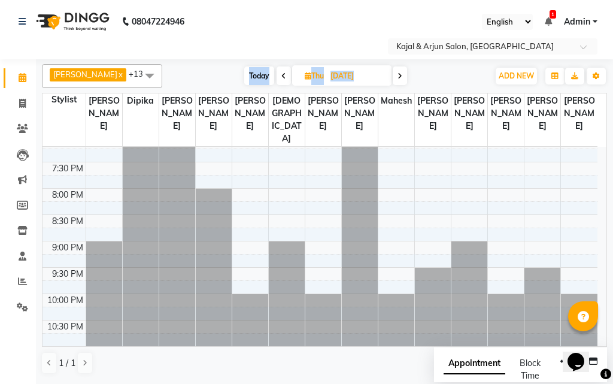
click at [281, 76] on icon at bounding box center [283, 75] width 5 height 7
type input "[DATE]"
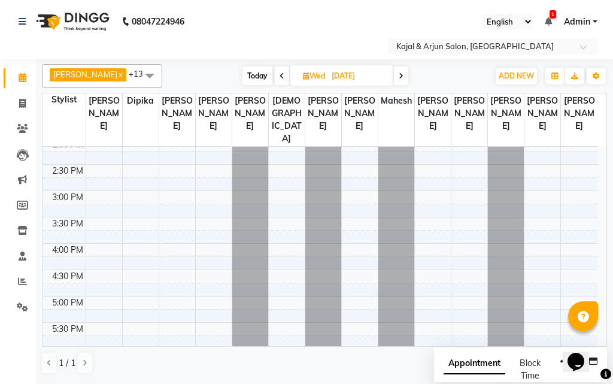
scroll to position [251, 0]
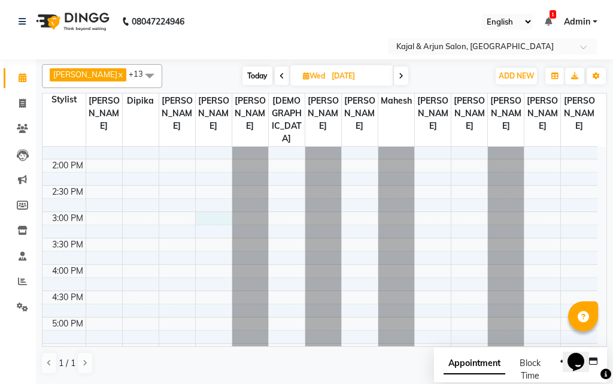
click at [210, 229] on div "9:00 AM 9:30 AM 10:00 AM 10:30 AM 11:00 AM 11:30 AM 12:00 PM 12:30 PM 1:00 PM 1…" at bounding box center [319, 264] width 555 height 737
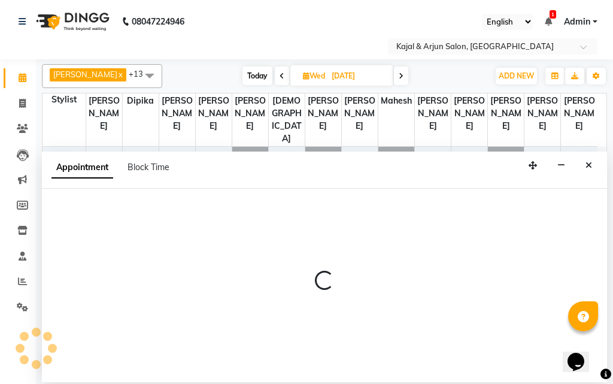
select select "6992"
select select "900"
select select "tentative"
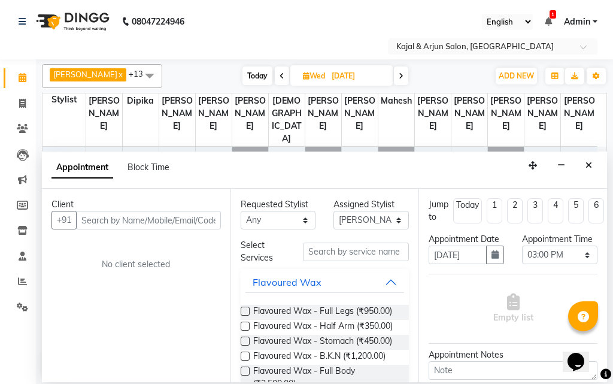
click at [121, 215] on input "text" at bounding box center [148, 220] width 145 height 19
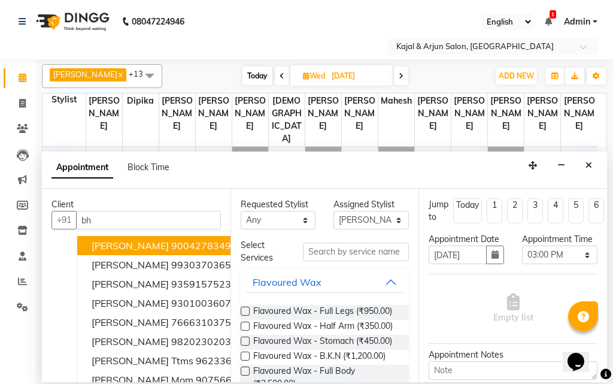
type input "b"
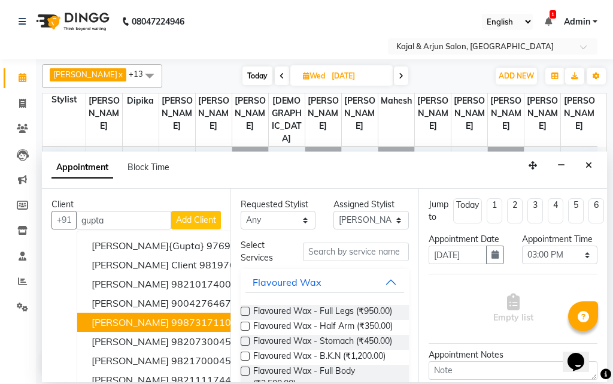
click at [123, 325] on span "[PERSON_NAME]" at bounding box center [130, 322] width 77 height 12
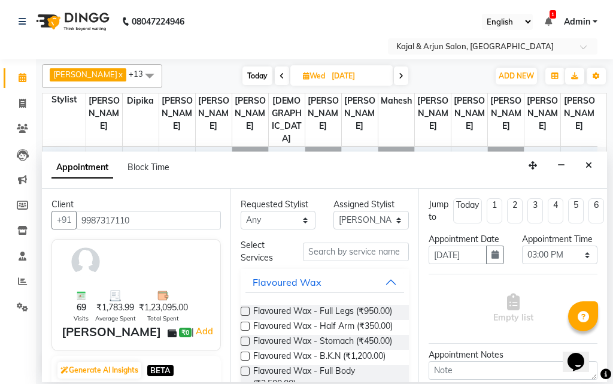
type input "9987317110"
click at [336, 246] on input "text" at bounding box center [356, 251] width 107 height 19
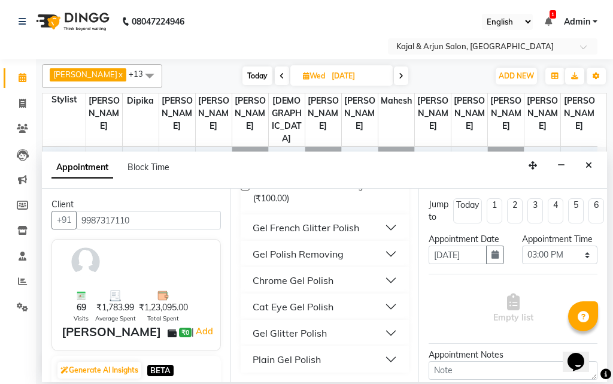
type input "gel pol"
click at [258, 357] on div "Plain Gel Polish" at bounding box center [286, 359] width 68 height 14
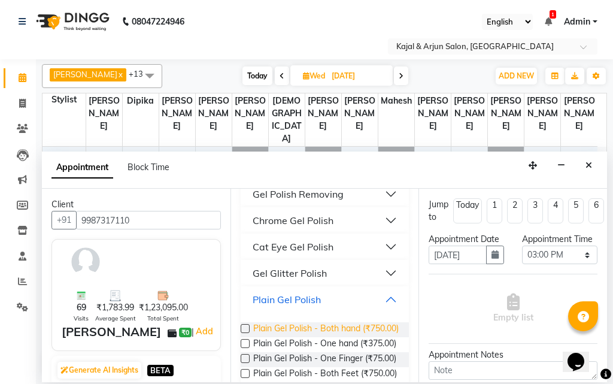
scroll to position [370, 0]
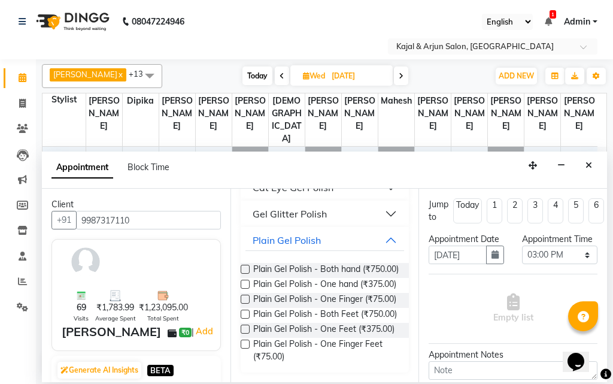
click at [246, 267] on label at bounding box center [245, 268] width 9 height 9
click at [246, 267] on input "checkbox" at bounding box center [245, 270] width 8 height 8
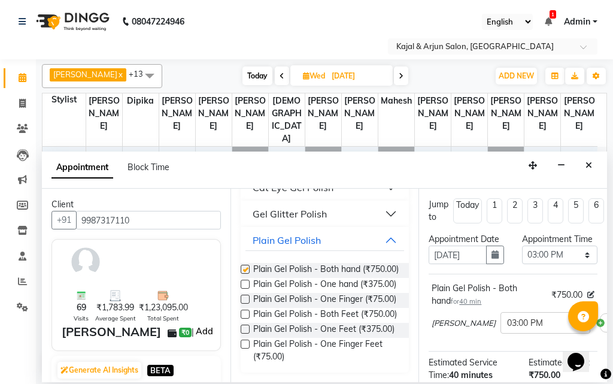
checkbox input "false"
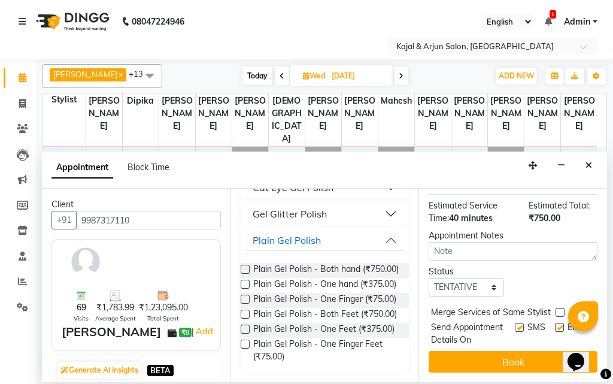
scroll to position [193, 0]
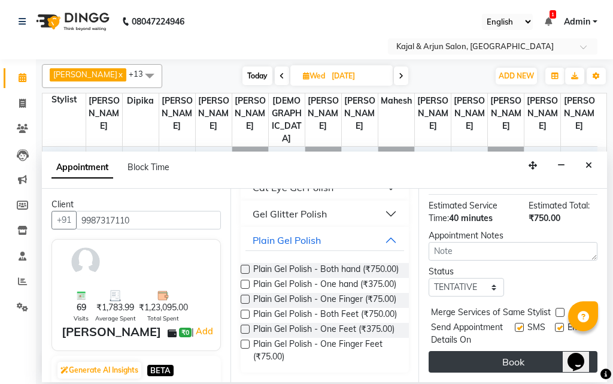
click at [511, 351] on button "Book" at bounding box center [512, 362] width 169 height 22
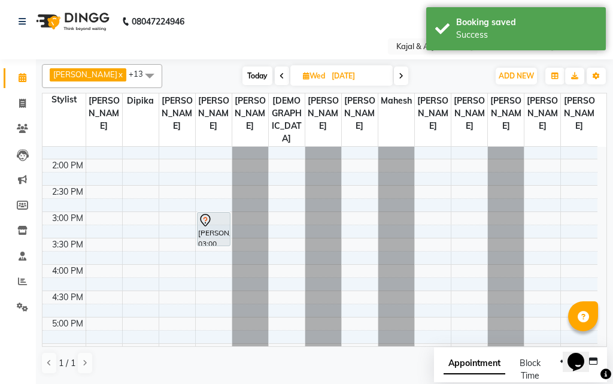
click at [399, 77] on icon at bounding box center [400, 75] width 5 height 7
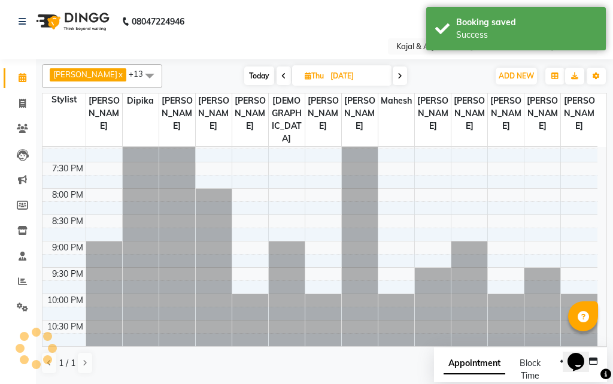
click at [399, 77] on icon at bounding box center [399, 75] width 5 height 7
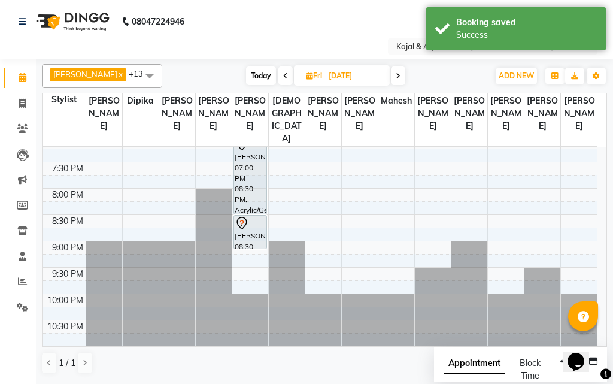
click at [399, 77] on span at bounding box center [398, 75] width 14 height 19
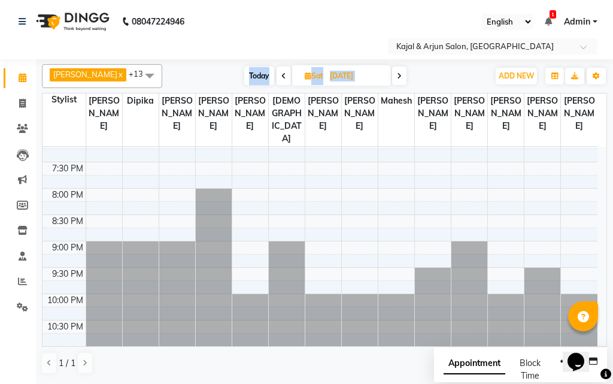
click at [399, 77] on icon at bounding box center [399, 75] width 5 height 7
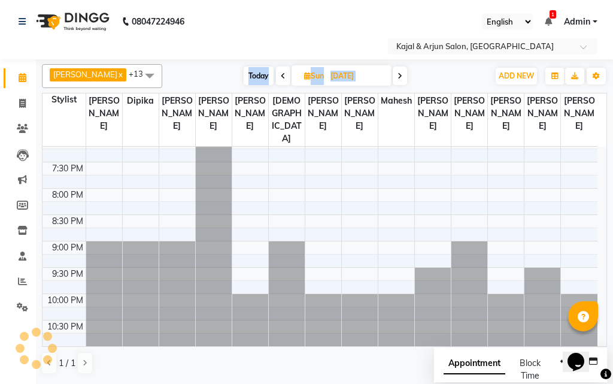
click at [399, 77] on icon at bounding box center [399, 75] width 5 height 7
type input "[DATE]"
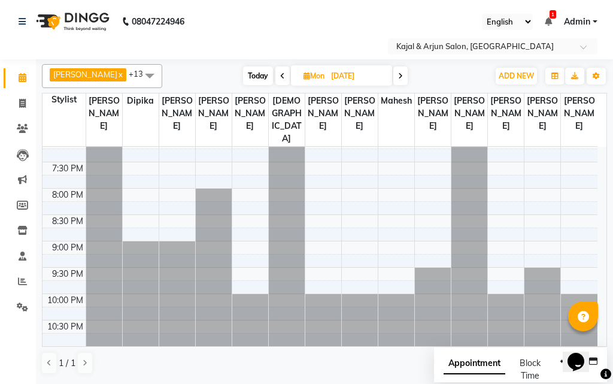
click at [336, 39] on div "Select Location × Kajal & Arjun Salon, [GEOGRAPHIC_DATA]" at bounding box center [307, 46] width 594 height 16
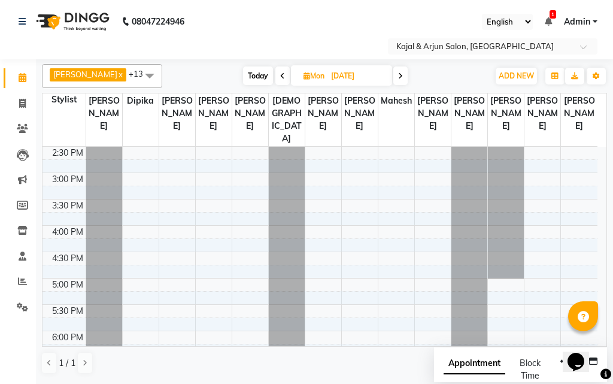
scroll to position [311, 0]
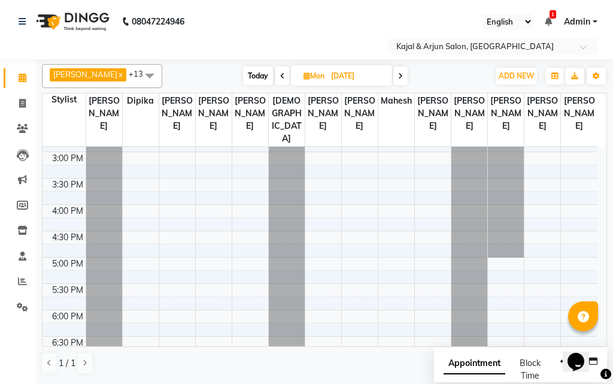
click at [137, 275] on div "9:00 AM 9:30 AM 10:00 AM 10:30 AM 11:00 AM 11:30 AM 12:00 PM 12:30 PM 1:00 PM 1…" at bounding box center [319, 204] width 555 height 737
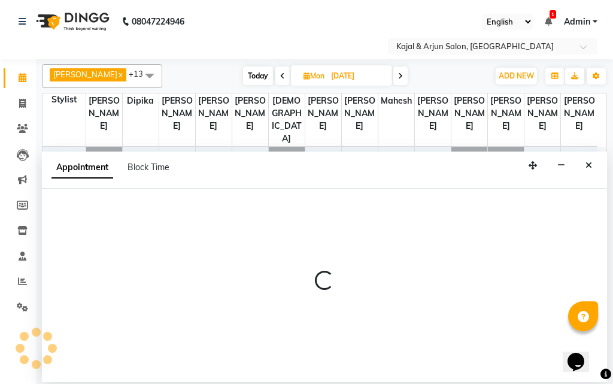
select select "6989"
select select "1020"
select select "tentative"
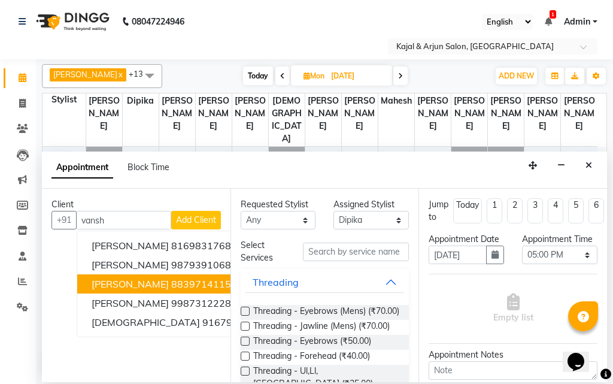
type input "vansh"
click at [323, 251] on input "text" at bounding box center [356, 251] width 107 height 19
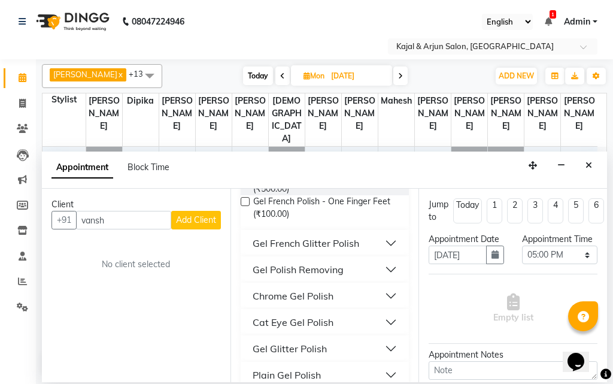
scroll to position [239, 0]
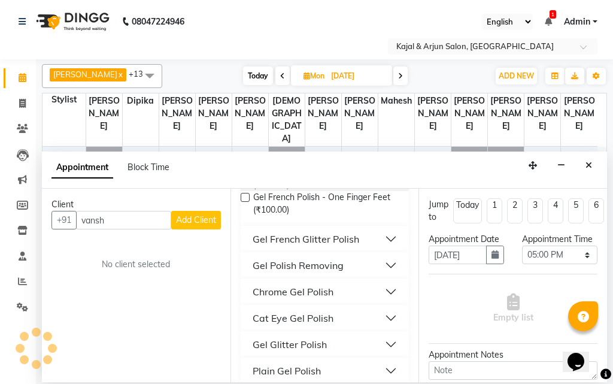
type input "gel pol"
click at [289, 368] on div "Plain Gel Polish" at bounding box center [286, 370] width 68 height 14
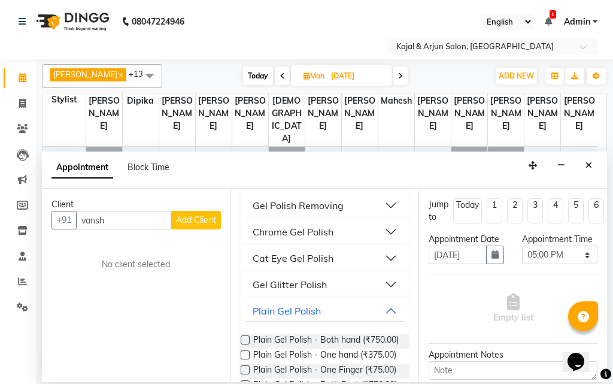
click at [243, 340] on label at bounding box center [245, 339] width 9 height 9
click at [243, 340] on input "checkbox" at bounding box center [245, 341] width 8 height 8
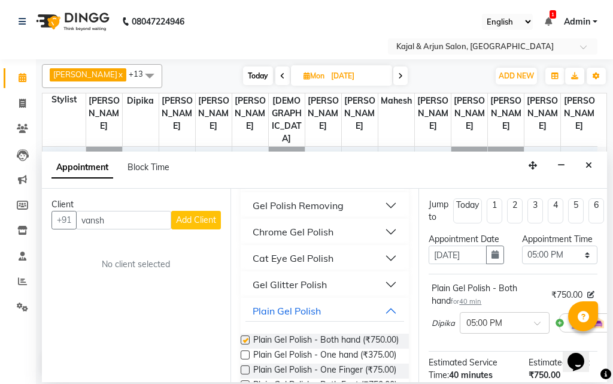
checkbox input "false"
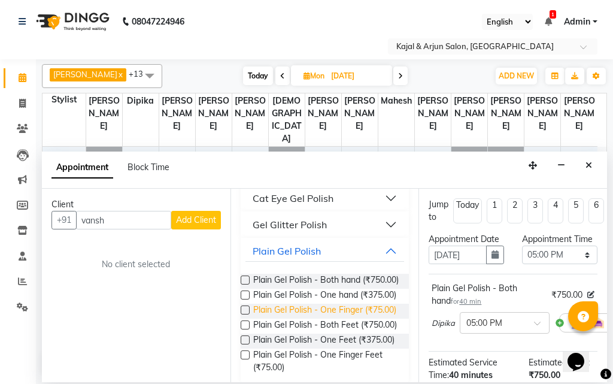
scroll to position [419, 0]
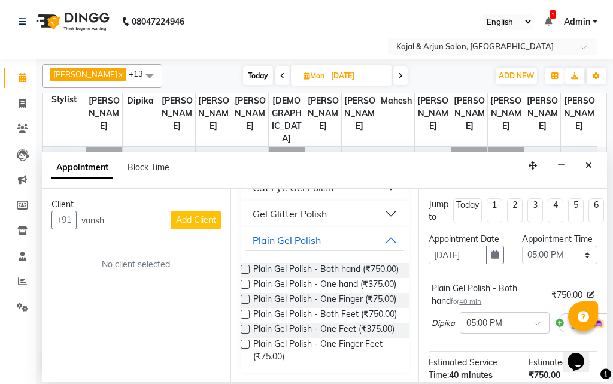
click at [245, 309] on label at bounding box center [245, 313] width 9 height 9
click at [245, 311] on input "checkbox" at bounding box center [245, 315] width 8 height 8
checkbox input "false"
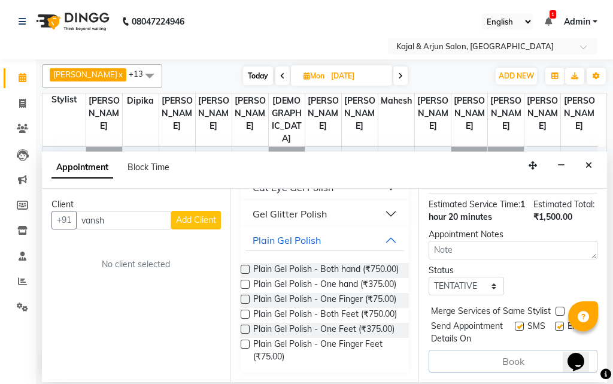
scroll to position [272, 0]
click at [121, 216] on input "vansh" at bounding box center [123, 220] width 95 height 19
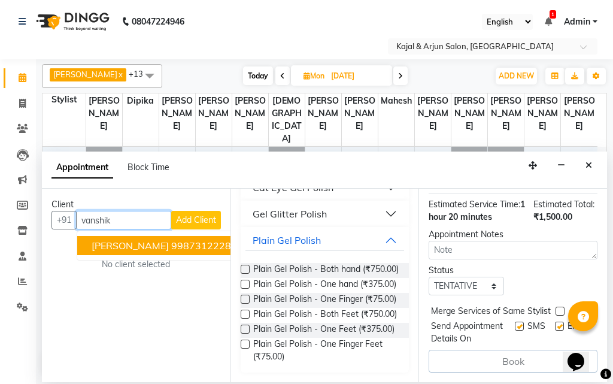
click at [140, 240] on span "[PERSON_NAME]" at bounding box center [130, 245] width 77 height 12
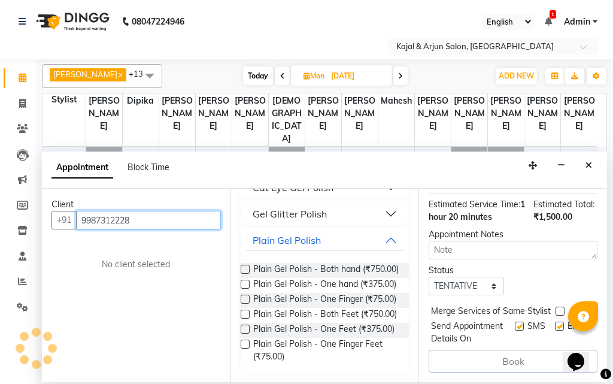
scroll to position [270, 0]
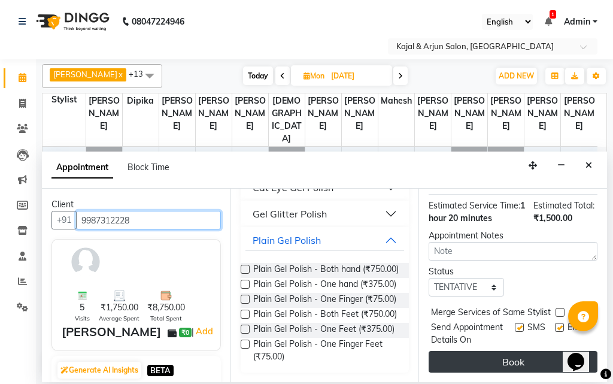
type input "9987312228"
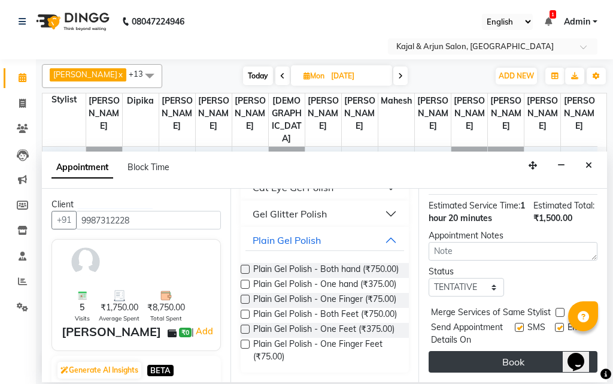
click at [497, 359] on button "Book" at bounding box center [512, 362] width 169 height 22
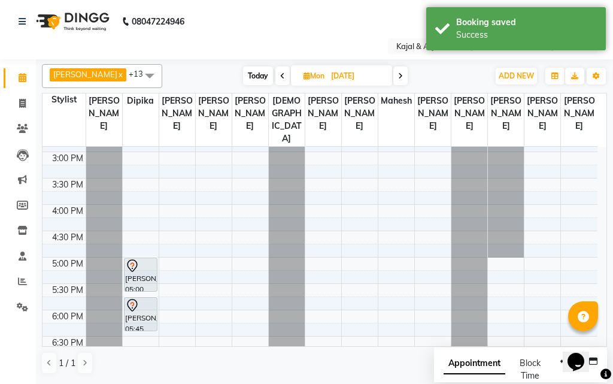
click at [280, 72] on icon at bounding box center [282, 75] width 5 height 7
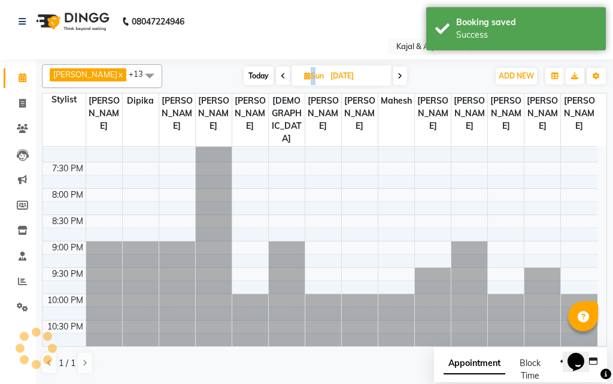
click at [276, 72] on span at bounding box center [283, 75] width 14 height 19
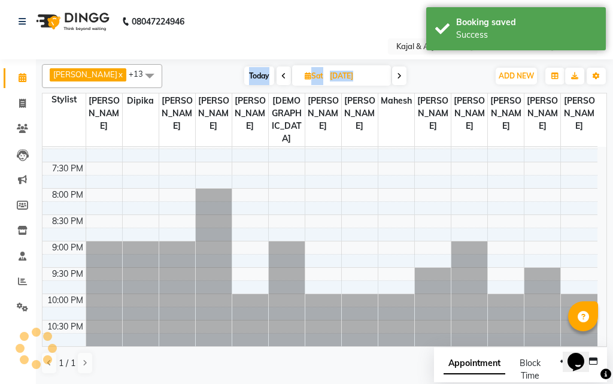
click at [276, 72] on span at bounding box center [283, 75] width 14 height 19
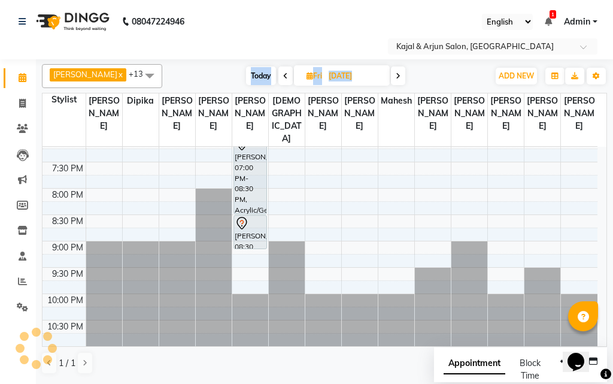
click at [278, 72] on span at bounding box center [285, 75] width 14 height 19
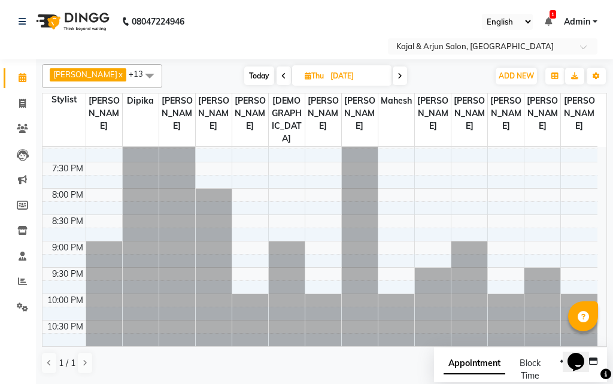
click at [276, 72] on span at bounding box center [283, 75] width 14 height 19
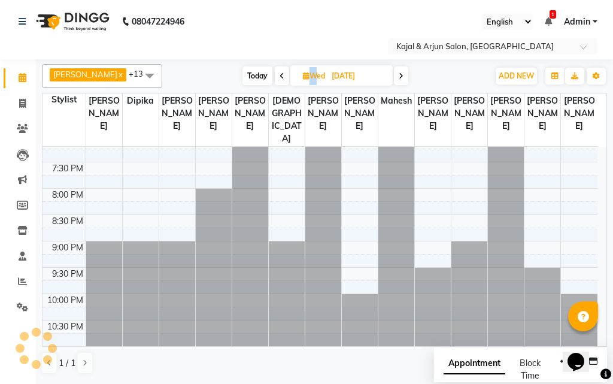
click at [279, 74] on icon at bounding box center [281, 75] width 5 height 7
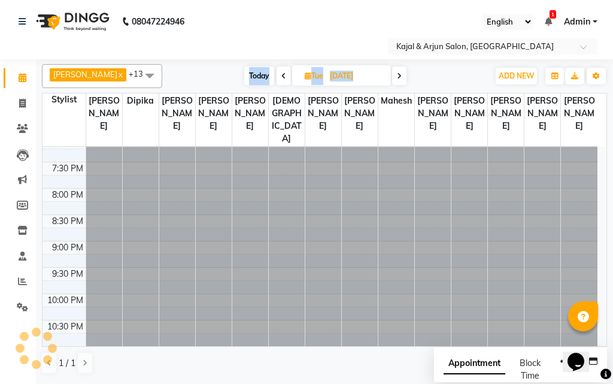
click at [277, 74] on span at bounding box center [283, 75] width 14 height 19
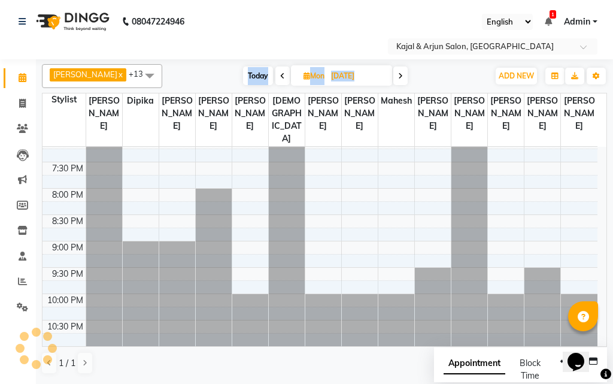
click at [280, 74] on icon at bounding box center [282, 75] width 5 height 7
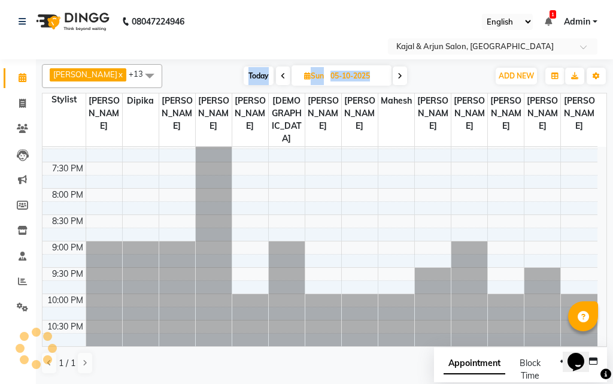
click at [281, 74] on icon at bounding box center [283, 75] width 5 height 7
click at [277, 74] on span at bounding box center [283, 75] width 14 height 19
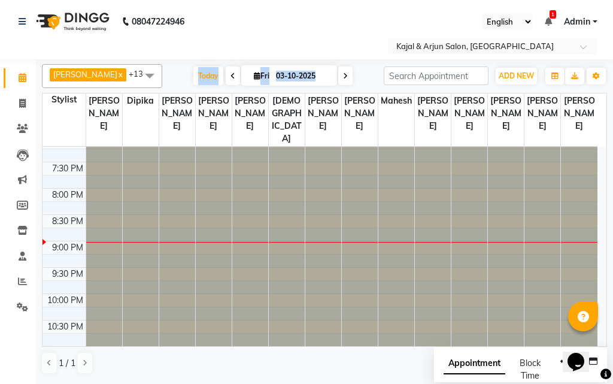
scroll to position [550, 0]
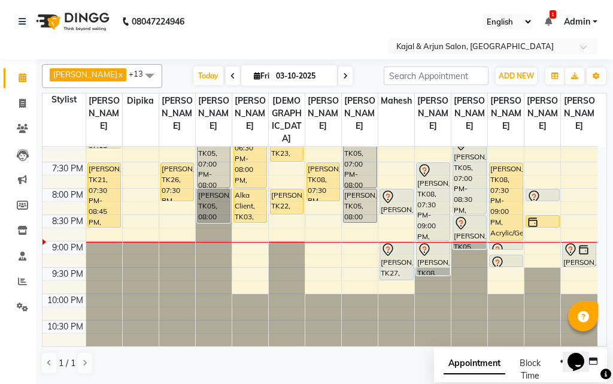
click at [305, 31] on nav "08047224946 Select Location × Kajal & Arjun Salon, Lokhandwala English ENGLISH …" at bounding box center [306, 29] width 613 height 59
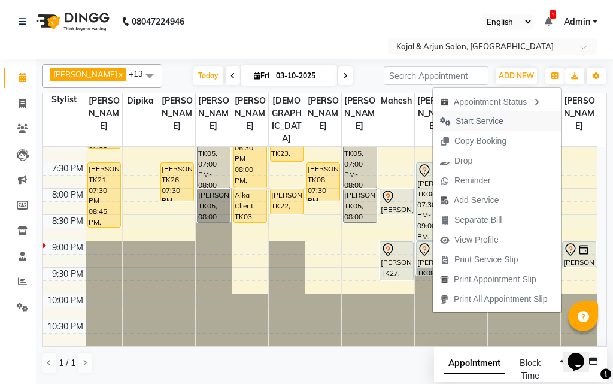
click at [492, 120] on span "Start Service" at bounding box center [479, 121] width 48 height 13
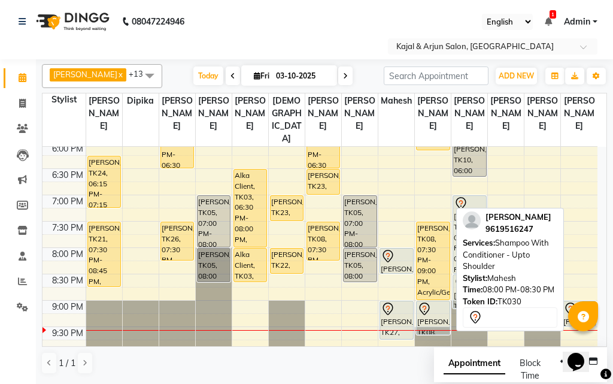
scroll to position [490, 0]
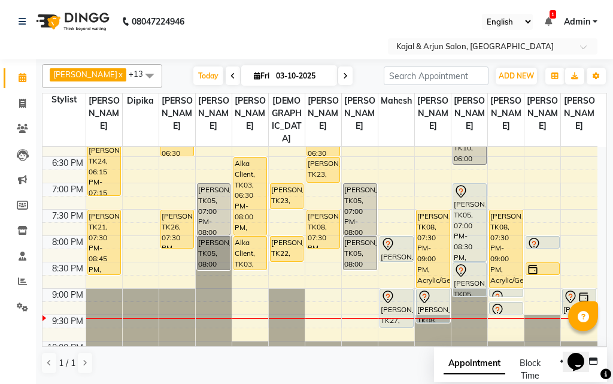
click at [343, 74] on icon at bounding box center [345, 75] width 5 height 7
type input "04-10-2025"
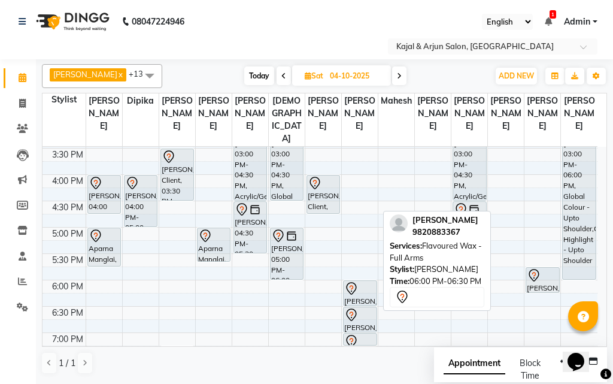
scroll to position [251, 0]
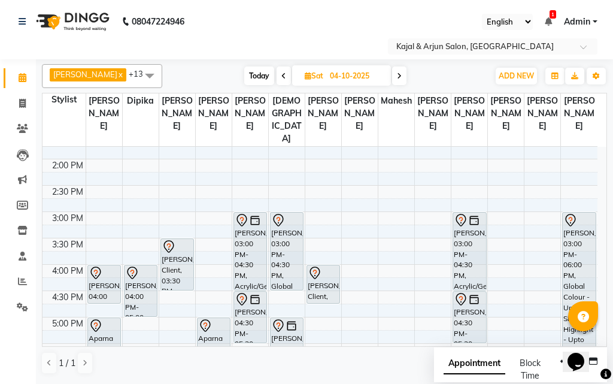
click at [101, 199] on div "9:00 AM 9:30 AM 10:00 AM 10:30 AM 11:00 AM 11:30 AM 12:00 PM 12:30 PM 1:00 PM 1…" at bounding box center [319, 264] width 555 height 737
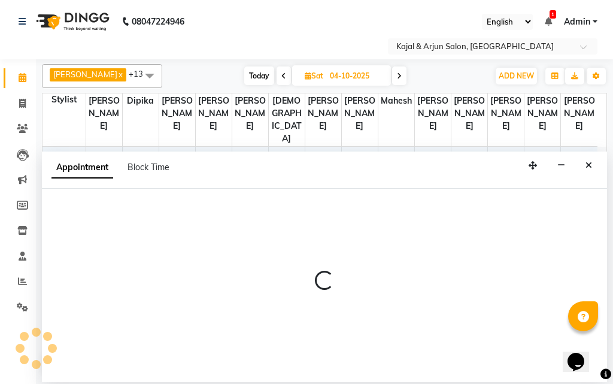
select select "6990"
select select "870"
select select "tentative"
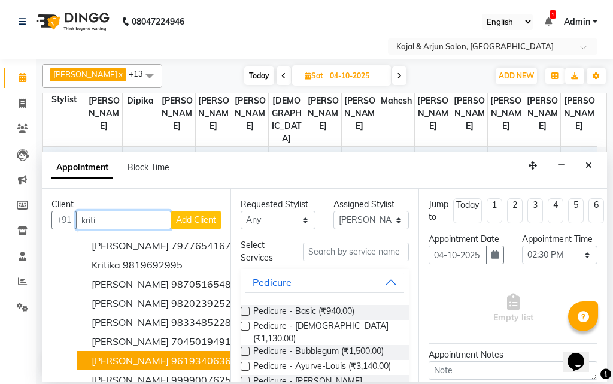
click at [169, 361] on span "[PERSON_NAME]" at bounding box center [130, 360] width 77 height 12
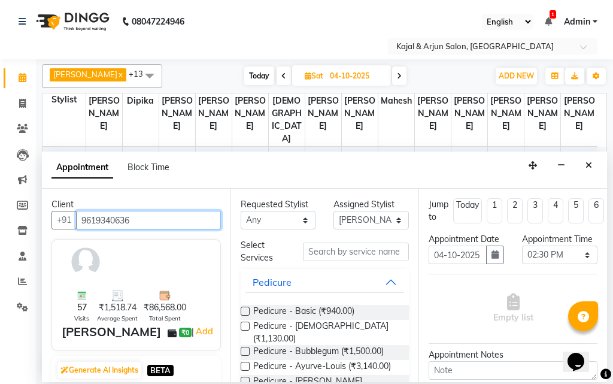
type input "9619340636"
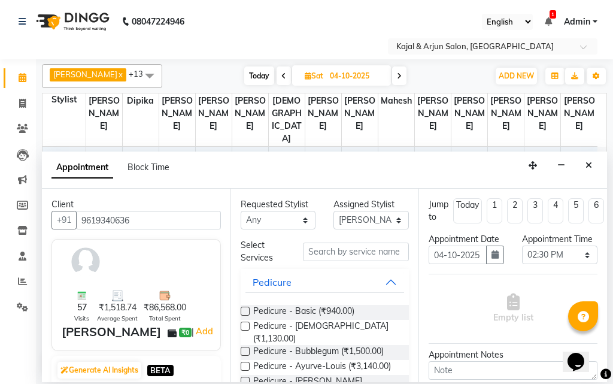
click at [245, 308] on label at bounding box center [245, 310] width 9 height 9
click at [245, 308] on input "checkbox" at bounding box center [245, 312] width 8 height 8
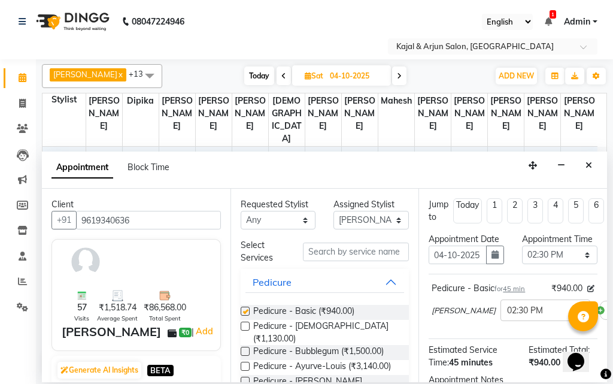
checkbox input "false"
click at [390, 218] on select "Select Arjun Sir [PERSON_NAME] [PERSON_NAME] [PERSON_NAME] [PERSON_NAME] [PERSO…" at bounding box center [370, 220] width 75 height 19
select select "72745"
click at [333, 211] on select "Select Arjun Sir [PERSON_NAME] [PERSON_NAME] [PERSON_NAME] [PERSON_NAME] [PERSO…" at bounding box center [370, 220] width 75 height 19
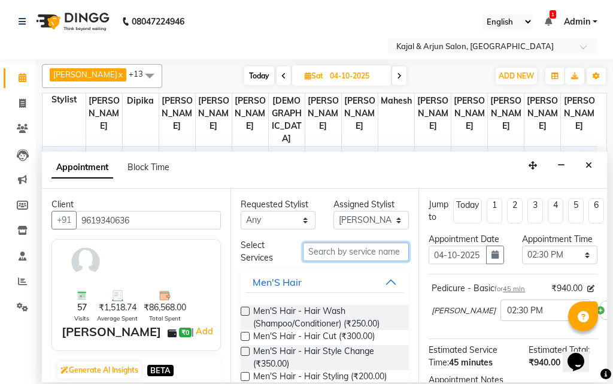
click at [317, 249] on input "text" at bounding box center [356, 251] width 107 height 19
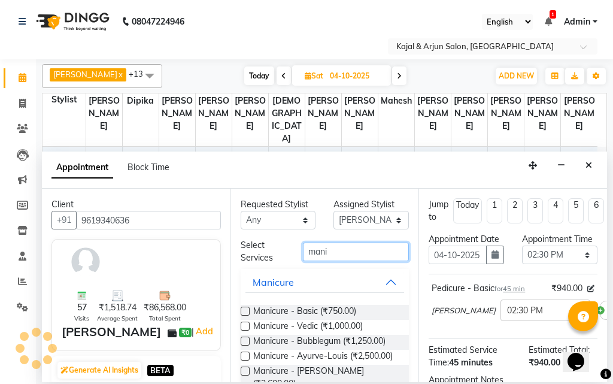
type input "mani"
click at [245, 309] on label at bounding box center [245, 310] width 9 height 9
click at [245, 309] on input "checkbox" at bounding box center [245, 312] width 8 height 8
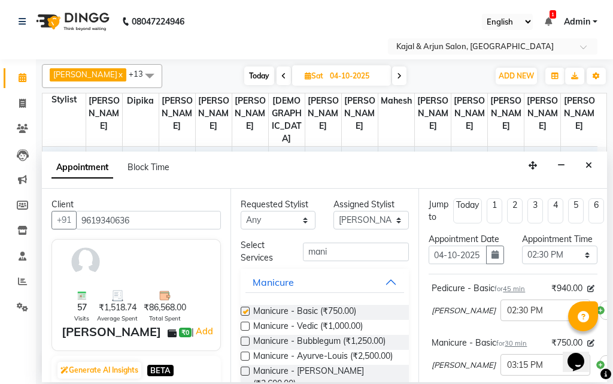
checkbox input "false"
click at [390, 217] on select "Select Arjun Sir [PERSON_NAME] [PERSON_NAME] [PERSON_NAME] [PERSON_NAME] [PERSO…" at bounding box center [370, 220] width 75 height 19
select select "45493"
click at [333, 211] on select "Select Arjun Sir [PERSON_NAME] [PERSON_NAME] [PERSON_NAME] [PERSON_NAME] [PERSO…" at bounding box center [370, 220] width 75 height 19
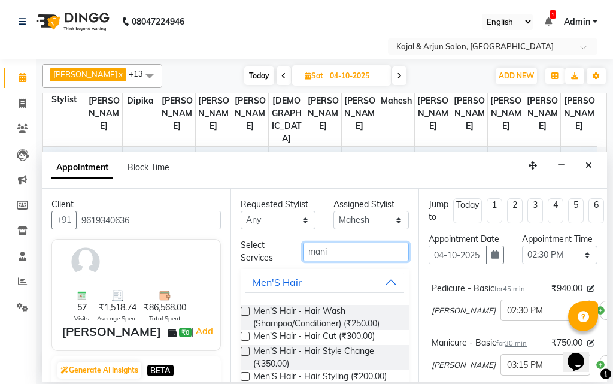
click at [337, 246] on input "mani" at bounding box center [356, 251] width 107 height 19
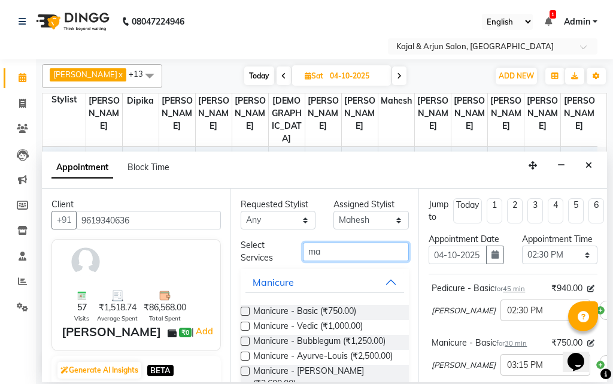
type input "m"
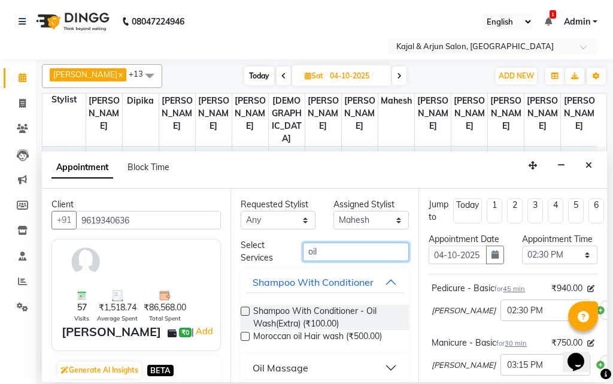
type input "oil"
click at [322, 370] on button "Oil Massage" at bounding box center [324, 368] width 159 height 22
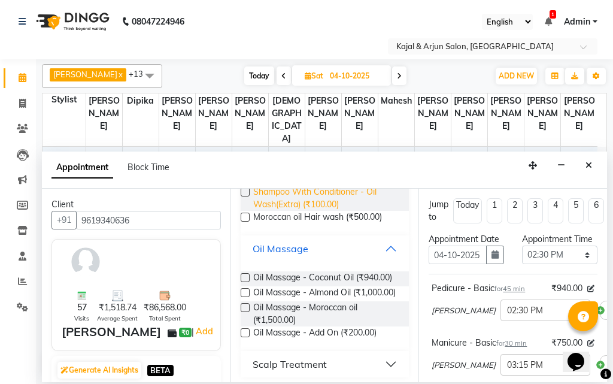
scroll to position [120, 0]
click at [243, 274] on label at bounding box center [245, 276] width 9 height 9
click at [243, 274] on input "checkbox" at bounding box center [245, 278] width 8 height 8
checkbox input "false"
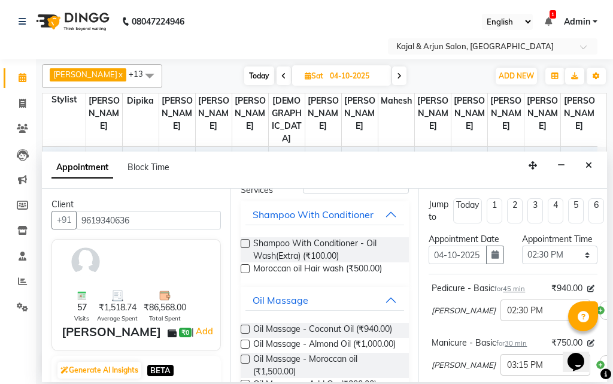
scroll to position [0, 0]
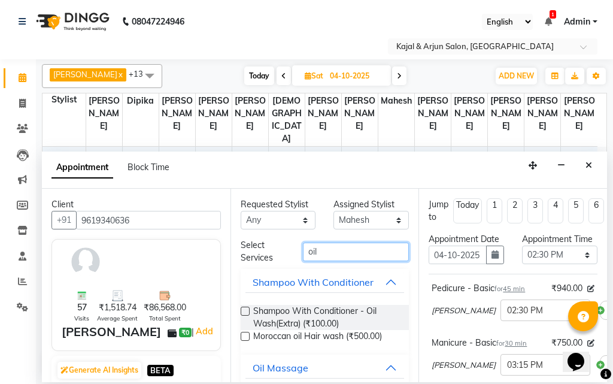
click at [318, 247] on input "oil" at bounding box center [356, 251] width 107 height 19
type input "o"
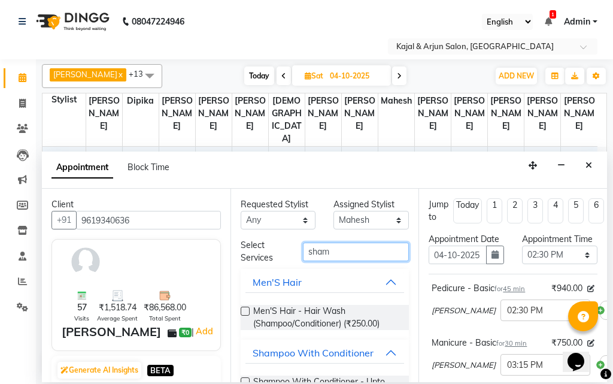
type input "sham"
click at [331, 356] on div "Shampoo With Conditioner" at bounding box center [312, 352] width 121 height 14
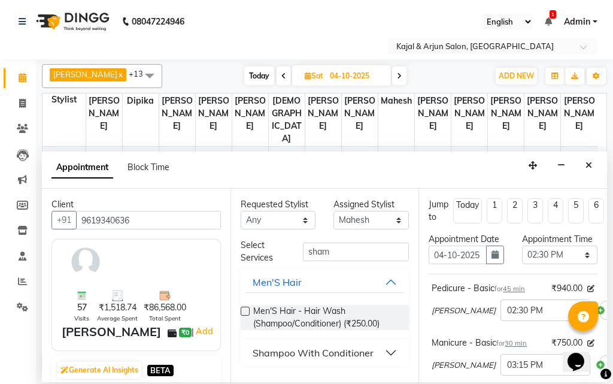
click at [336, 346] on div "Shampoo With Conditioner" at bounding box center [312, 352] width 121 height 14
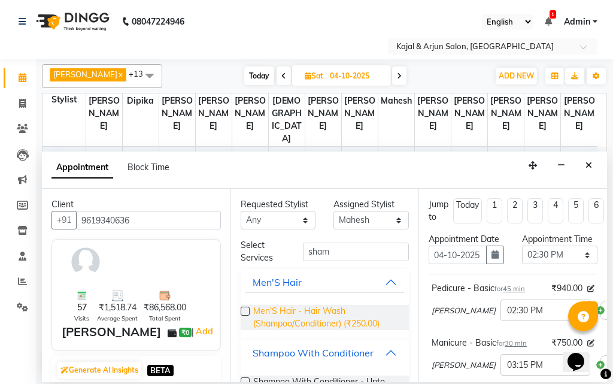
scroll to position [60, 0]
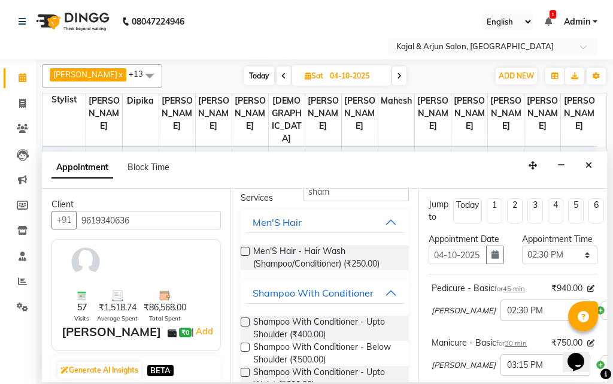
click at [244, 317] on label at bounding box center [245, 321] width 9 height 9
click at [244, 319] on input "checkbox" at bounding box center [245, 323] width 8 height 8
checkbox input "false"
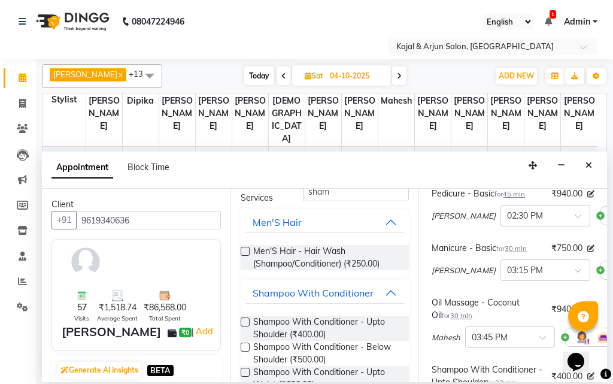
scroll to position [120, 0]
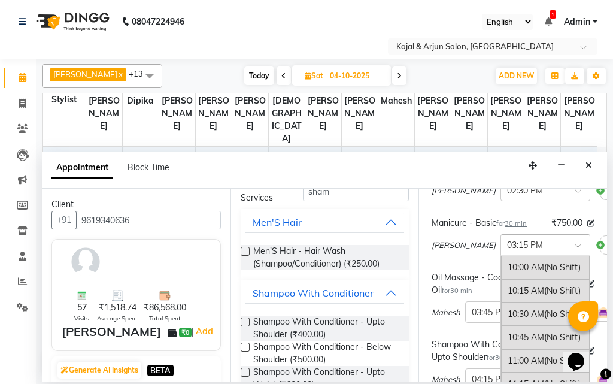
click at [574, 255] on span at bounding box center [581, 248] width 15 height 13
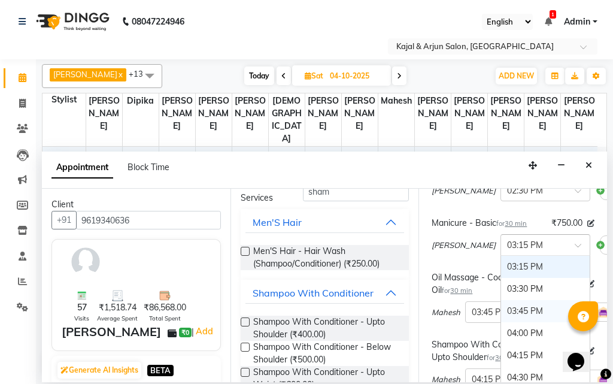
scroll to position [412, 0]
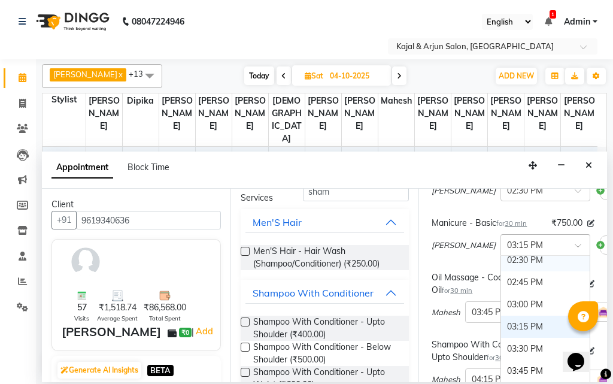
click at [510, 269] on div "02:30 PM" at bounding box center [545, 260] width 89 height 22
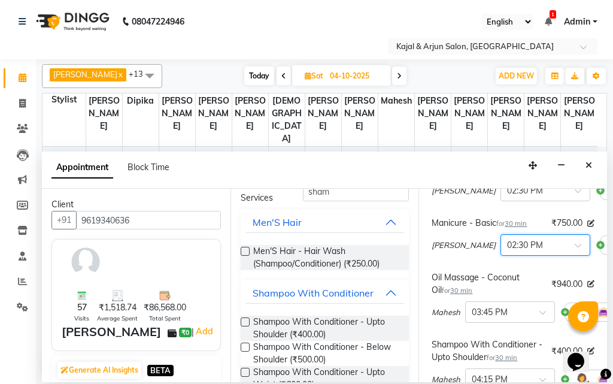
scroll to position [179, 0]
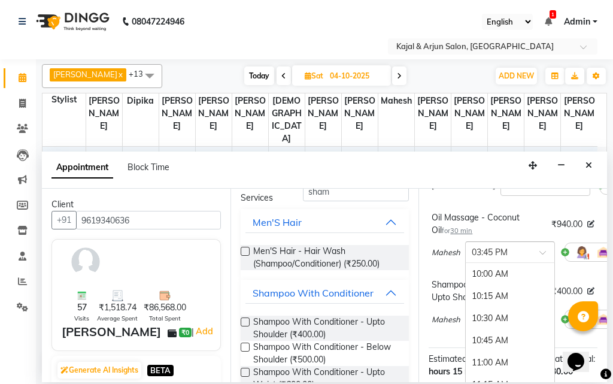
click at [542, 262] on span at bounding box center [546, 256] width 15 height 13
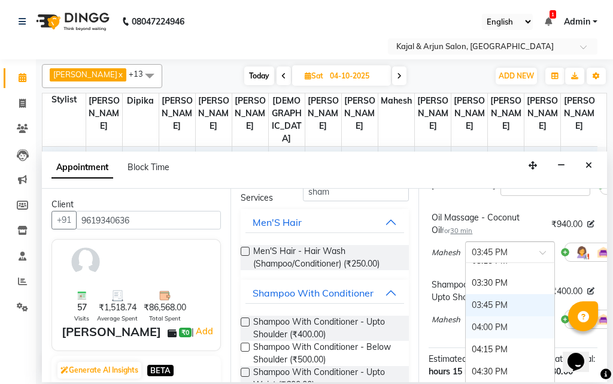
scroll to position [449, 0]
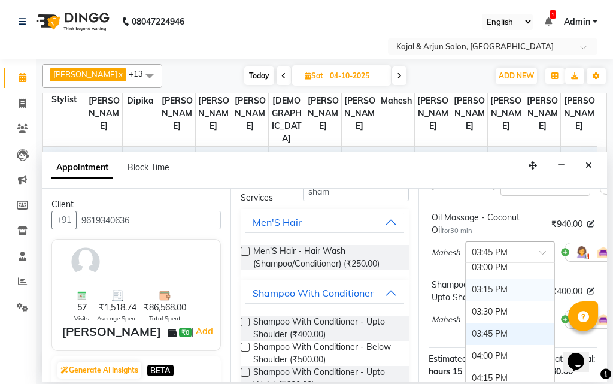
click at [507, 300] on div "03:15 PM" at bounding box center [509, 289] width 89 height 22
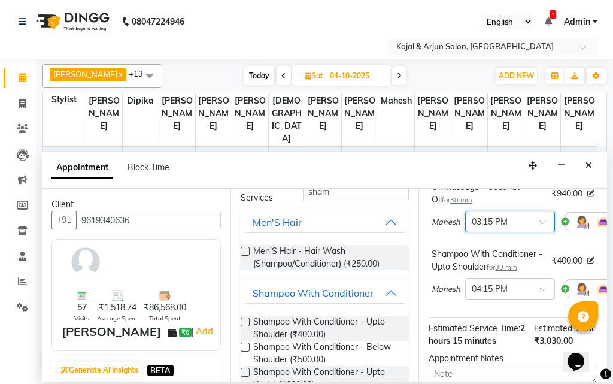
scroll to position [239, 0]
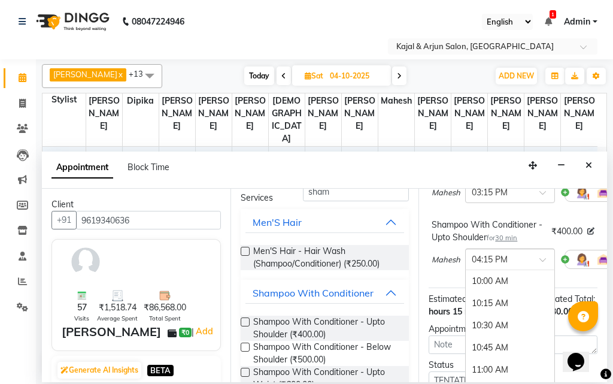
click at [544, 269] on span at bounding box center [546, 263] width 15 height 13
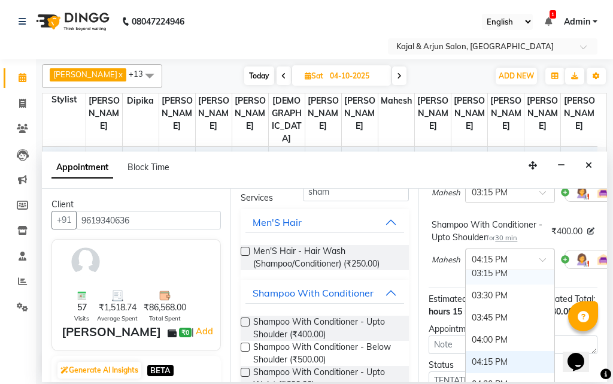
scroll to position [494, 0]
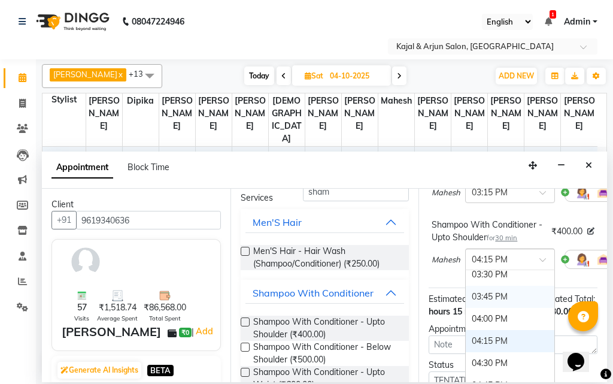
click at [503, 308] on div "03:45 PM" at bounding box center [509, 296] width 89 height 22
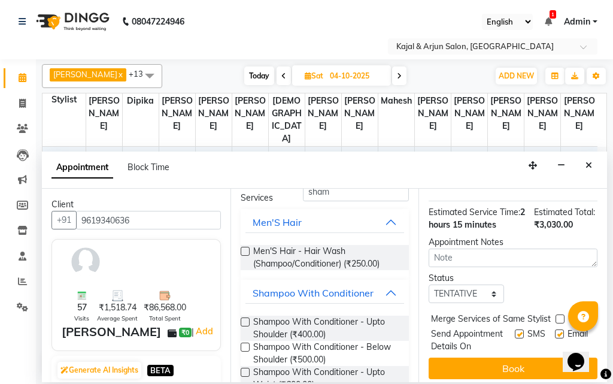
scroll to position [394, 0]
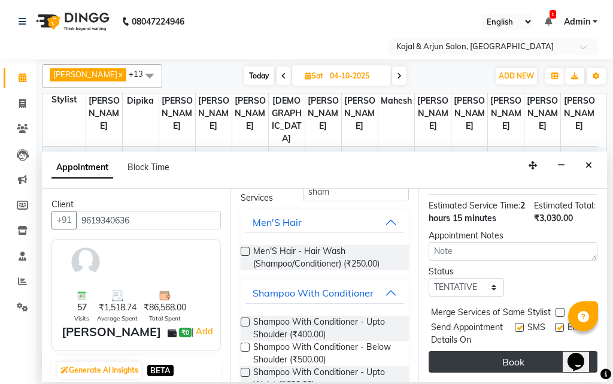
click at [500, 351] on button "Book" at bounding box center [512, 362] width 169 height 22
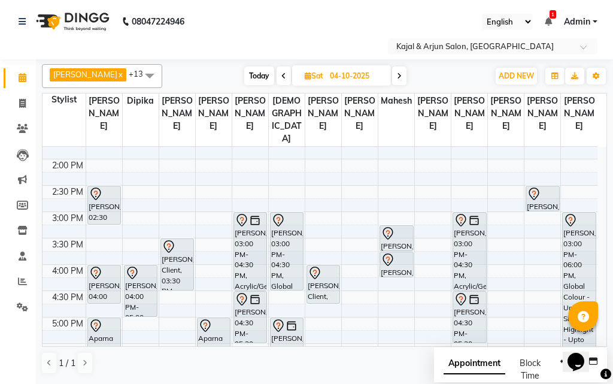
click at [281, 73] on icon at bounding box center [283, 75] width 5 height 7
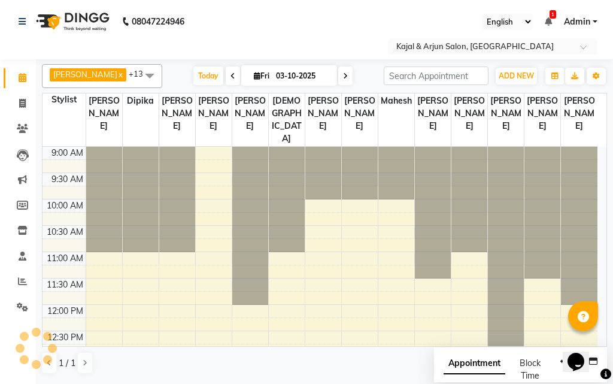
scroll to position [550, 0]
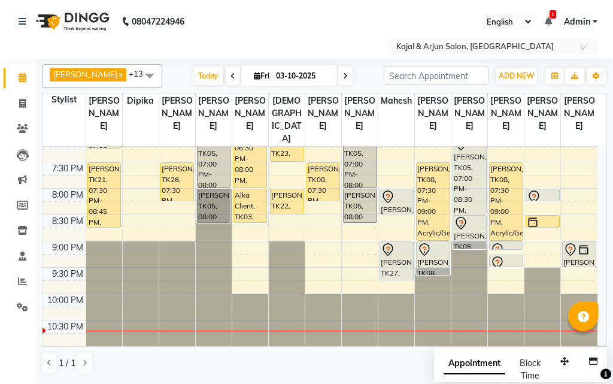
click at [343, 79] on icon at bounding box center [345, 75] width 5 height 7
type input "04-10-2025"
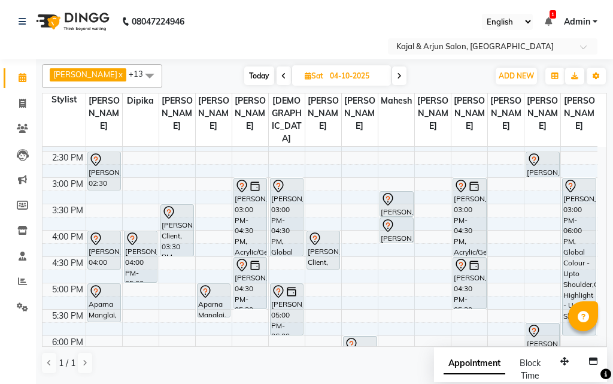
scroll to position [299, 0]
